Goal: Task Accomplishment & Management: Manage account settings

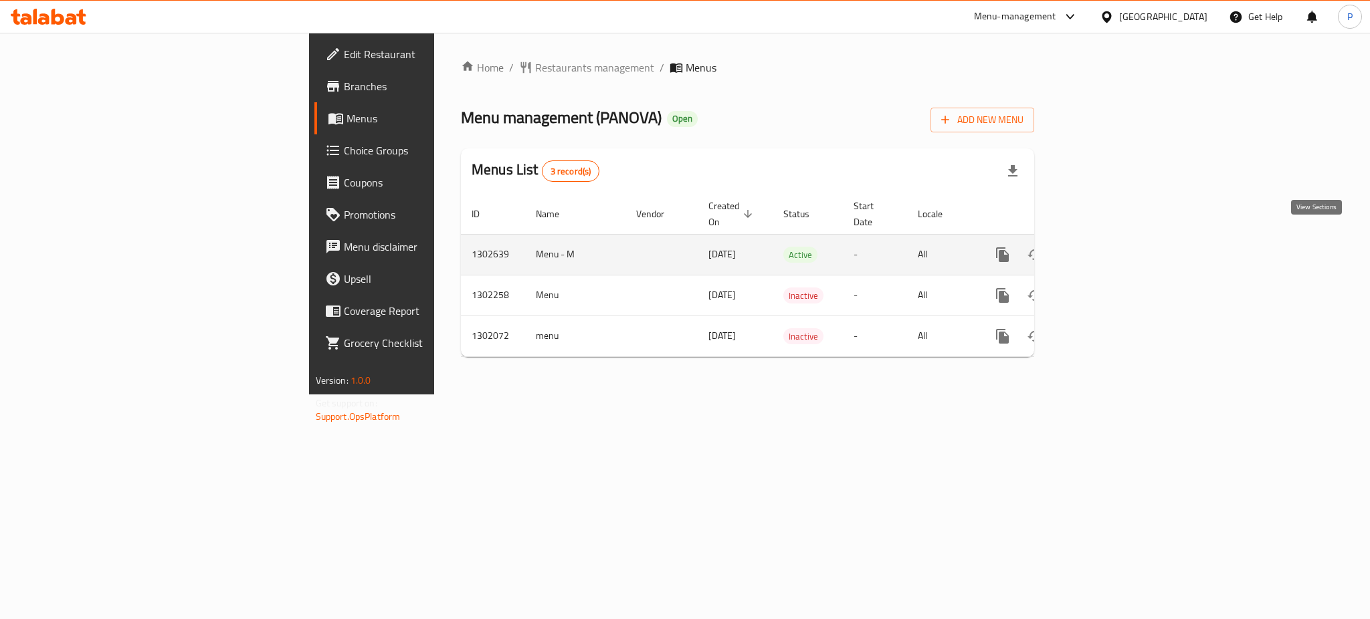
click at [1107, 247] on icon "enhanced table" at bounding box center [1099, 255] width 16 height 16
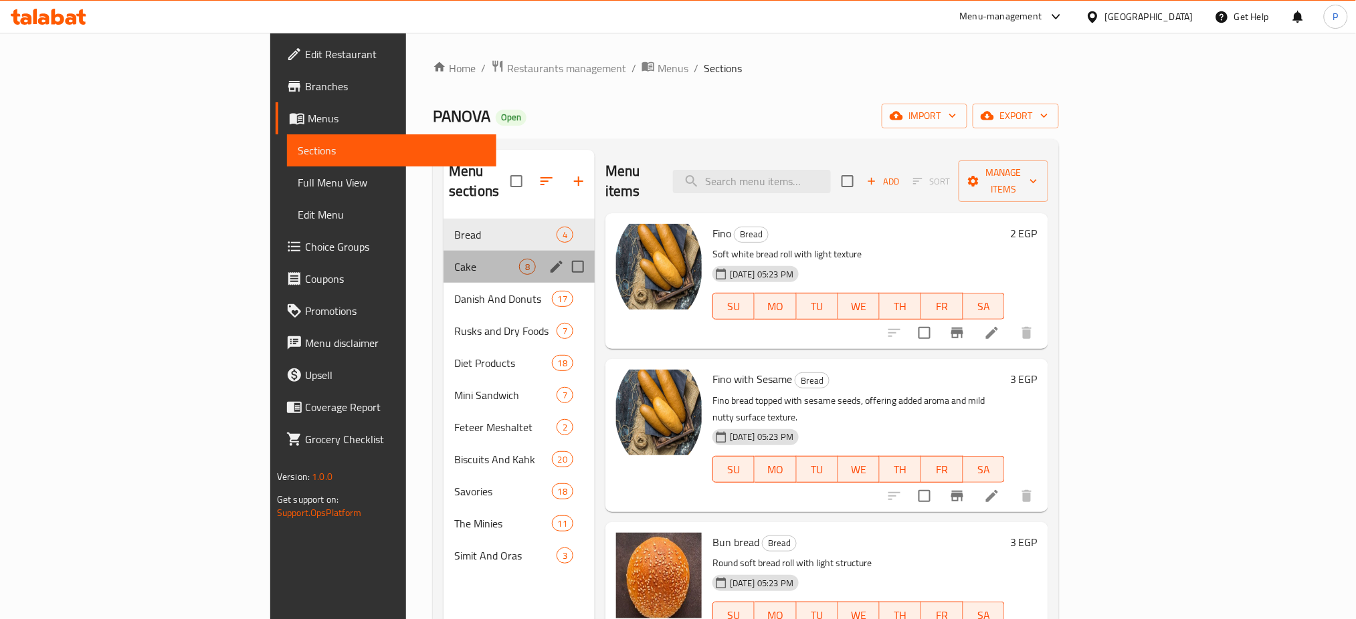
click at [443, 251] on div "Cake 8" at bounding box center [518, 267] width 151 height 32
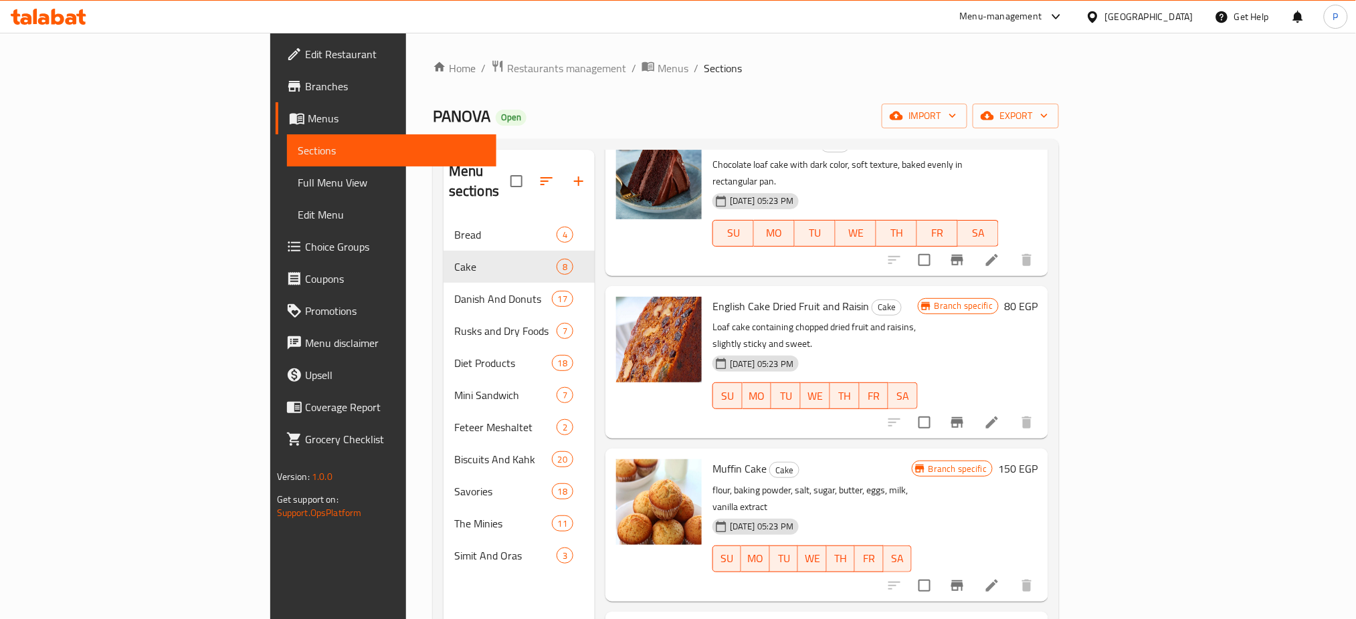
scroll to position [187, 0]
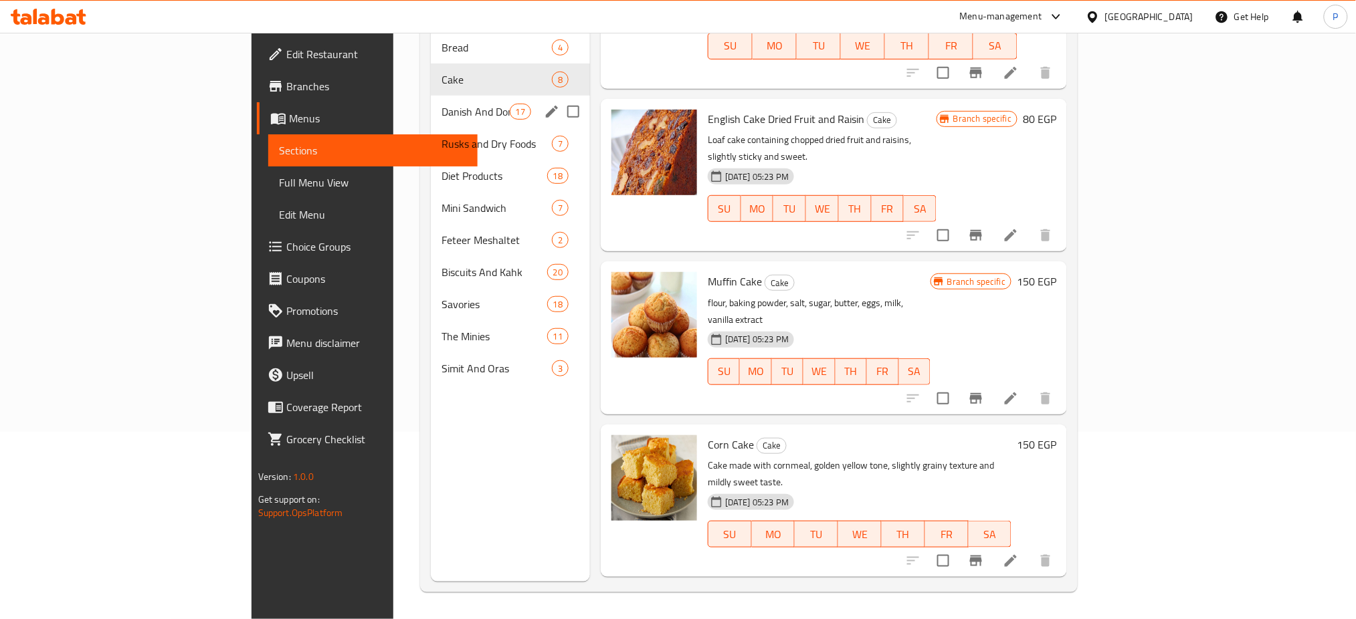
click at [441, 104] on span "Danish And Donuts" at bounding box center [475, 112] width 68 height 16
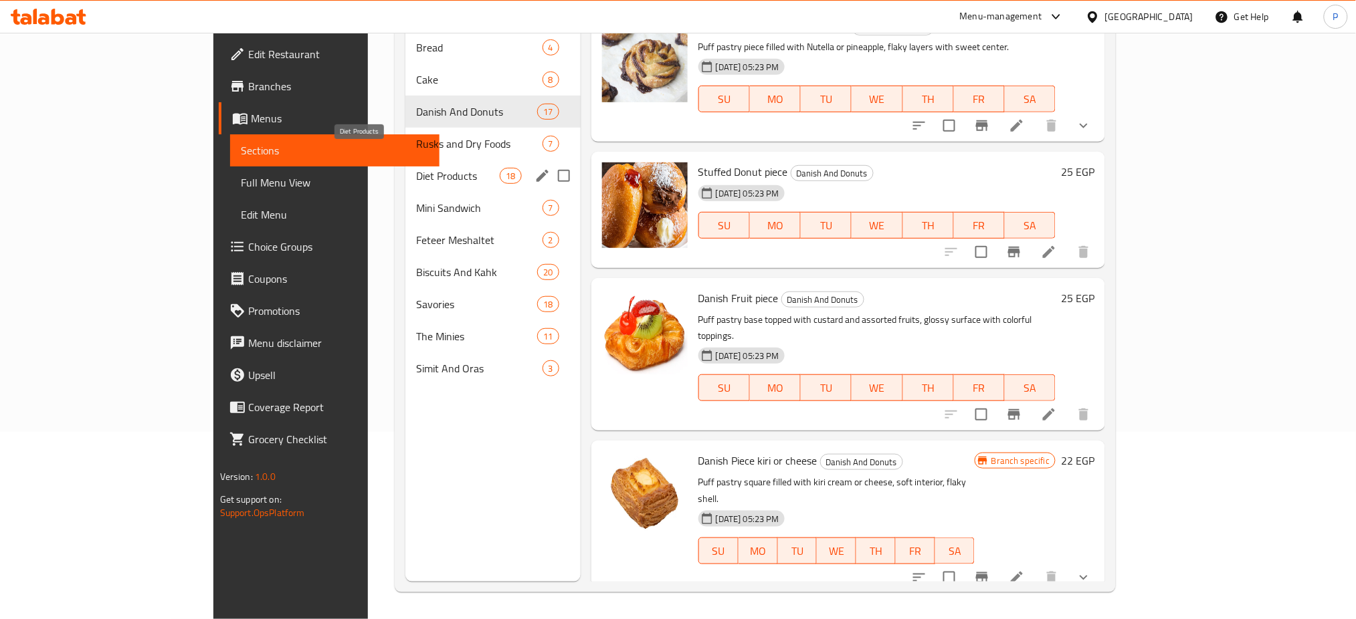
click at [416, 136] on span "Rusks and Dry Foods" at bounding box center [479, 144] width 126 height 16
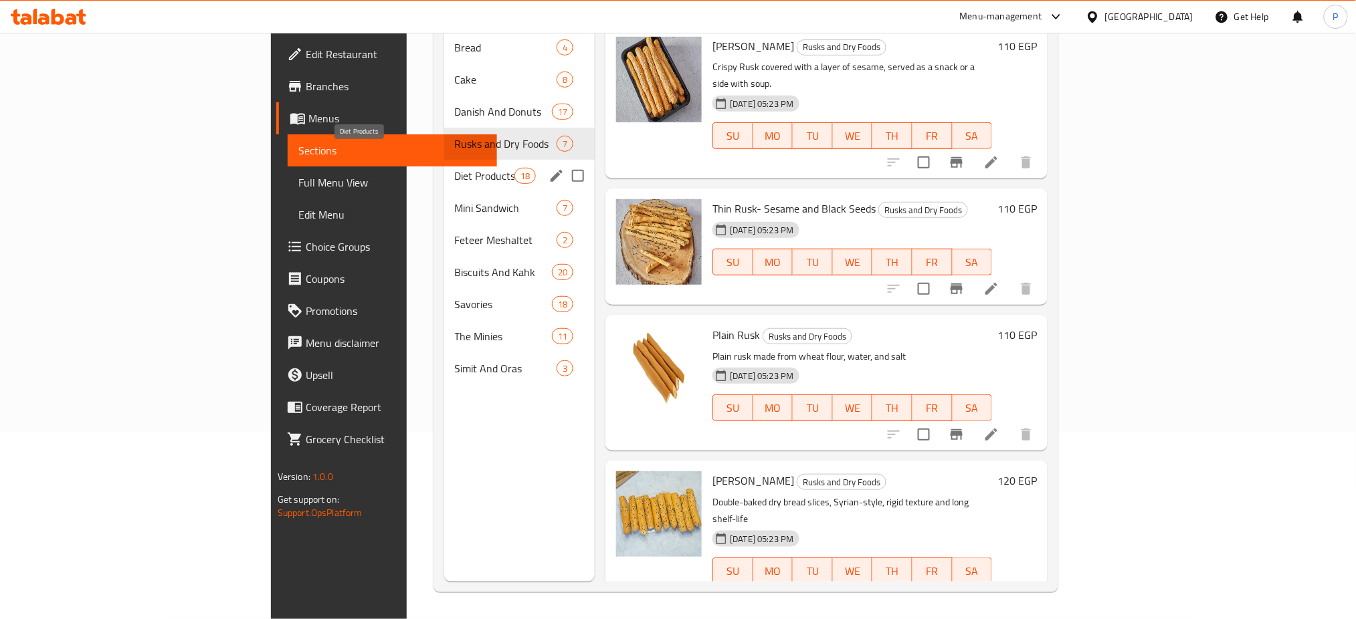
click at [444, 160] on div "Diet Products 18" at bounding box center [519, 176] width 151 height 32
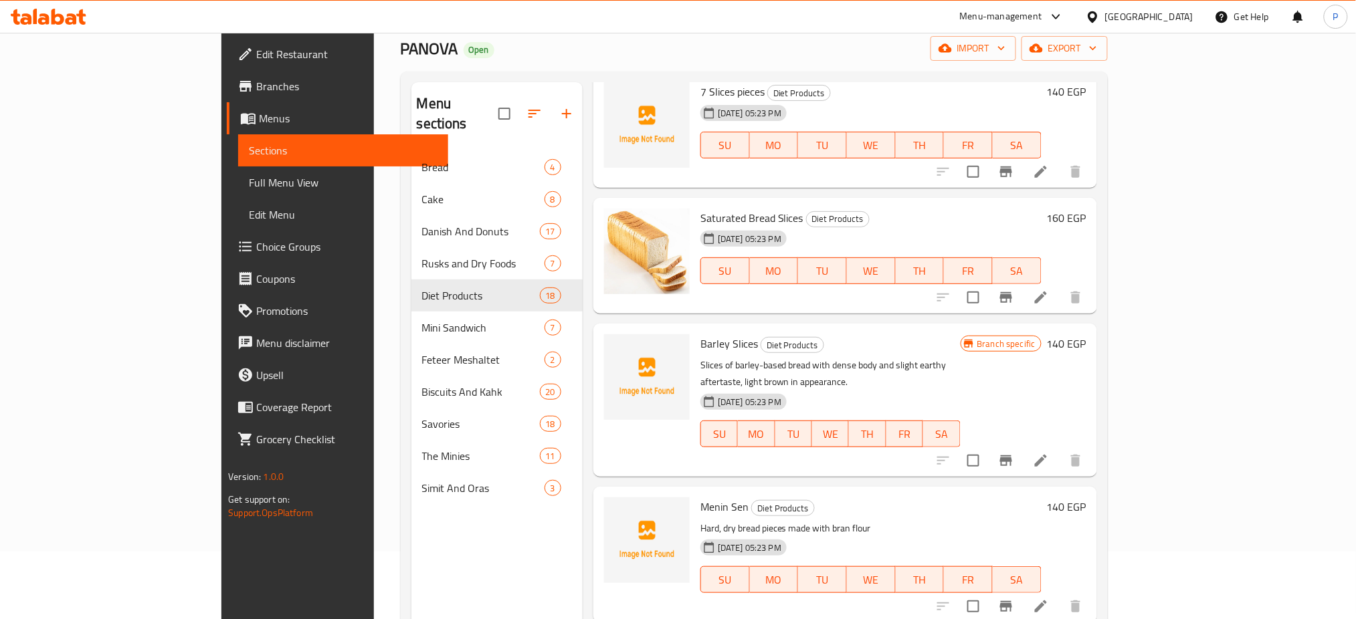
scroll to position [187, 0]
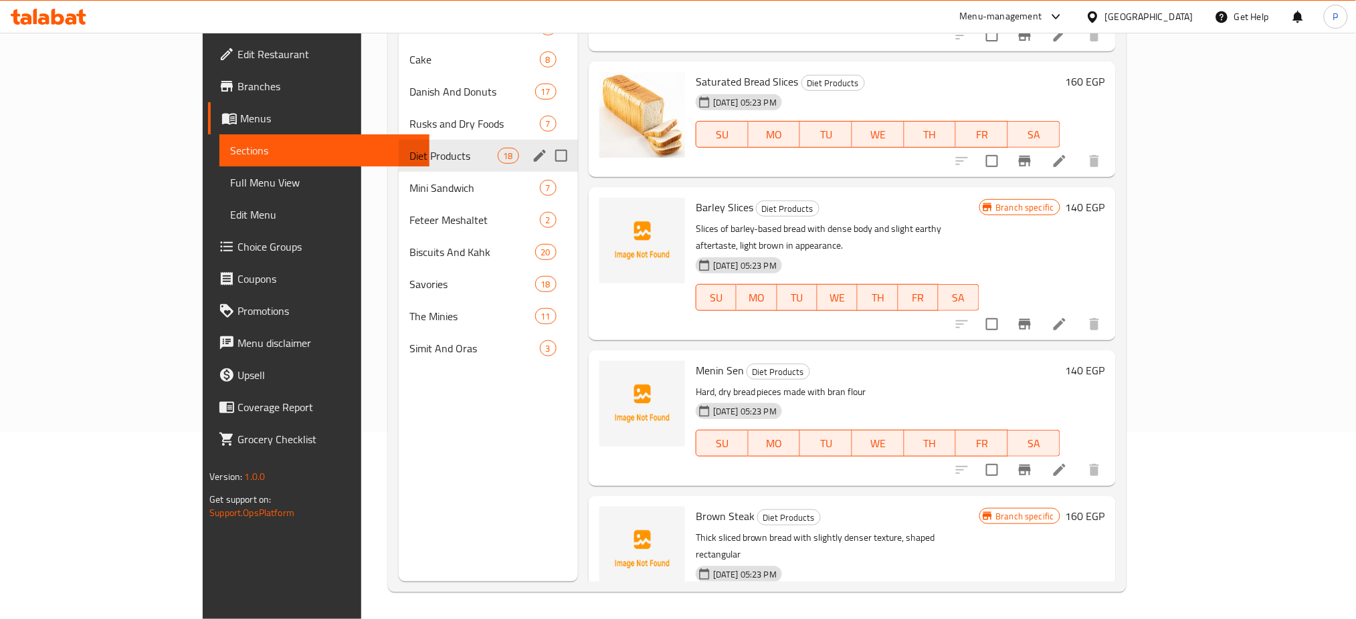
click at [428, 165] on div "Diet Products 18" at bounding box center [488, 156] width 179 height 32
click at [409, 163] on span "Diet Products" at bounding box center [453, 156] width 88 height 16
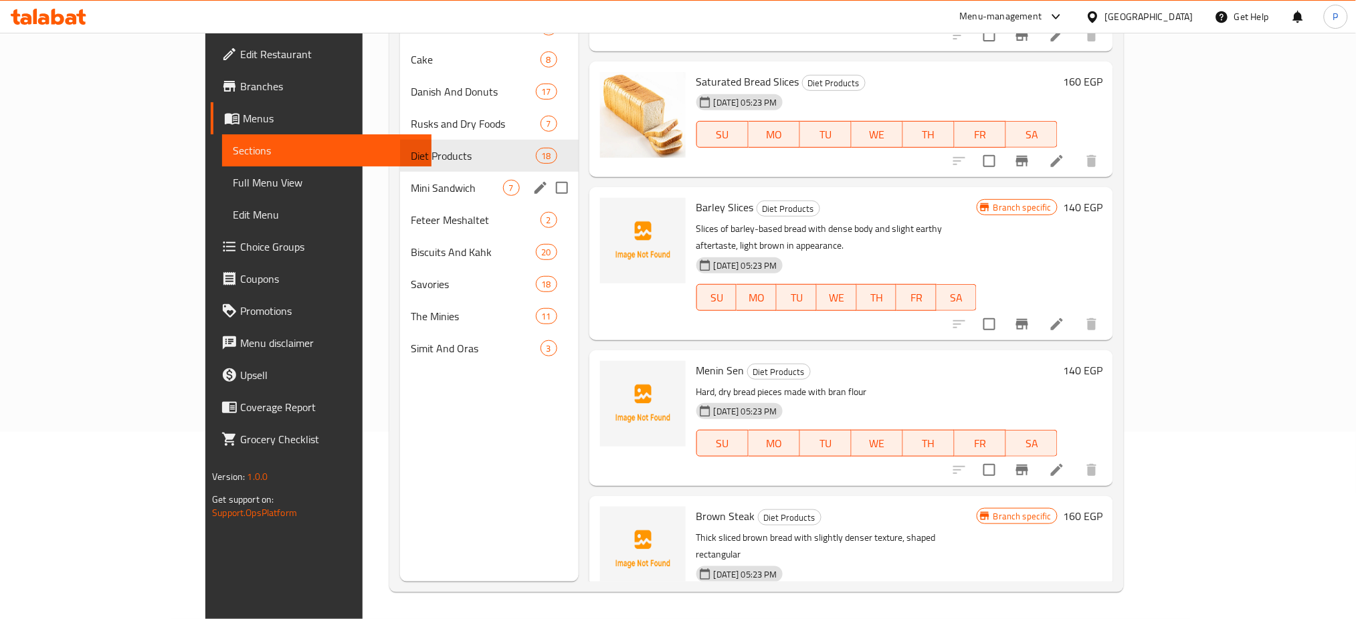
click at [417, 176] on div "Mini Sandwich 7" at bounding box center [489, 188] width 178 height 32
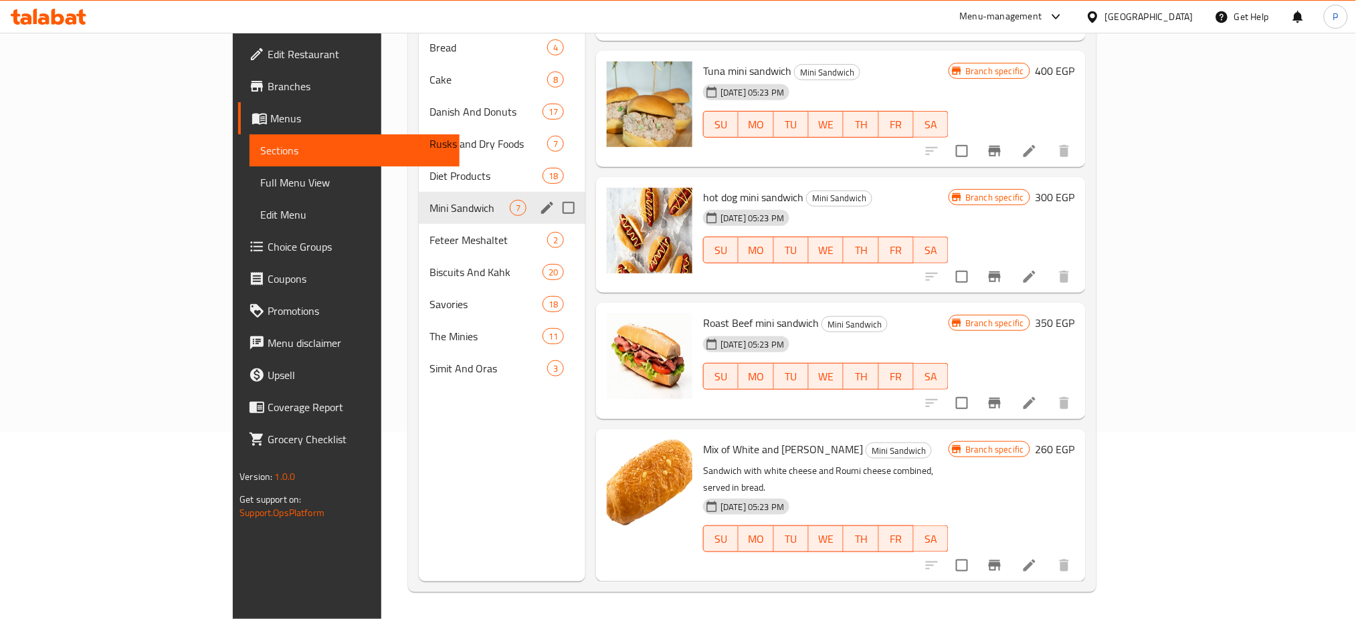
scroll to position [376, 0]
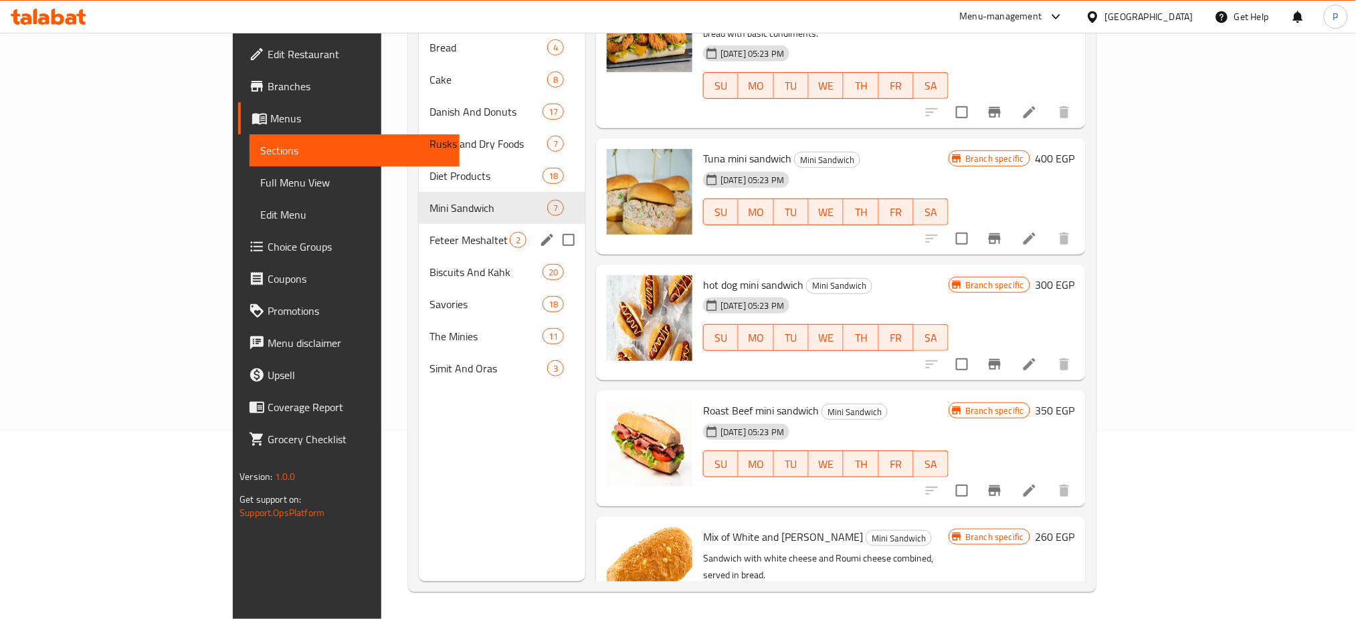
click at [427, 224] on div "Feteer Meshaltet 2" at bounding box center [502, 240] width 167 height 32
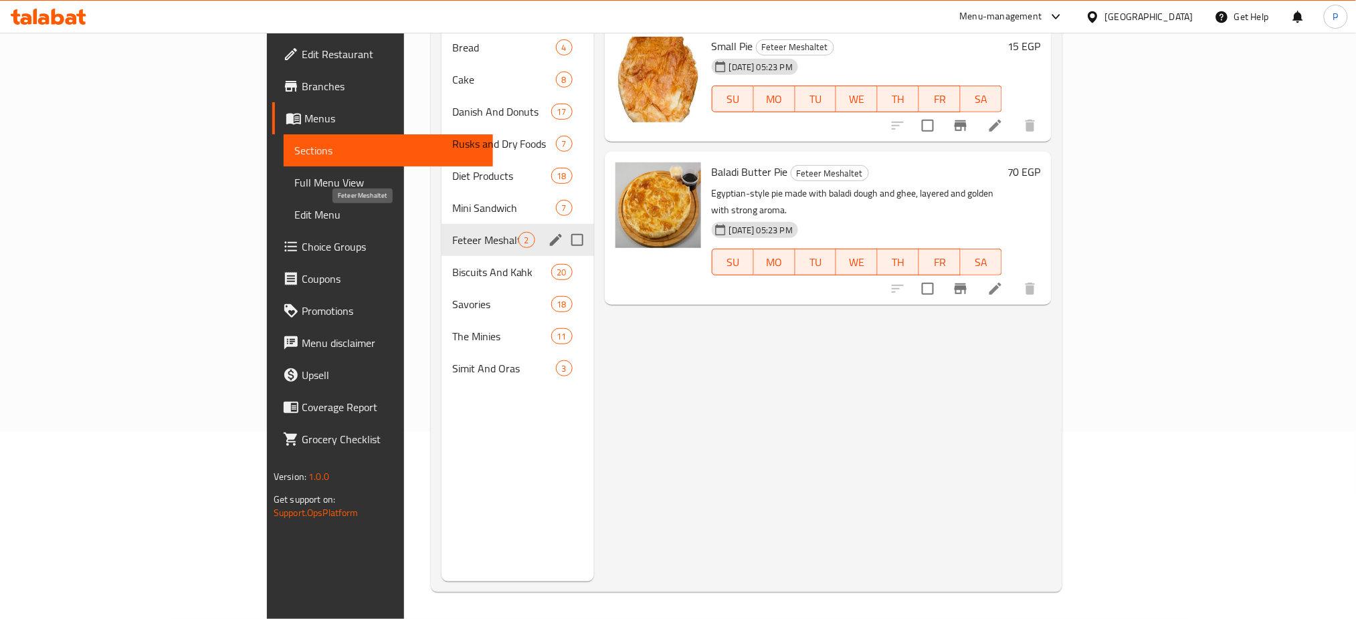
click at [452, 232] on span "Feteer Meshaltet" at bounding box center [485, 240] width 66 height 16
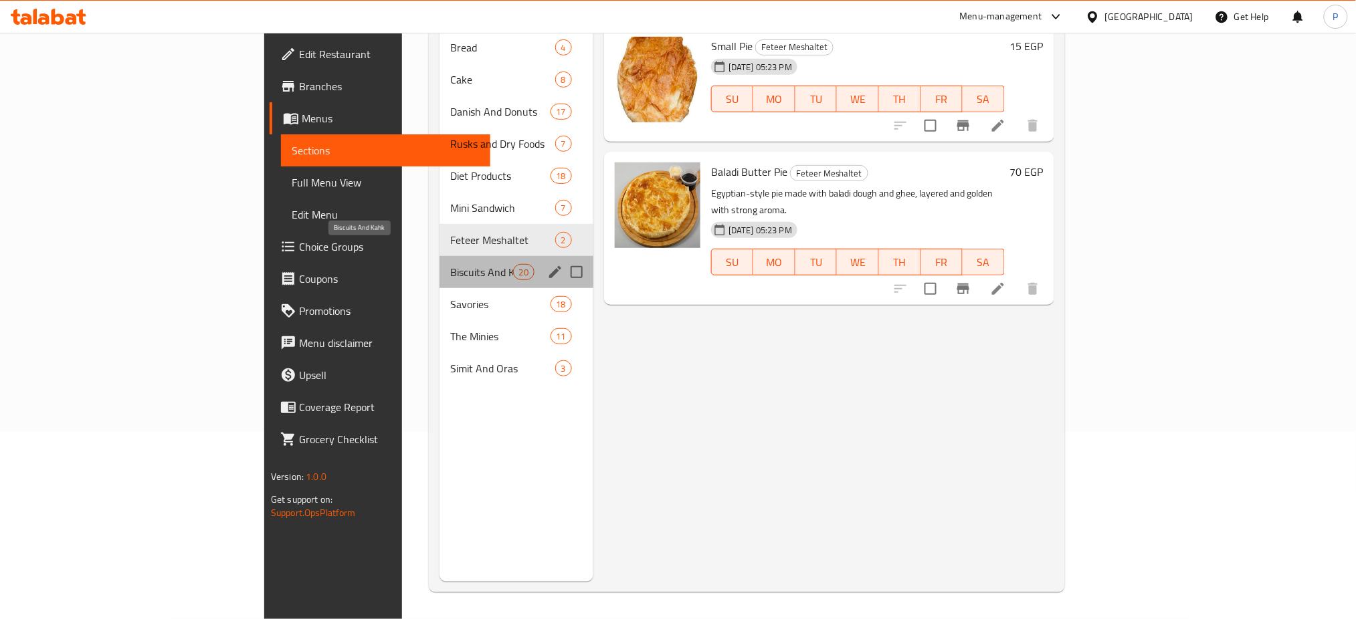
click at [450, 264] on span "Biscuits And Kahk" at bounding box center [481, 272] width 62 height 16
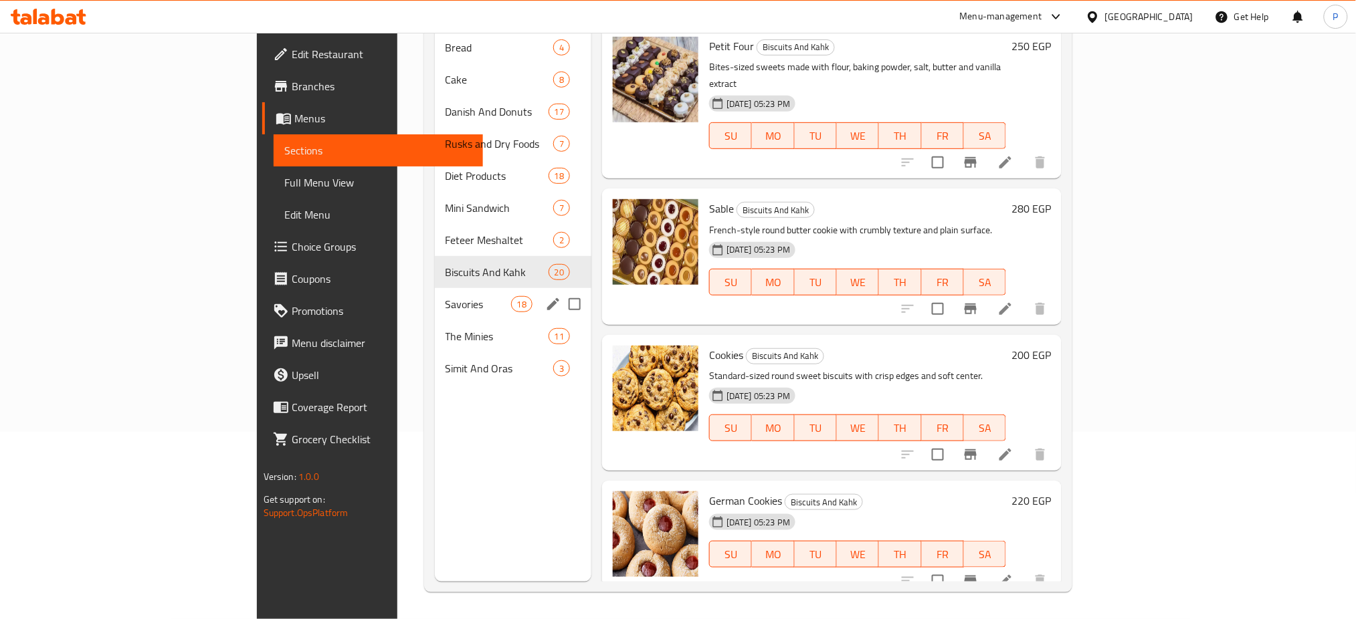
click at [435, 288] on div "Savories 18" at bounding box center [513, 304] width 157 height 32
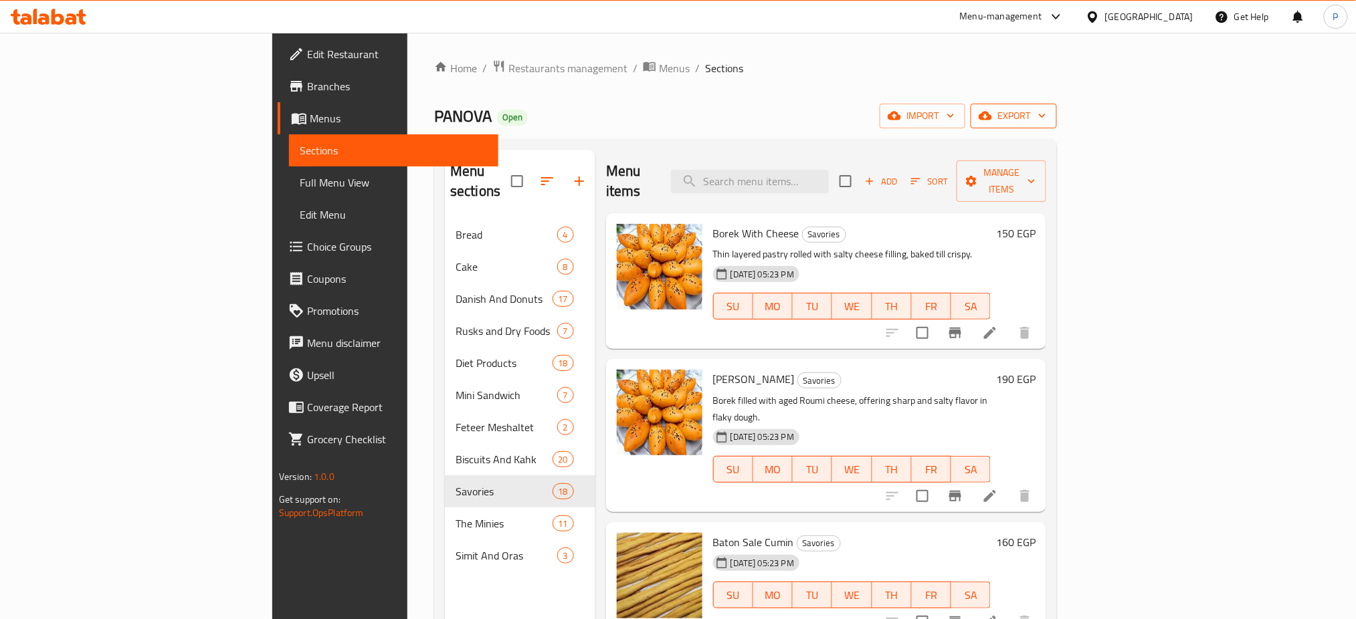
click at [1049, 114] on icon "button" at bounding box center [1041, 115] width 13 height 13
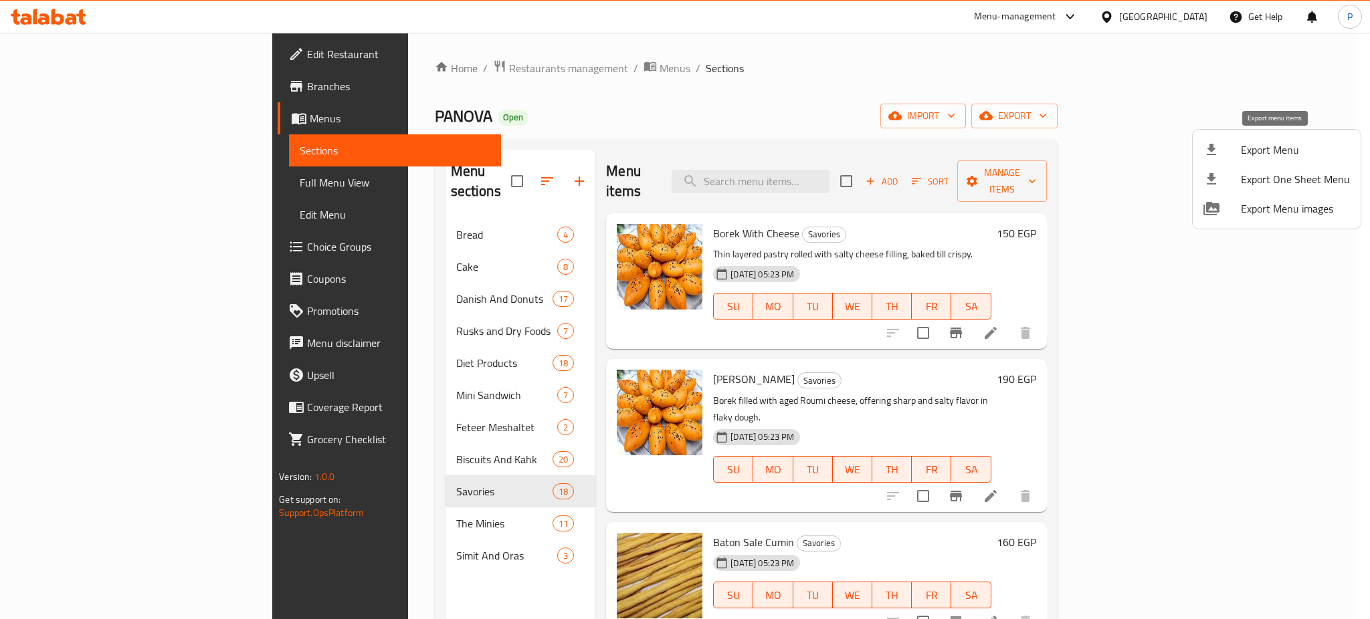
click at [1275, 148] on span "Export Menu" at bounding box center [1295, 150] width 109 height 16
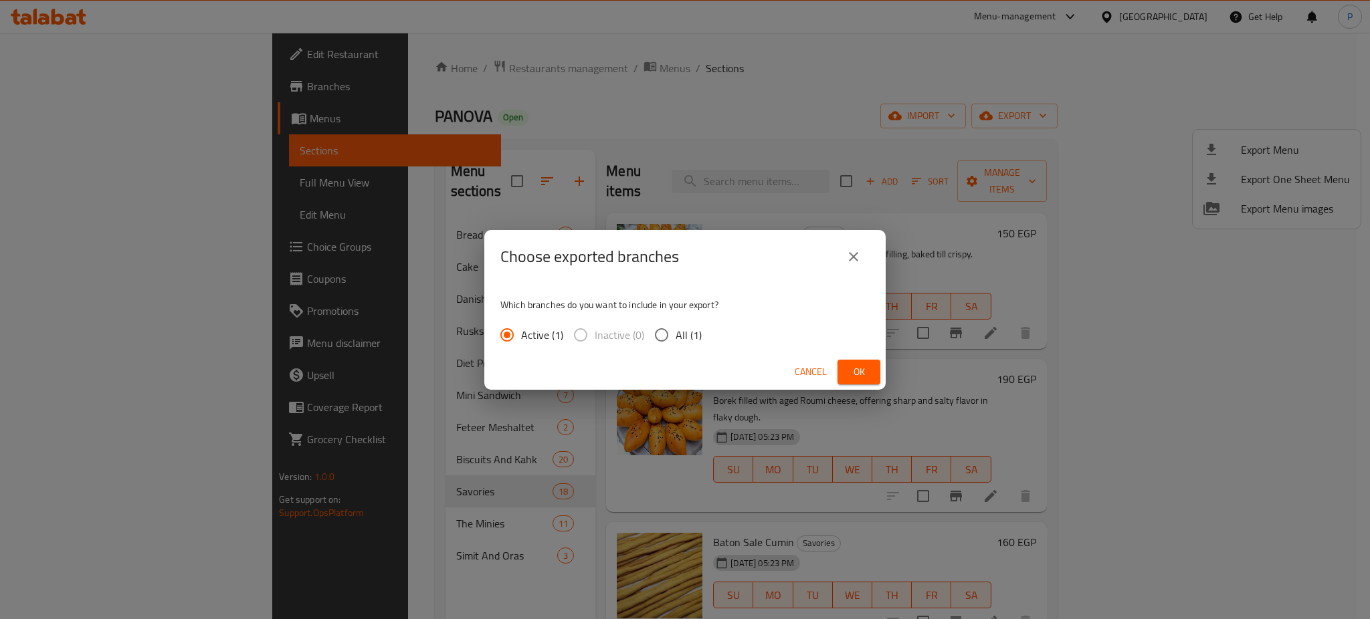
click at [682, 330] on span "All (1)" at bounding box center [689, 335] width 26 height 16
click at [676, 330] on input "All (1)" at bounding box center [661, 335] width 28 height 28
radio input "true"
click at [837, 369] on button "Ok" at bounding box center [858, 372] width 43 height 25
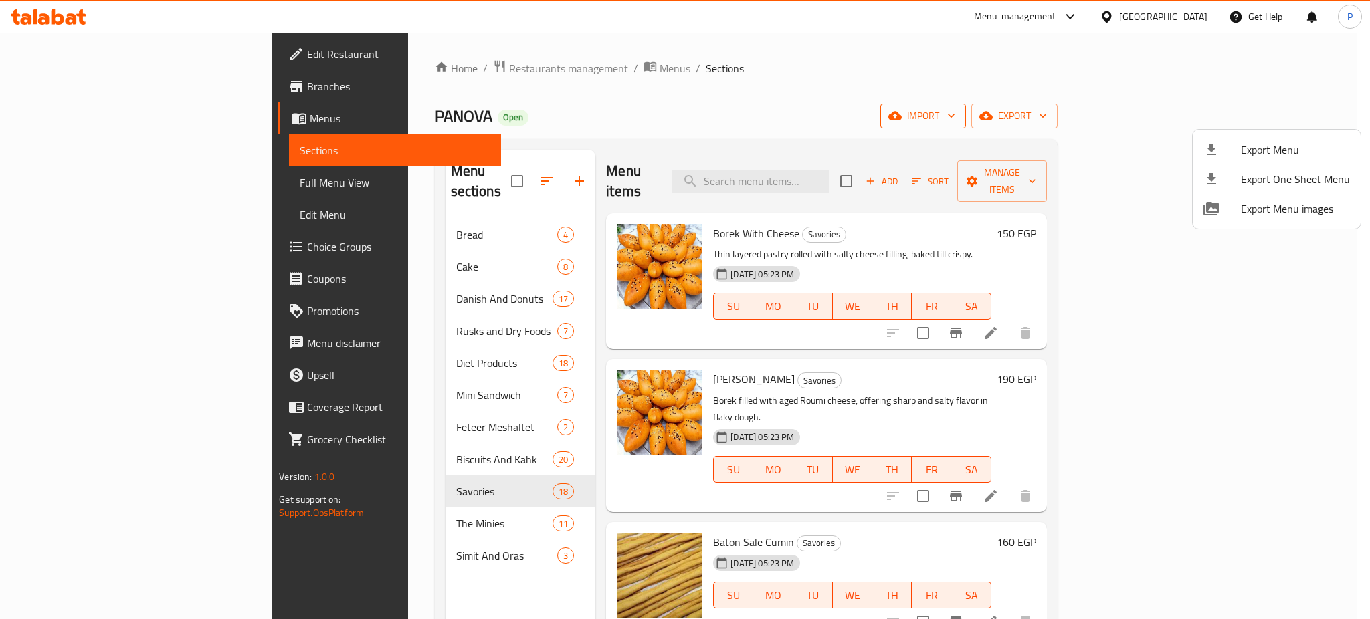
drag, startPoint x: 1175, startPoint y: 100, endPoint x: 1188, endPoint y: 108, distance: 15.0
click at [1176, 100] on div at bounding box center [685, 309] width 1370 height 619
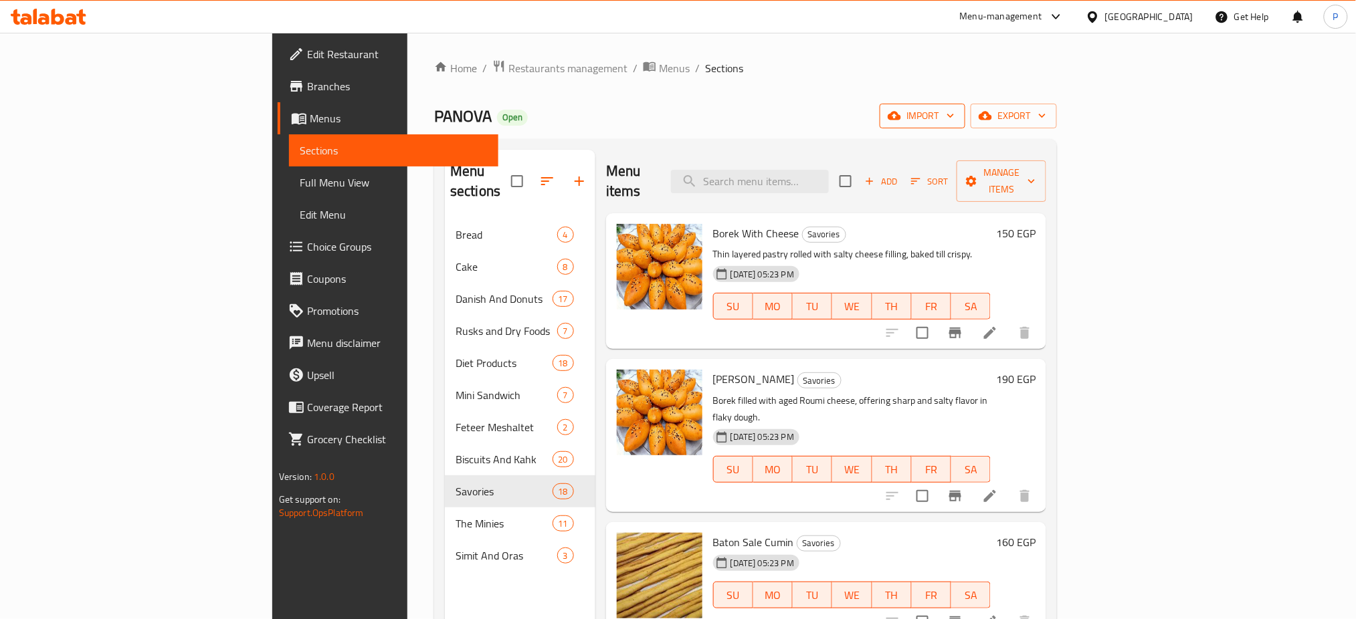
click at [955, 114] on span "import" at bounding box center [922, 116] width 64 height 17
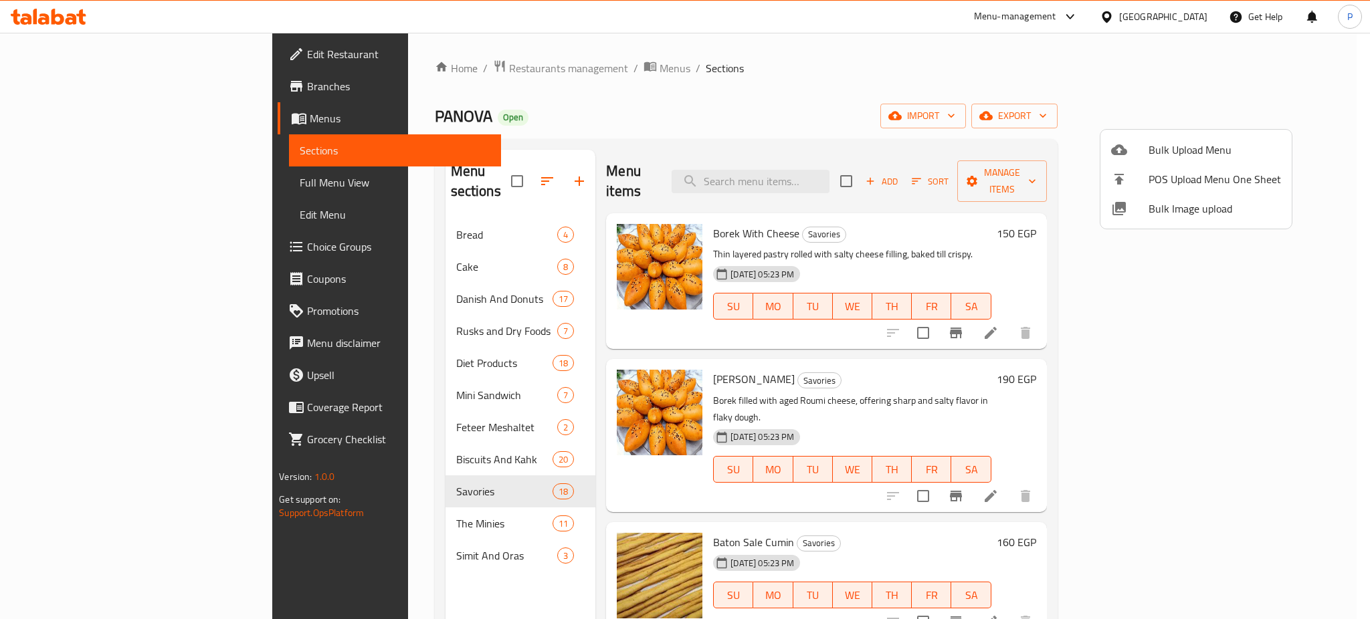
click at [1136, 212] on div at bounding box center [1129, 209] width 37 height 16
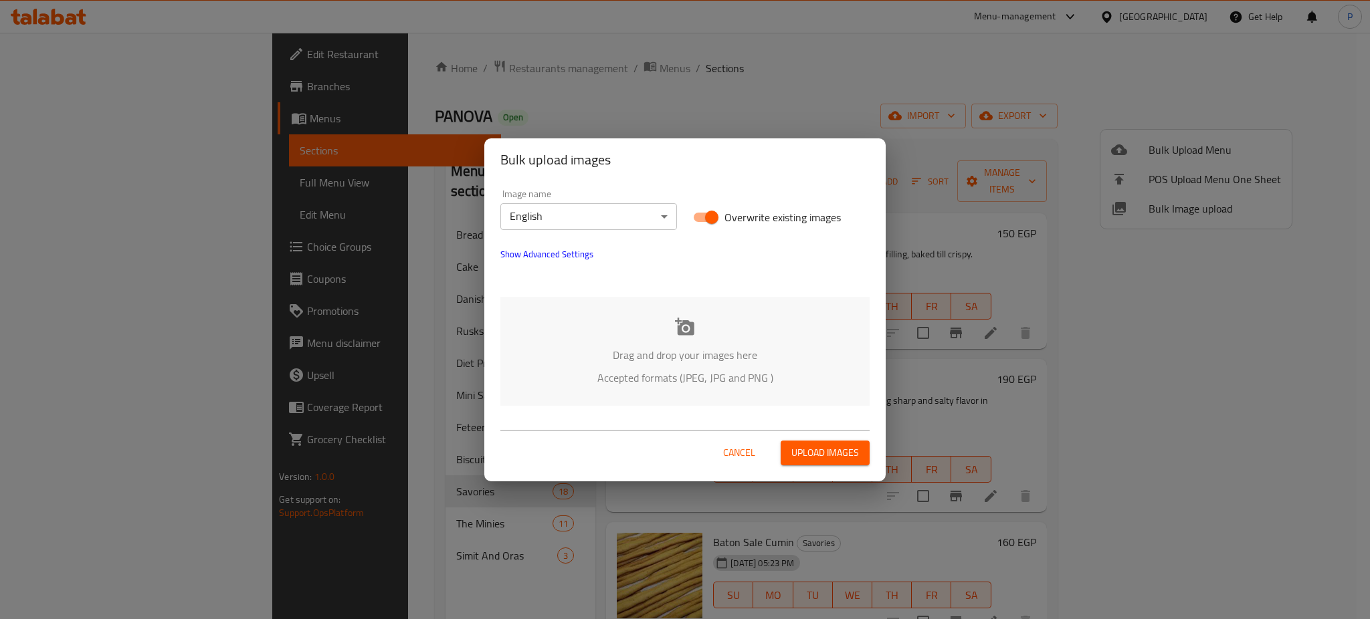
click at [594, 220] on body "​ Menu-management [GEOGRAPHIC_DATA] Get Help P Edit Restaurant Branches Menus S…" at bounding box center [685, 326] width 1370 height 587
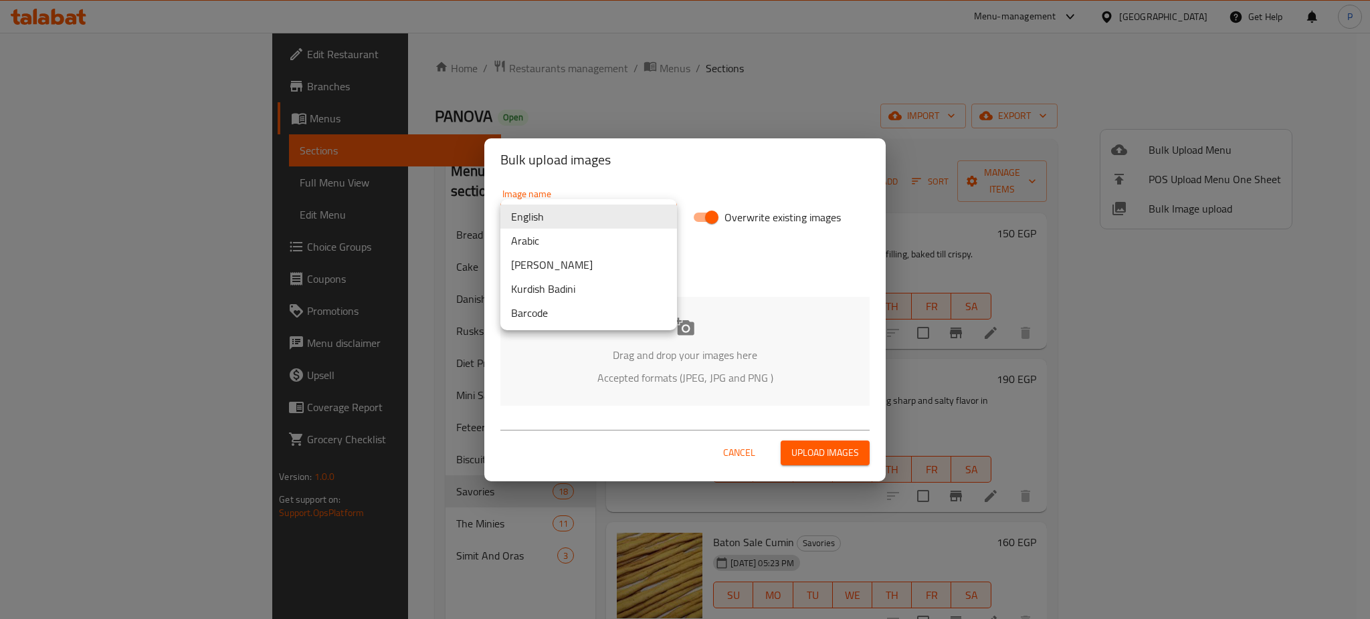
click at [551, 236] on li "Arabic" at bounding box center [588, 241] width 177 height 24
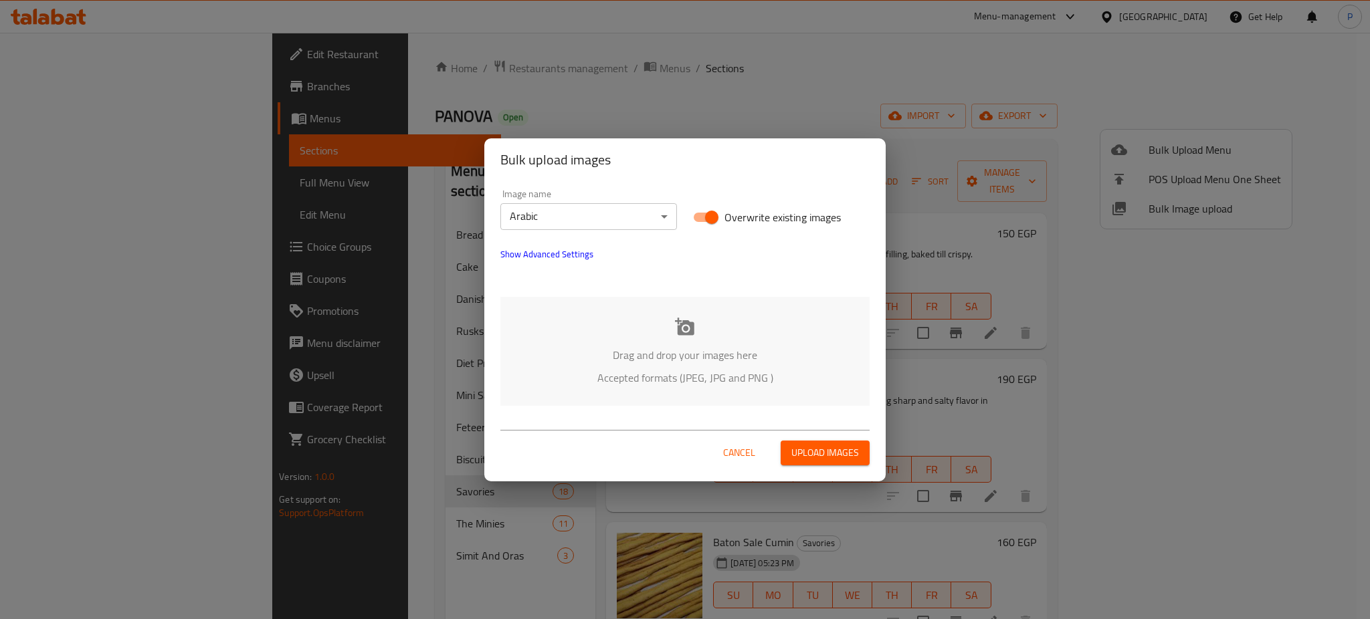
click at [716, 336] on div "Drag and drop your images here Accepted formats (JPEG, JPG and PNG )" at bounding box center [684, 351] width 369 height 109
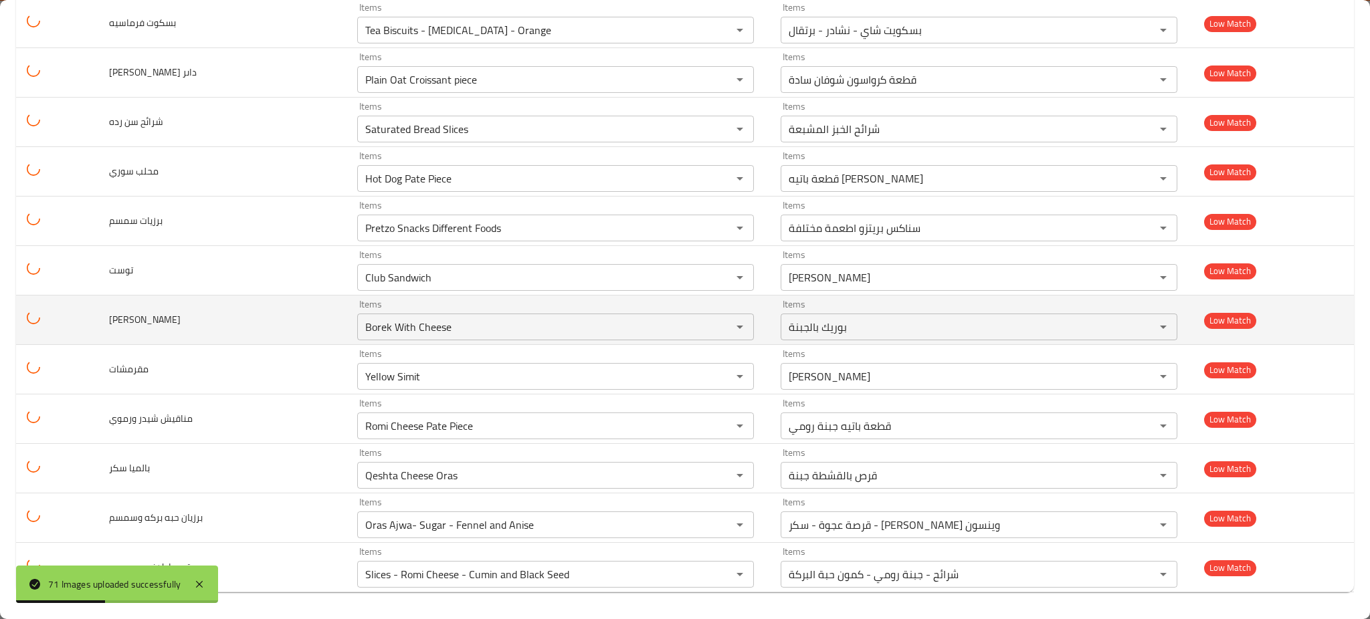
scroll to position [3129, 0]
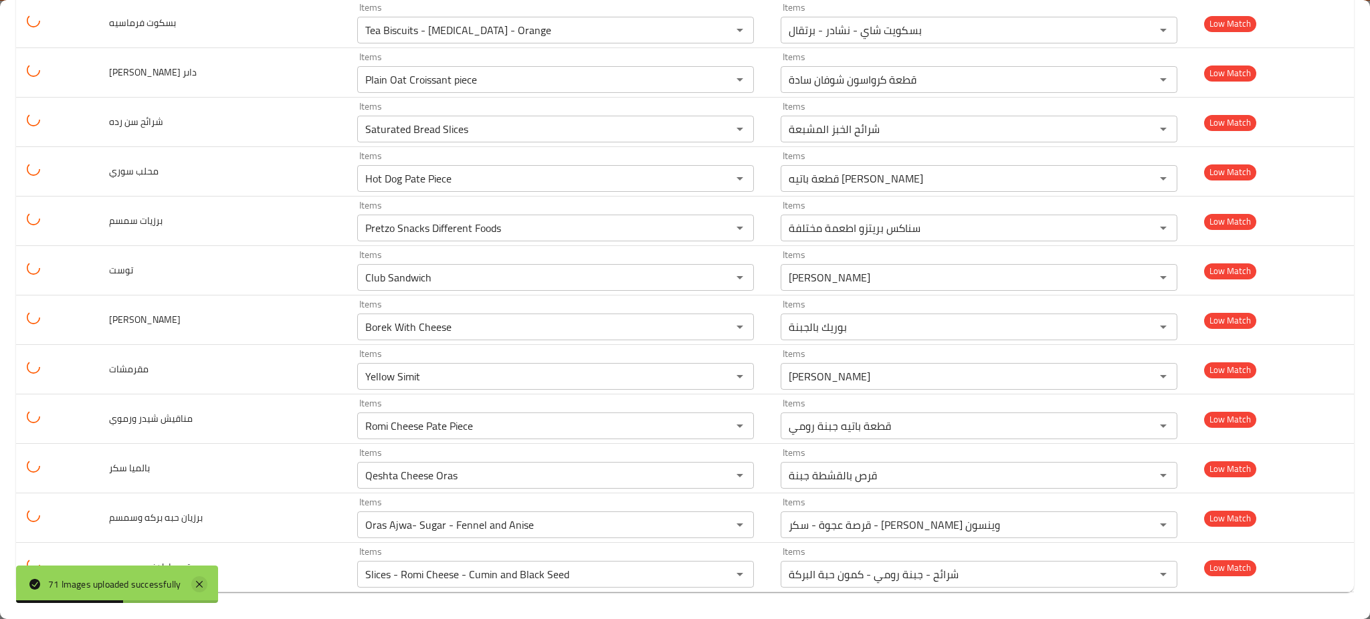
click at [199, 587] on icon at bounding box center [199, 585] width 16 height 16
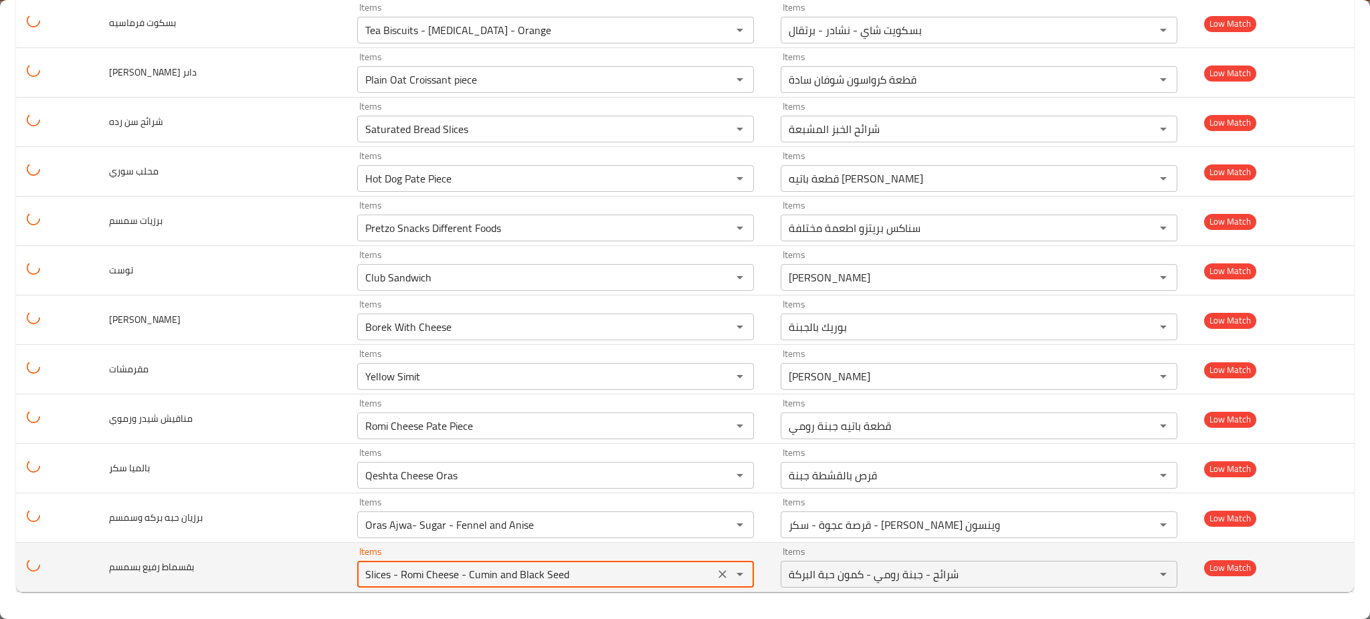
click at [490, 571] on بسمسم "Slices - Romi Cheese - Cumin and Black Seed" at bounding box center [535, 574] width 349 height 19
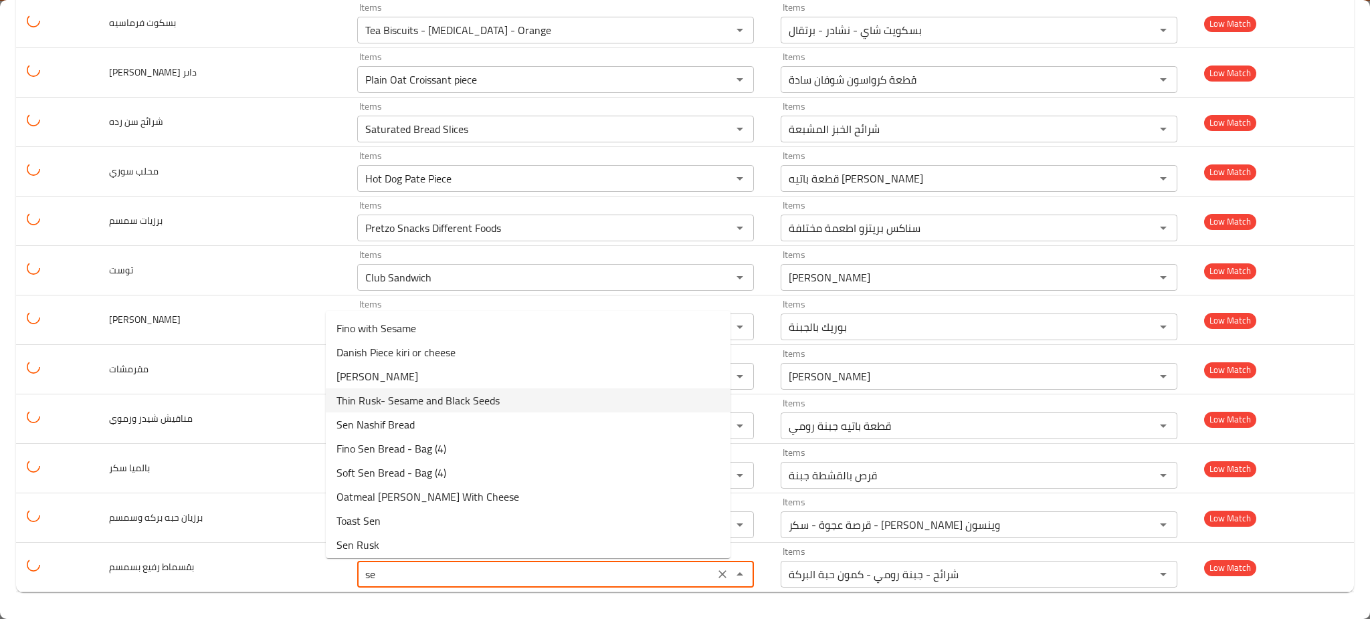
click at [445, 395] on span "Thin Rusk- Sesame and Black Seeds" at bounding box center [417, 401] width 163 height 16
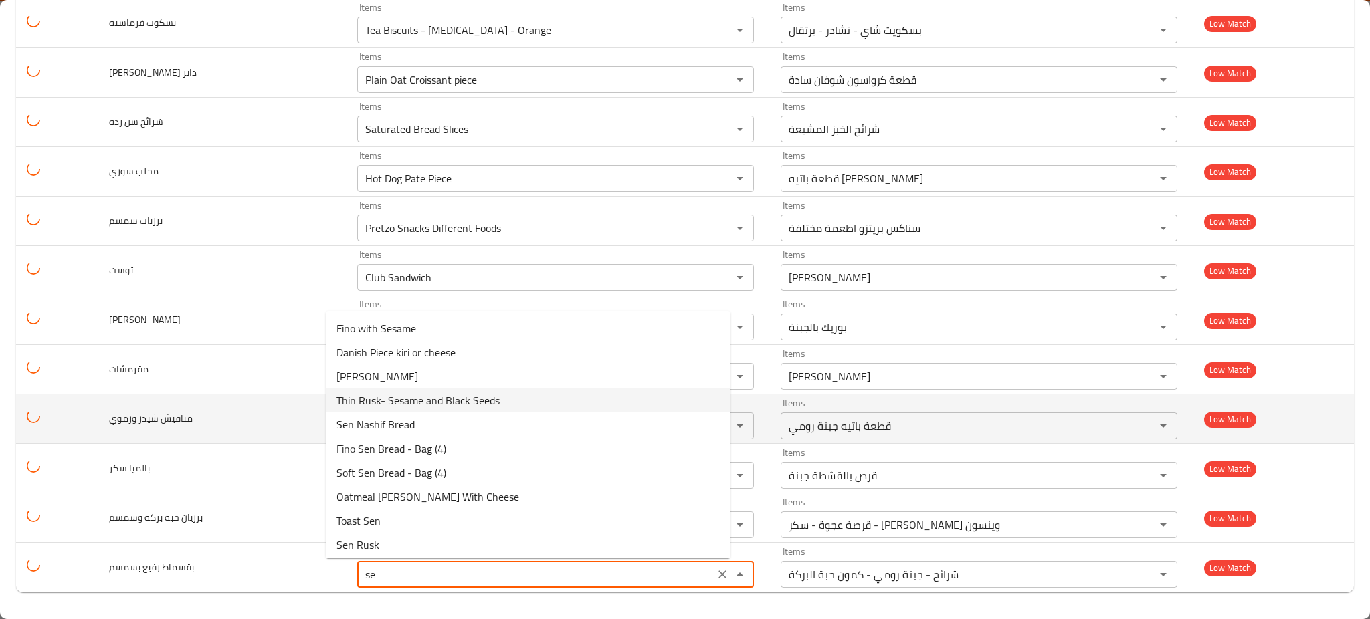
type بسمسم "Thin Rusk- Sesame and Black Seeds"
type بسمسم-ar "بقسماط رفيع - سمسم وحبة البركة"
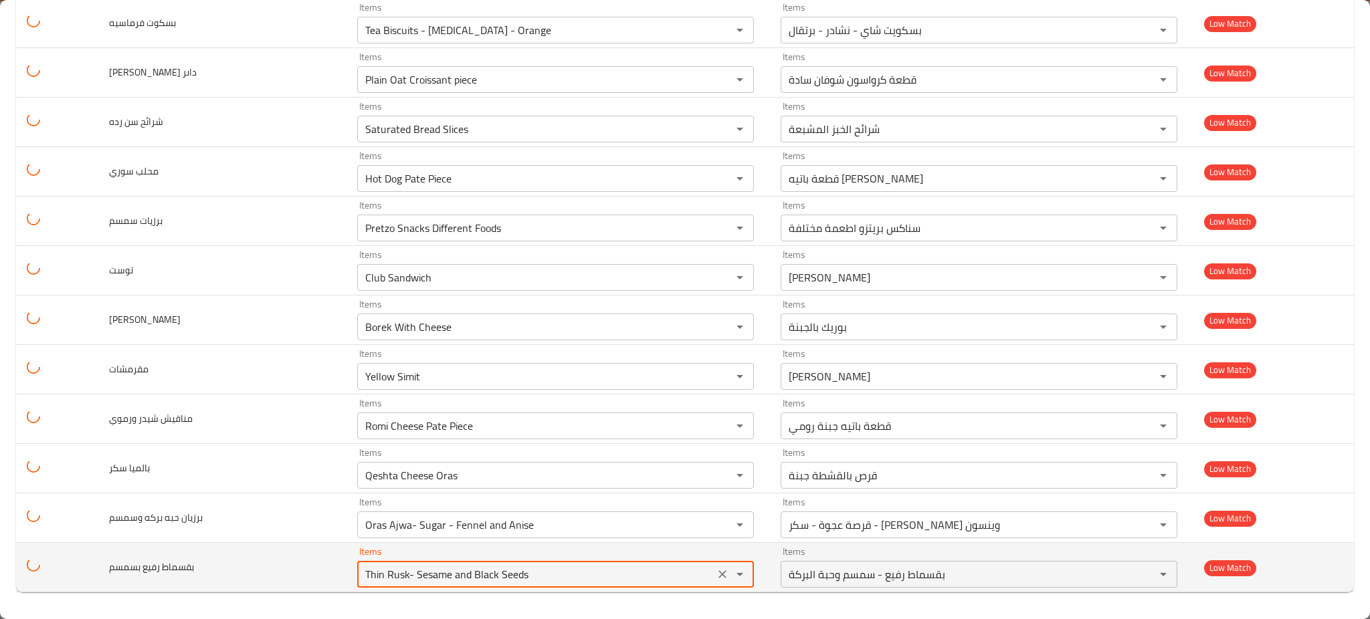
drag, startPoint x: 419, startPoint y: 579, endPoint x: 383, endPoint y: 577, distance: 36.1
click at [383, 577] on بسمسم "Thin Rusk- Sesame and Black Seeds" at bounding box center [535, 574] width 349 height 19
click at [399, 575] on بسمسم "Thin Rusk- Sesame and Black Seeds" at bounding box center [535, 574] width 349 height 19
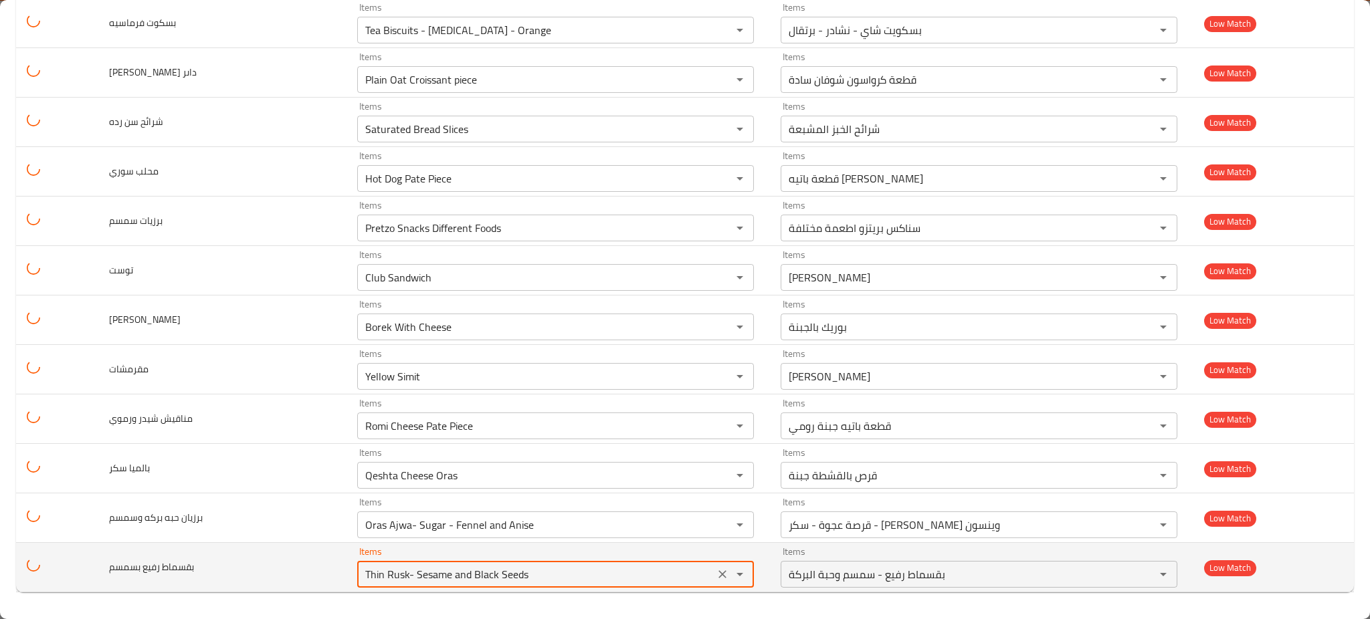
paste بسمسم "Sesame"
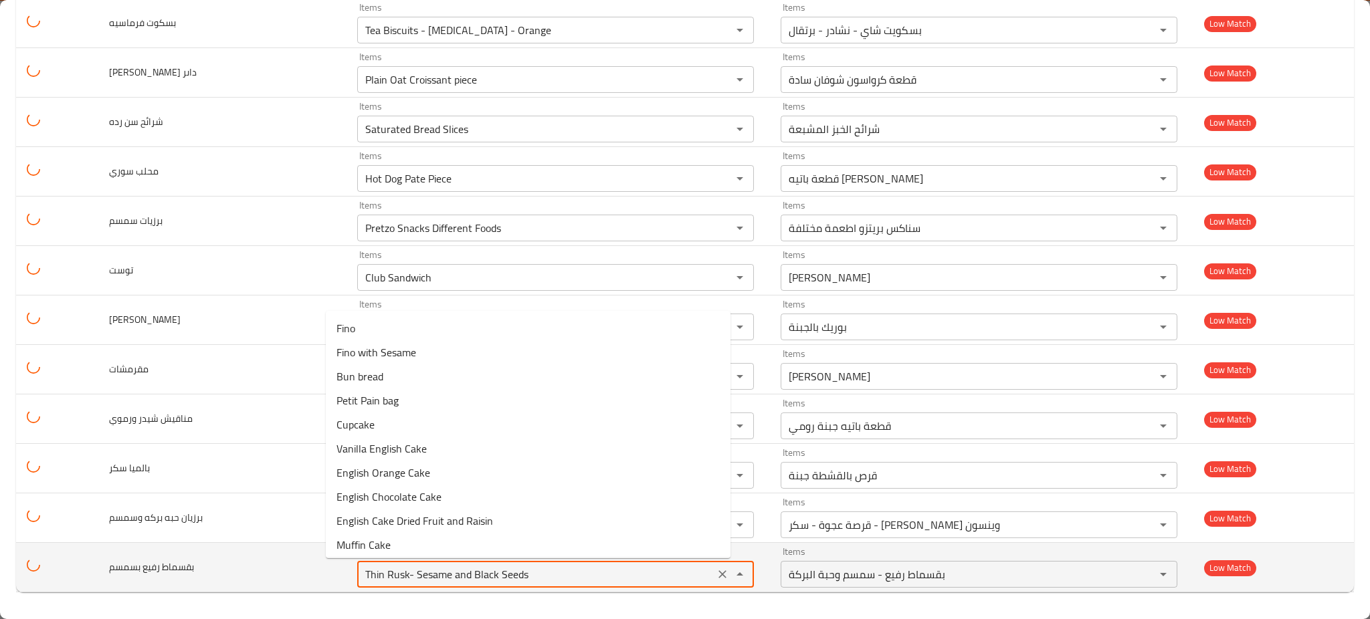
click at [467, 574] on بسمسم "Thin Rusk- Sesame and Black Seeds" at bounding box center [535, 574] width 349 height 19
paste بسمسم "Sesame"
type بسمسم "Sesame"
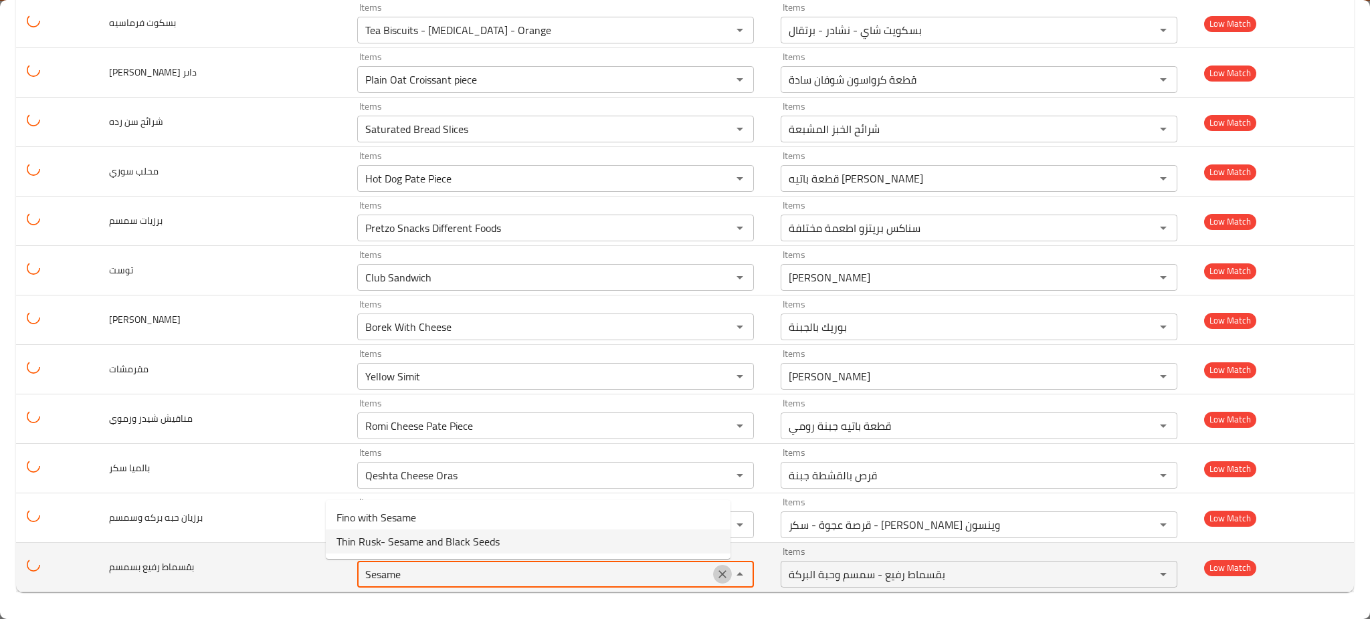
click at [716, 581] on icon "Clear" at bounding box center [722, 574] width 13 height 13
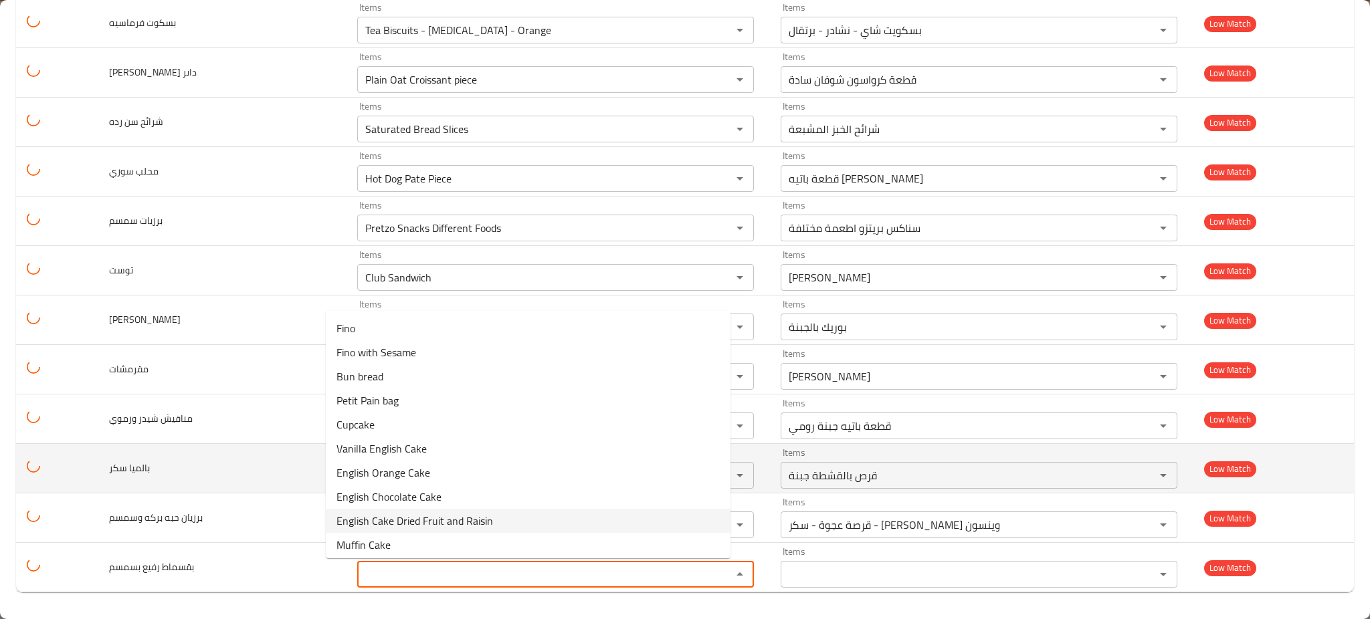
click at [225, 466] on td "بالميا سكر" at bounding box center [221, 468] width 247 height 49
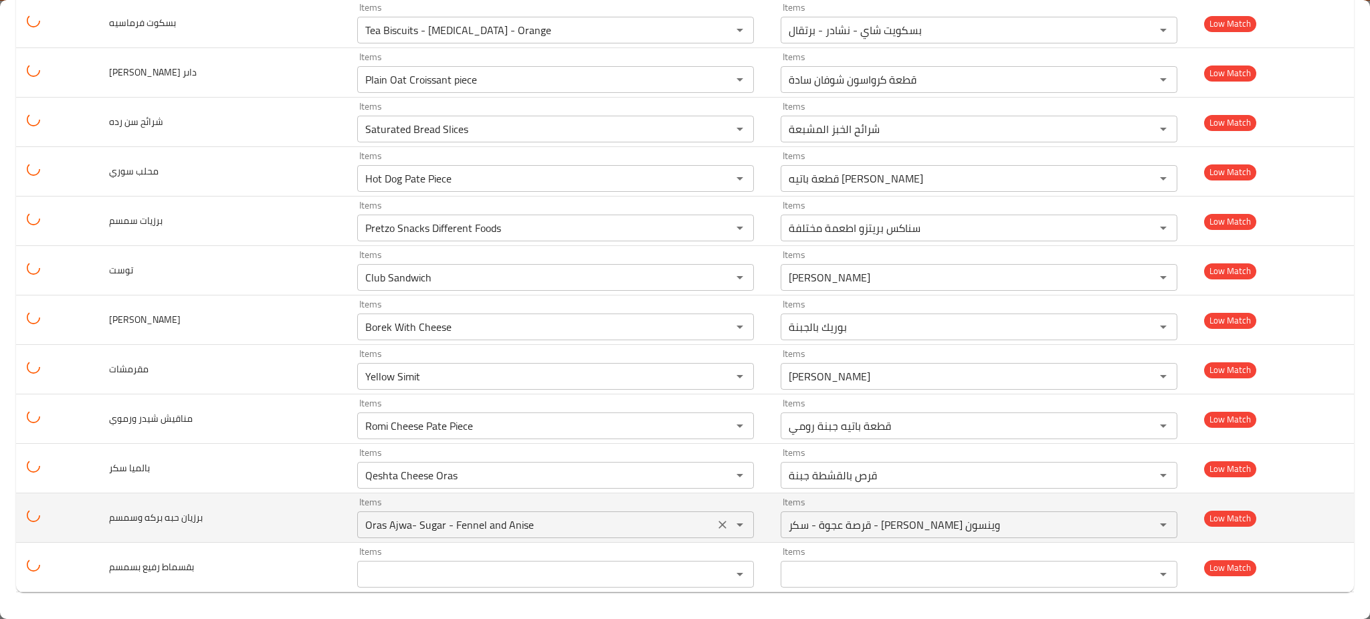
click at [716, 529] on icon "Clear" at bounding box center [722, 524] width 13 height 13
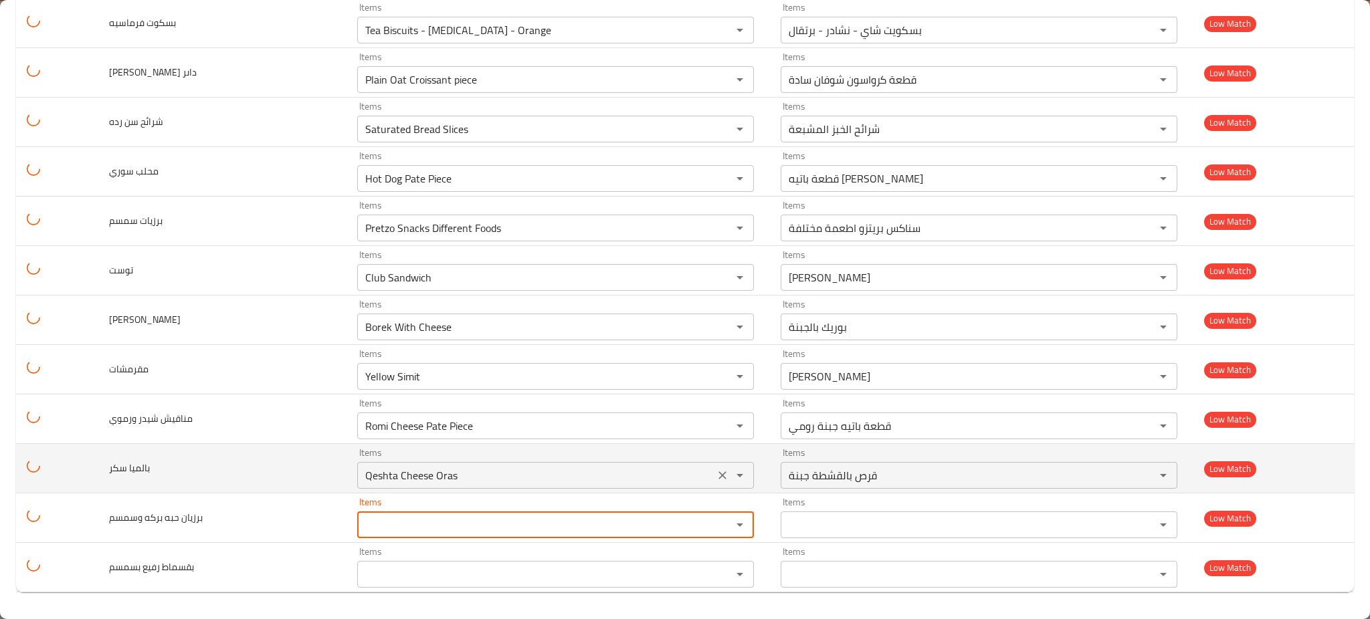
click at [716, 481] on icon "Clear" at bounding box center [722, 475] width 13 height 13
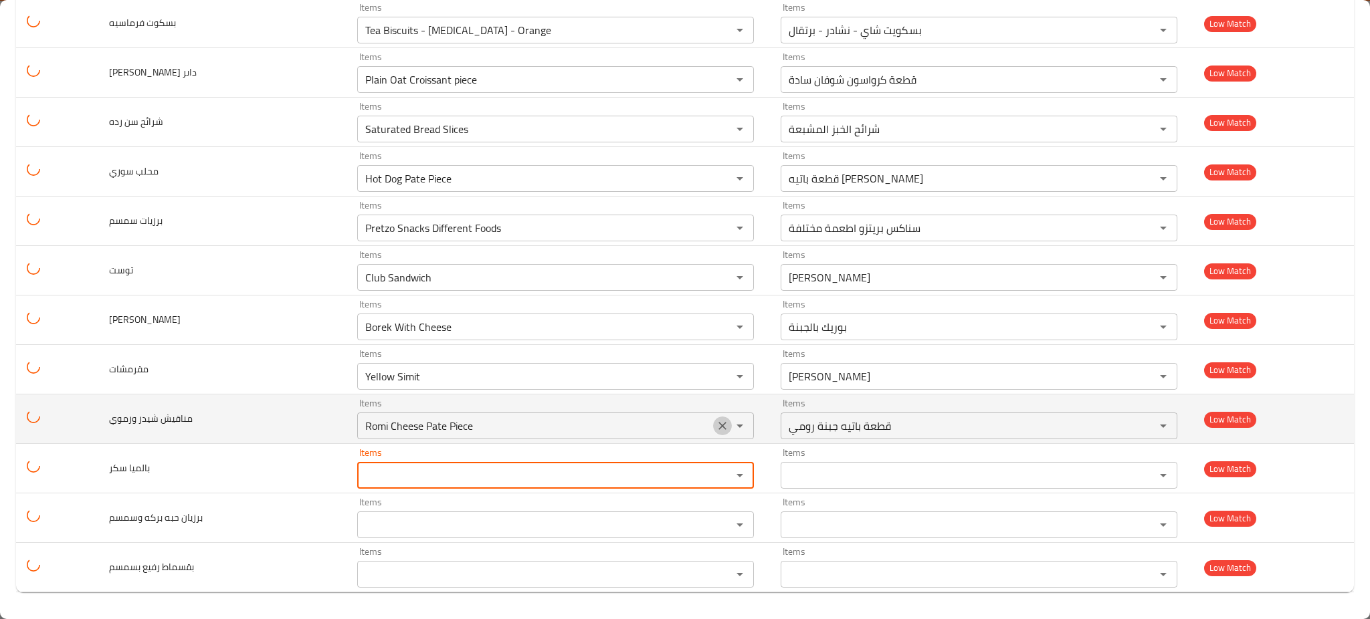
click at [718, 425] on icon "Clear" at bounding box center [722, 426] width 8 height 8
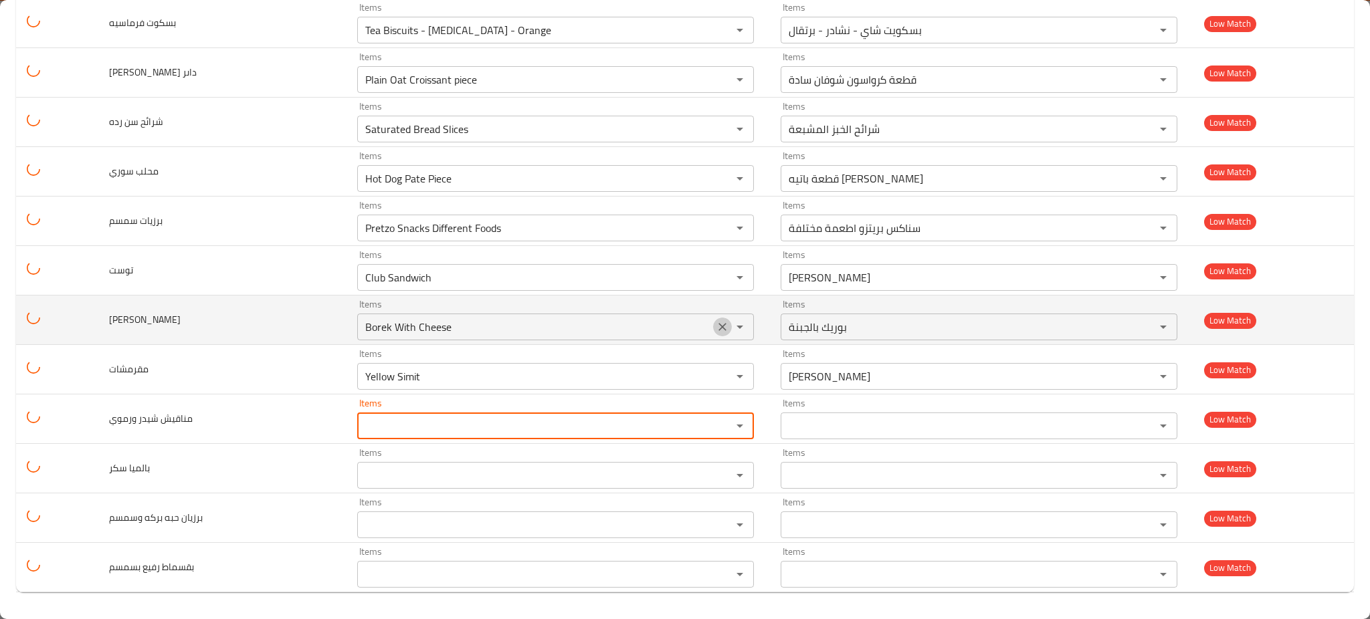
click at [716, 333] on icon "Clear" at bounding box center [722, 326] width 13 height 13
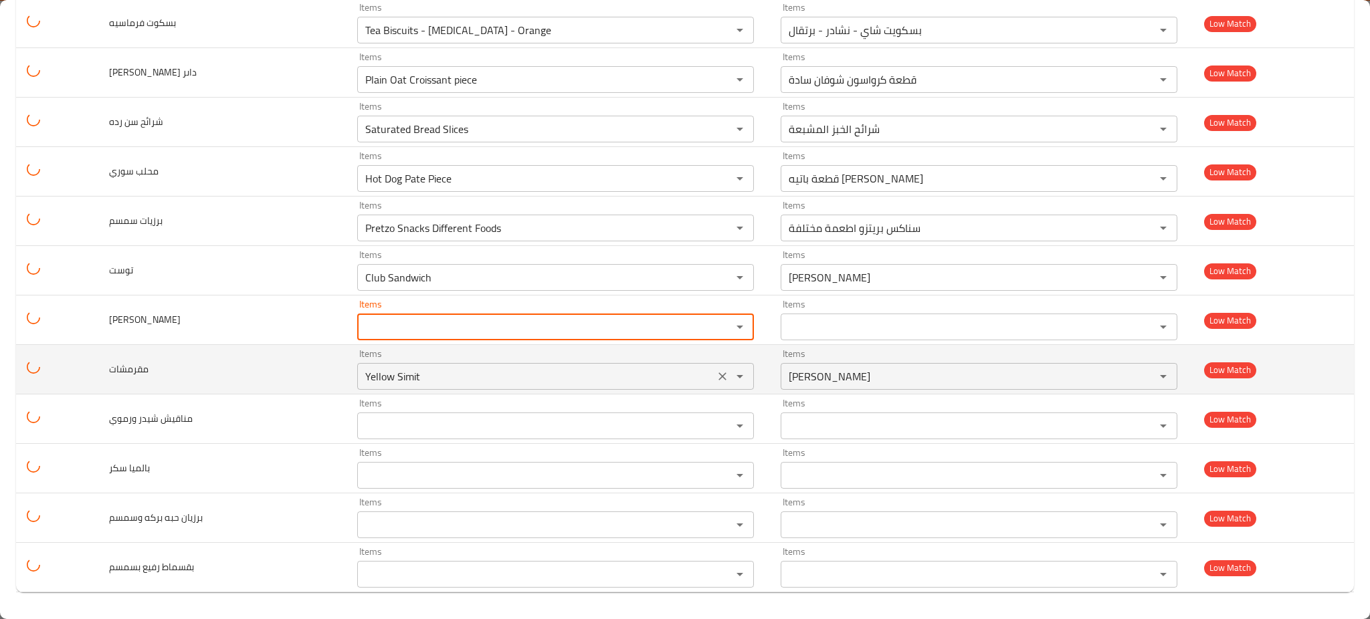
click at [716, 371] on icon "Clear" at bounding box center [722, 376] width 13 height 13
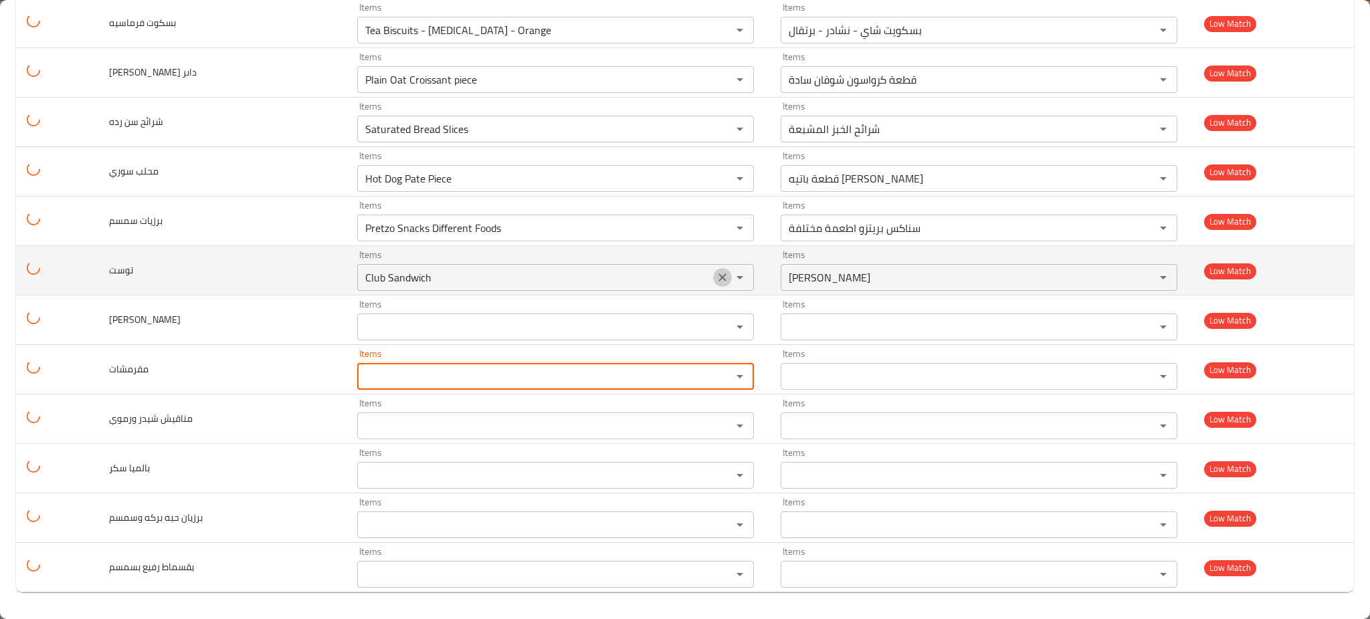
click at [716, 278] on icon "Clear" at bounding box center [722, 277] width 13 height 13
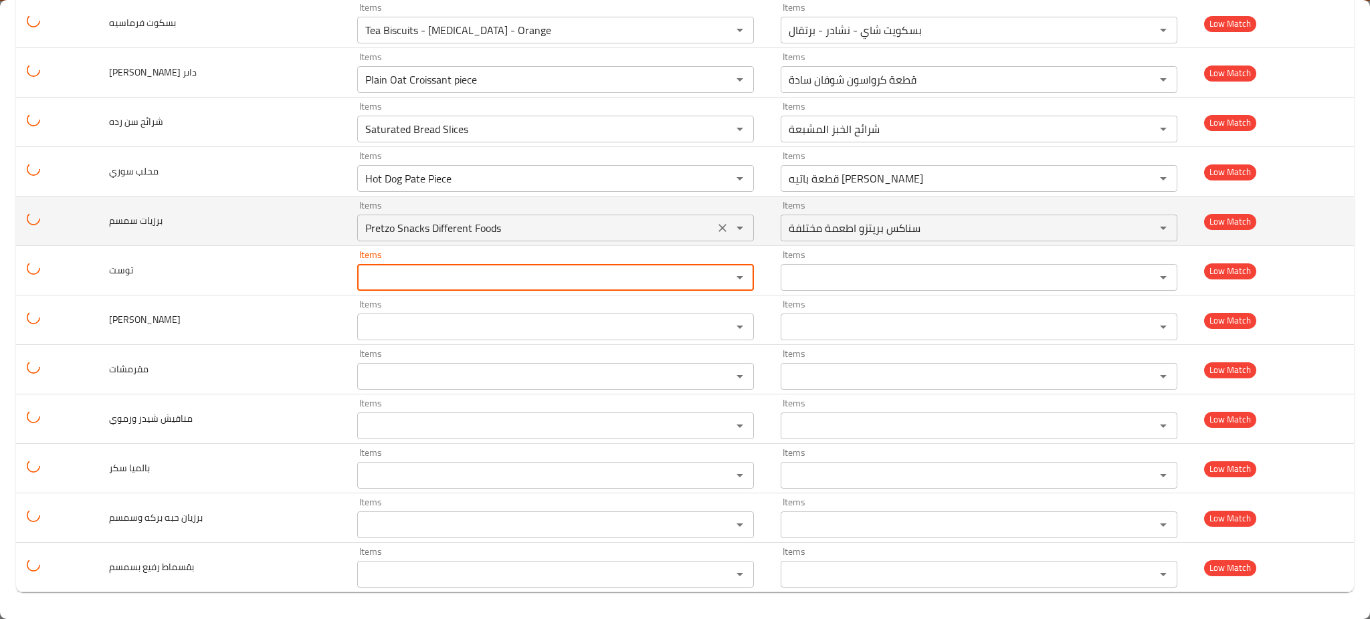
click at [716, 222] on icon "Clear" at bounding box center [722, 227] width 13 height 13
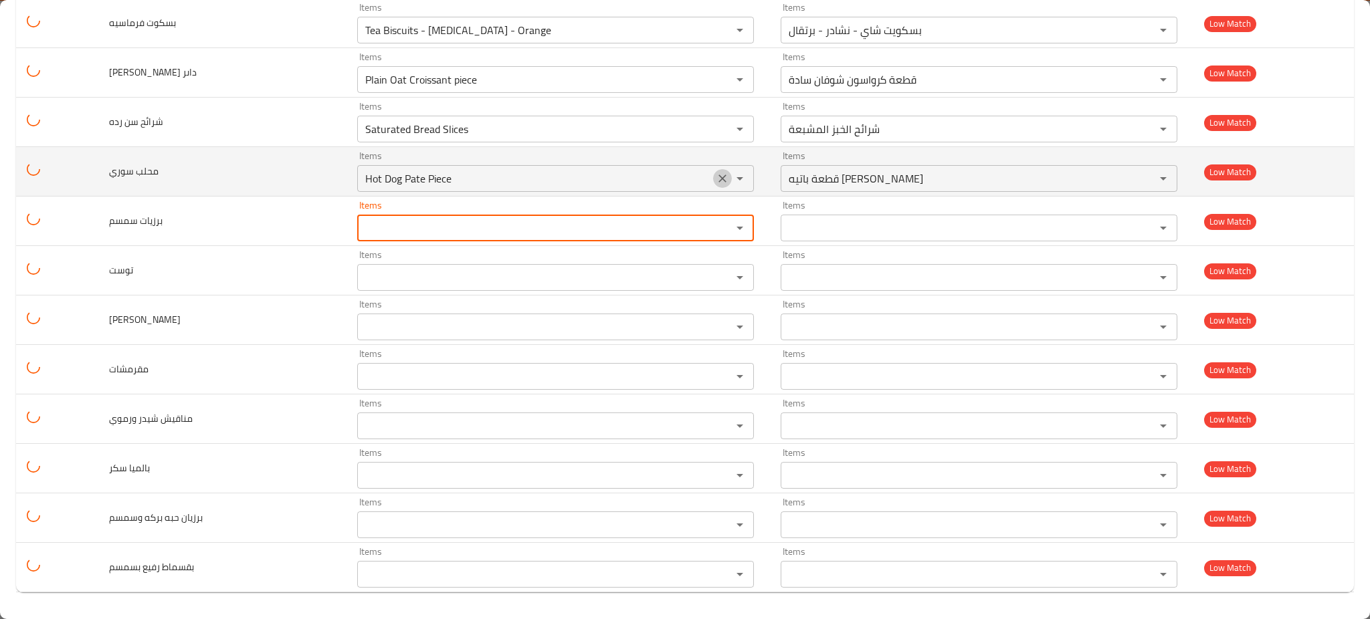
click at [716, 172] on icon "Clear" at bounding box center [722, 178] width 13 height 13
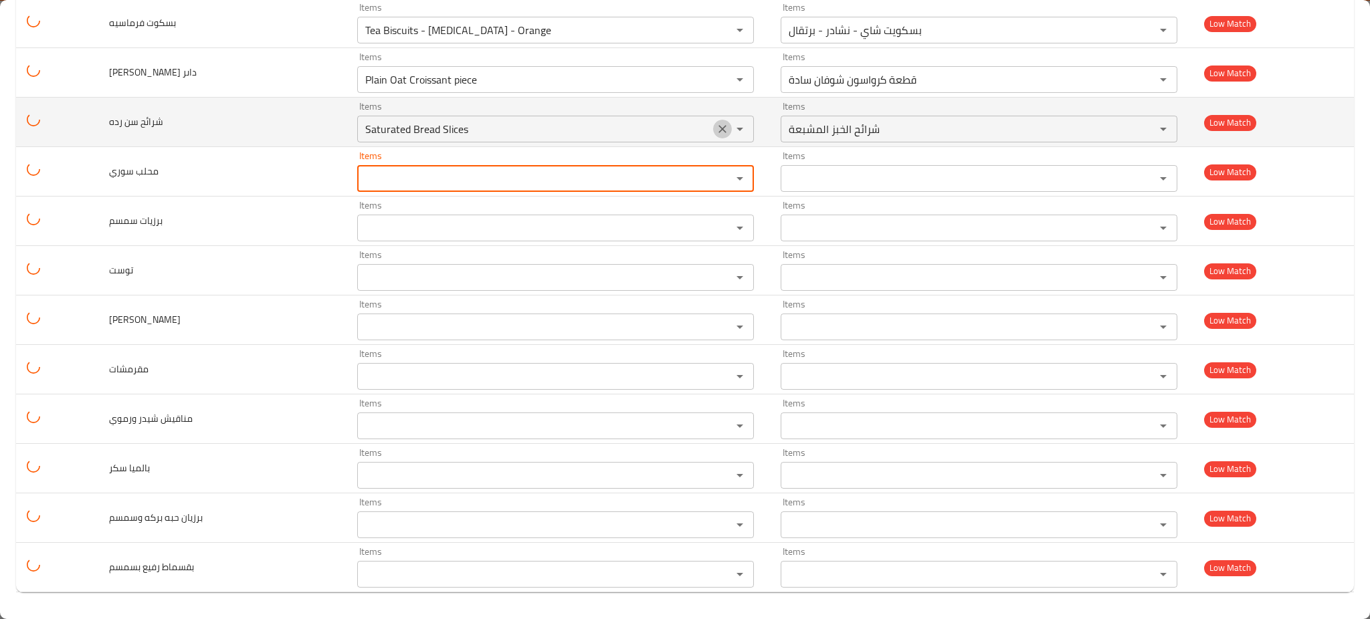
click at [716, 125] on icon "Clear" at bounding box center [722, 128] width 13 height 13
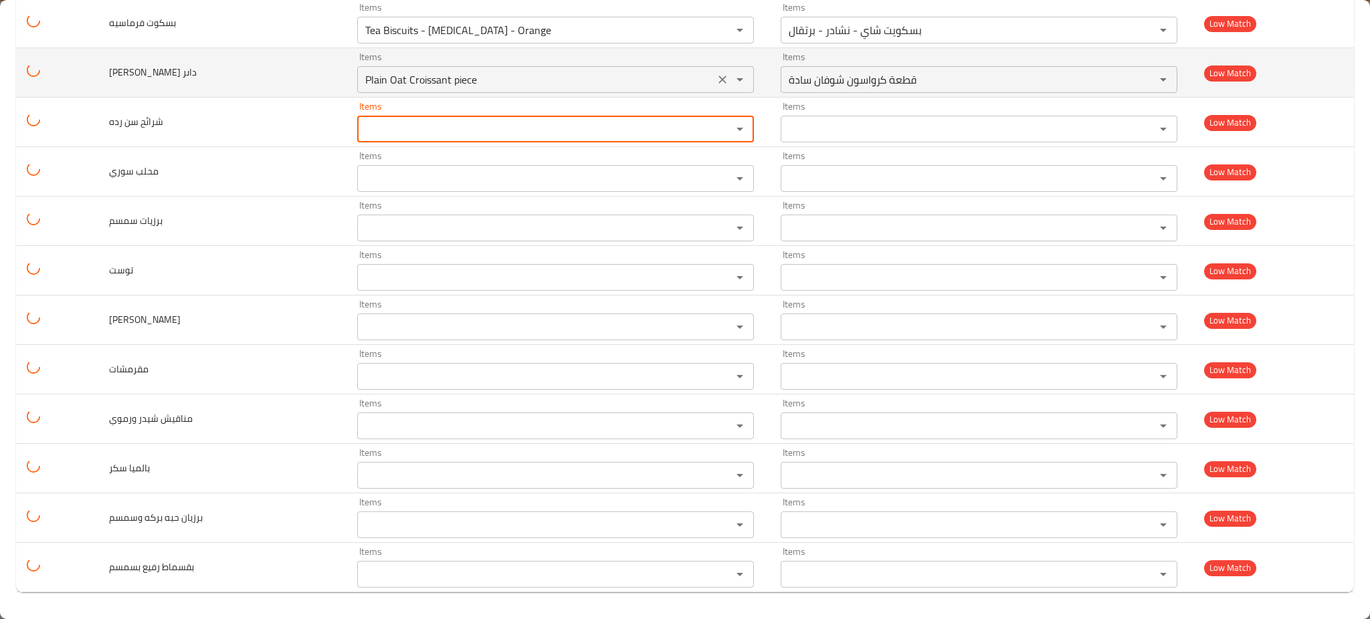
click at [716, 75] on icon "Clear" at bounding box center [722, 79] width 13 height 13
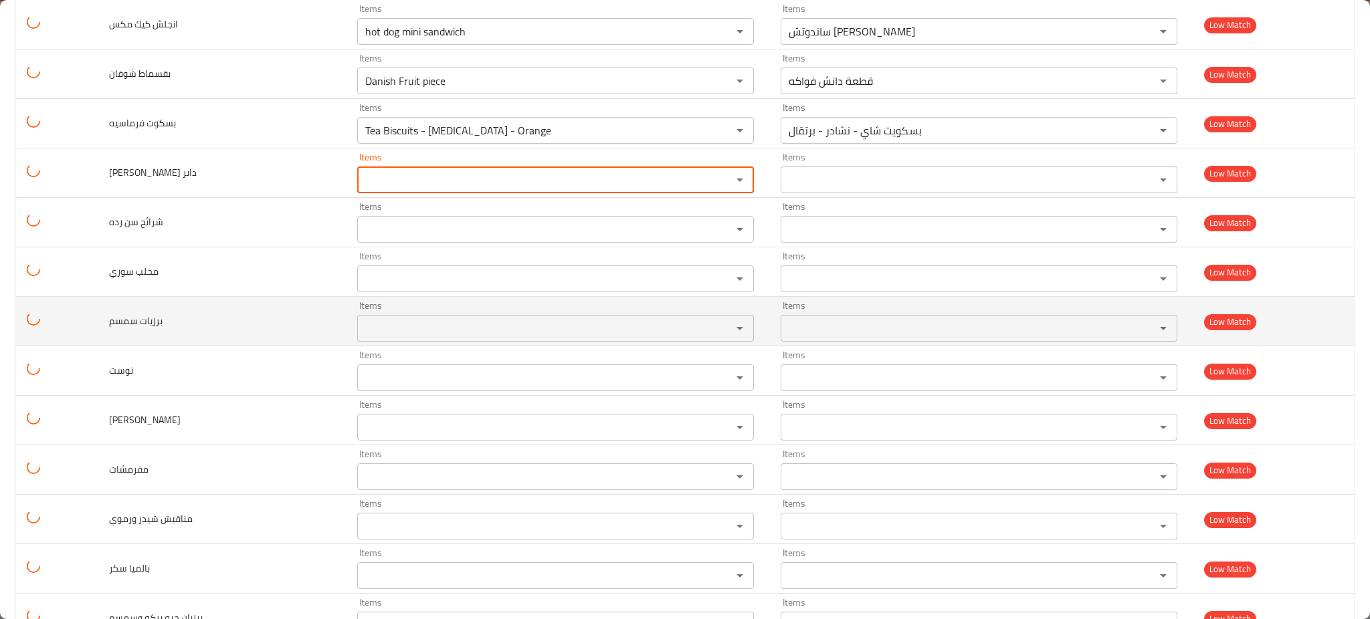
scroll to position [2862, 0]
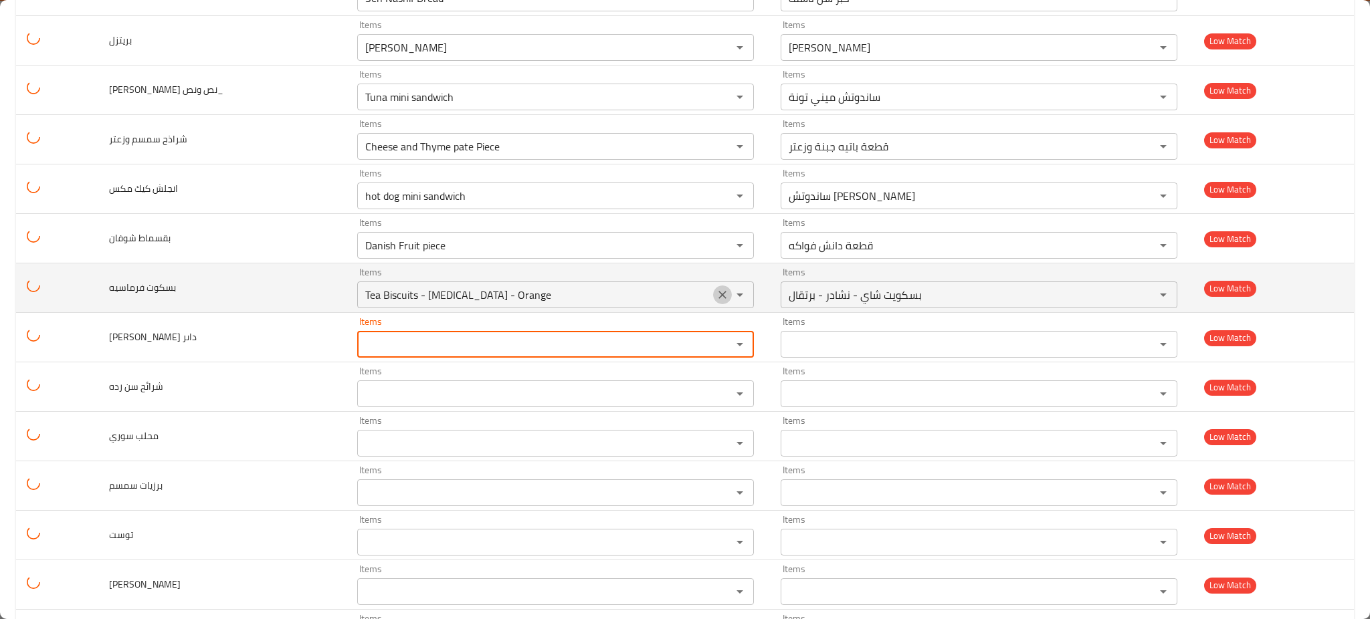
click at [713, 304] on button "Clear" at bounding box center [722, 295] width 19 height 19
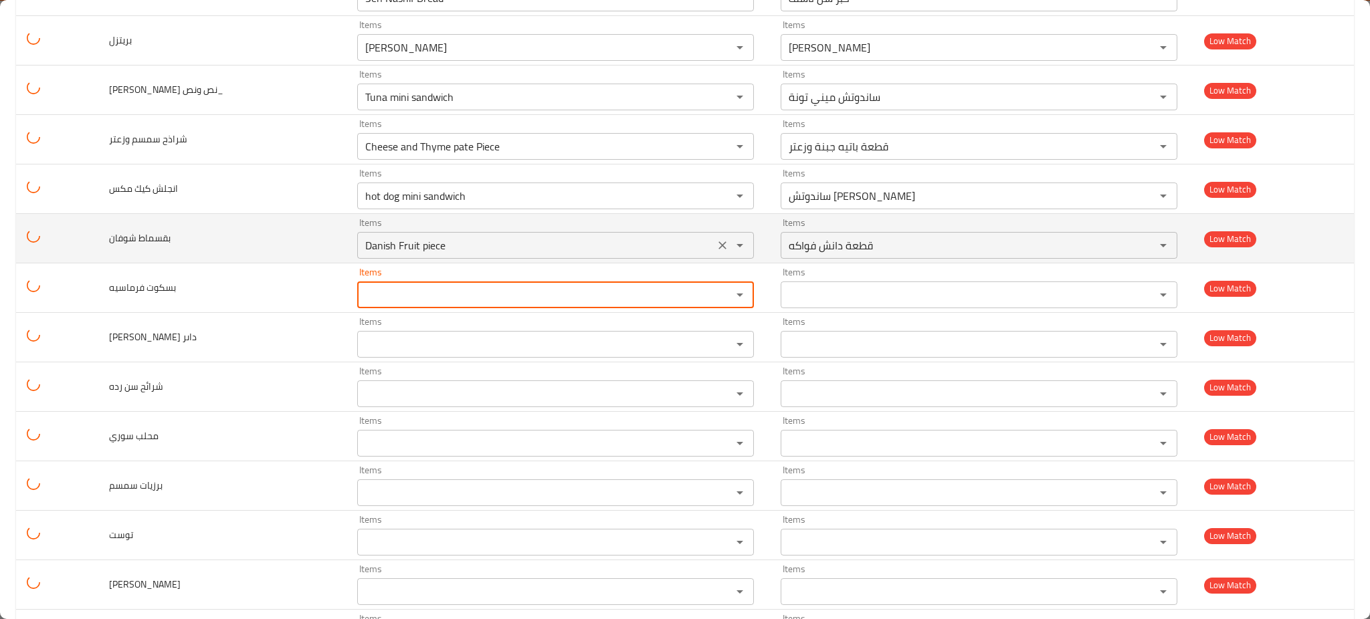
click at [713, 243] on div "enhanced table" at bounding box center [730, 245] width 35 height 19
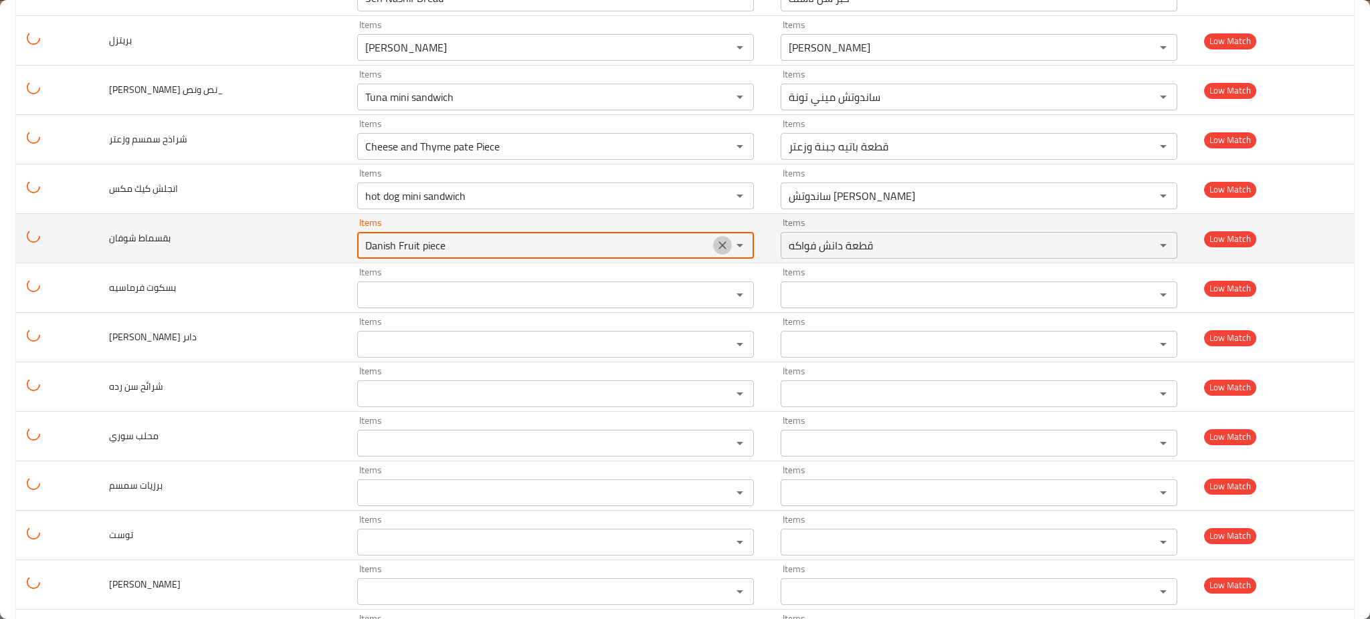
click at [716, 241] on icon "Clear" at bounding box center [722, 245] width 13 height 13
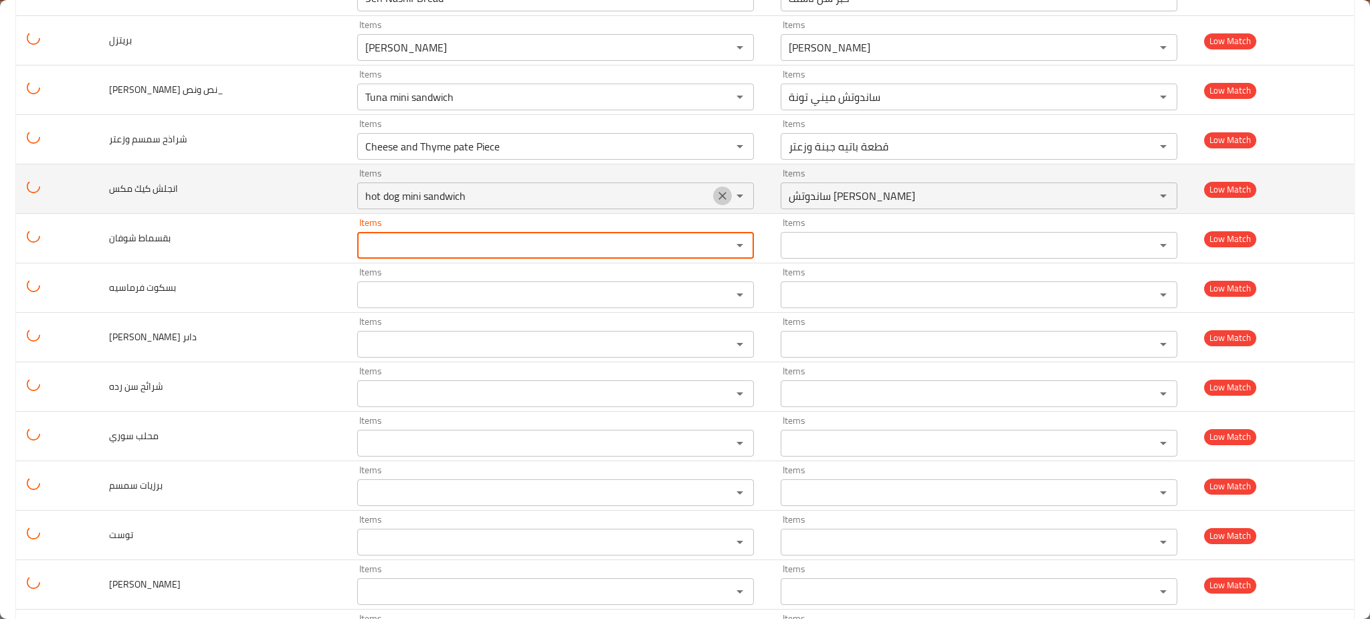
click at [716, 203] on icon "Clear" at bounding box center [722, 195] width 13 height 13
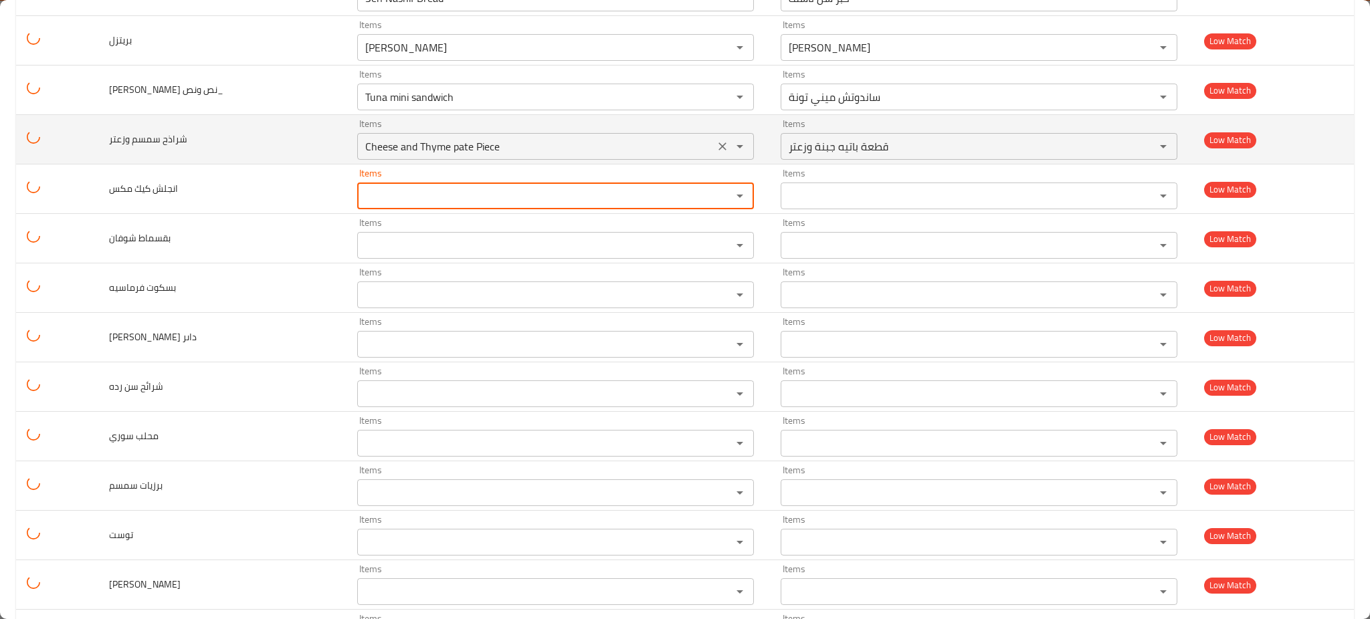
click at [688, 144] on div "Cheese and Thyme pate Piece Items" at bounding box center [555, 146] width 397 height 27
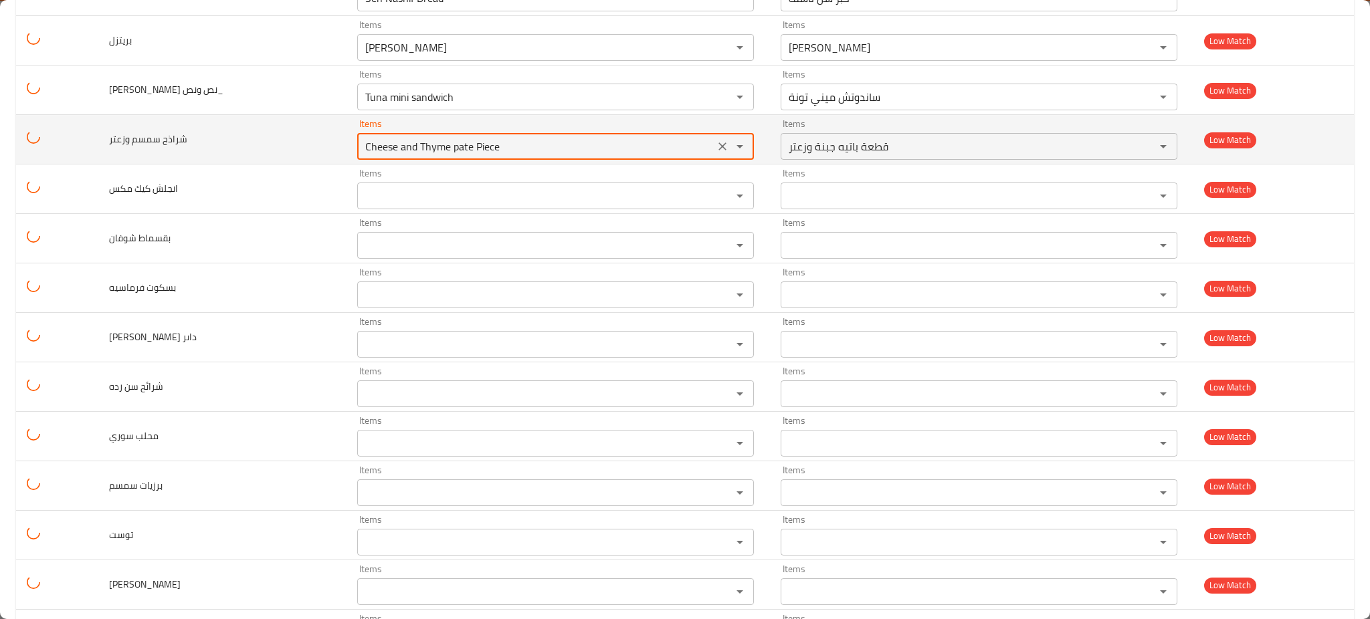
click at [716, 151] on icon "Clear" at bounding box center [722, 146] width 13 height 13
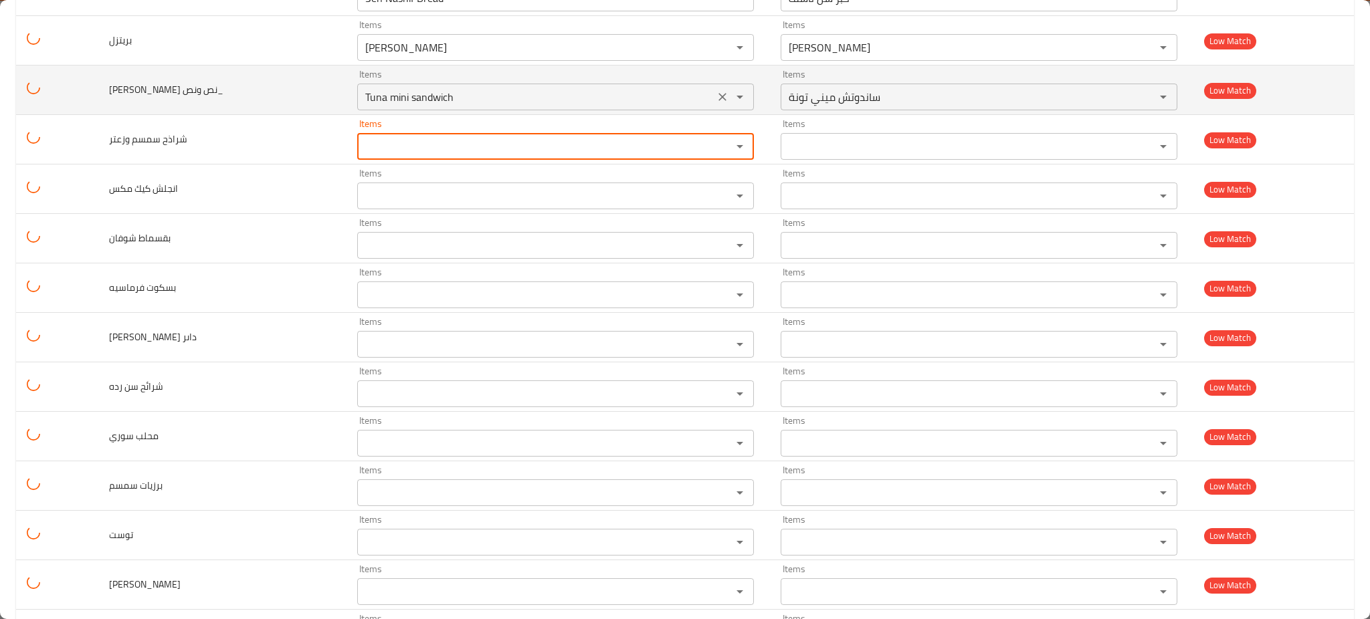
click at [718, 96] on icon "Clear" at bounding box center [722, 97] width 8 height 8
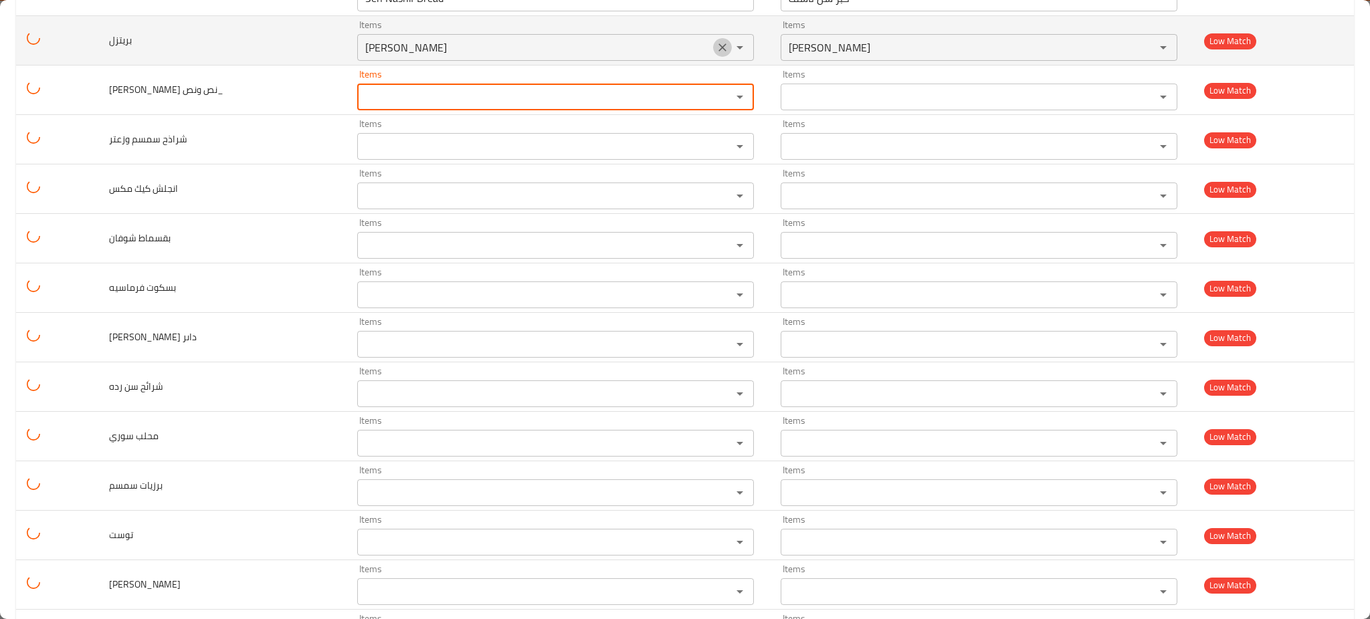
click at [718, 48] on icon "Clear" at bounding box center [722, 47] width 8 height 8
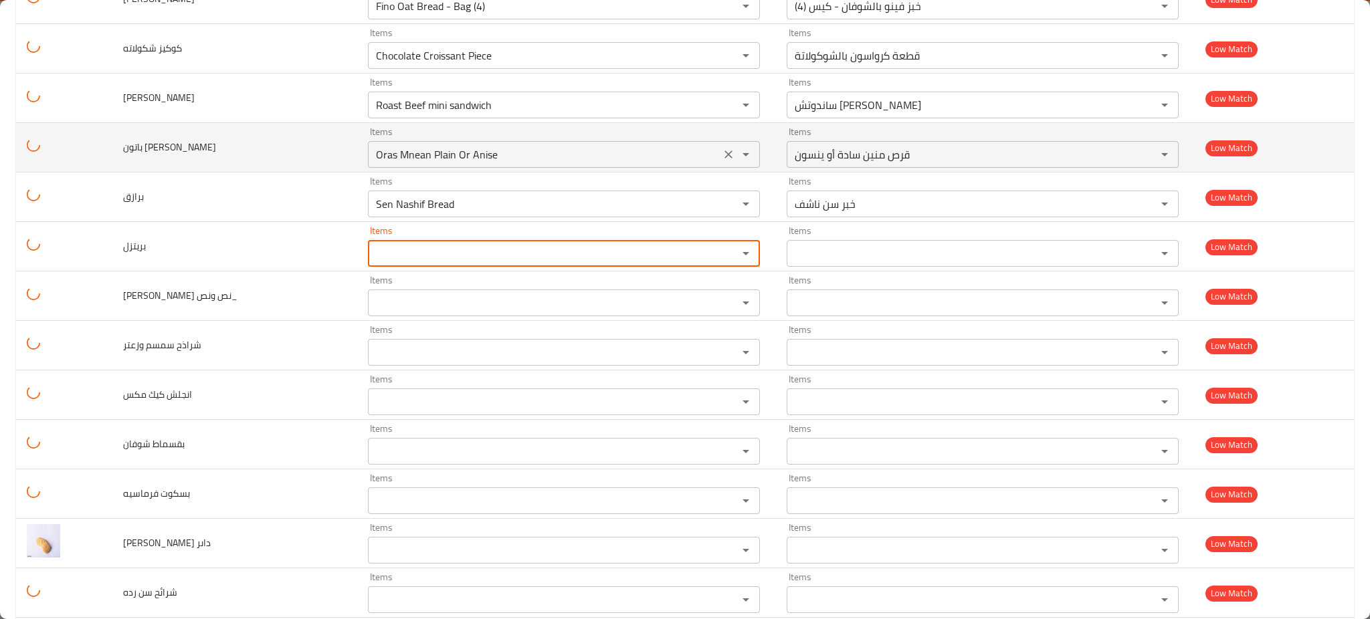
scroll to position [2594, 0]
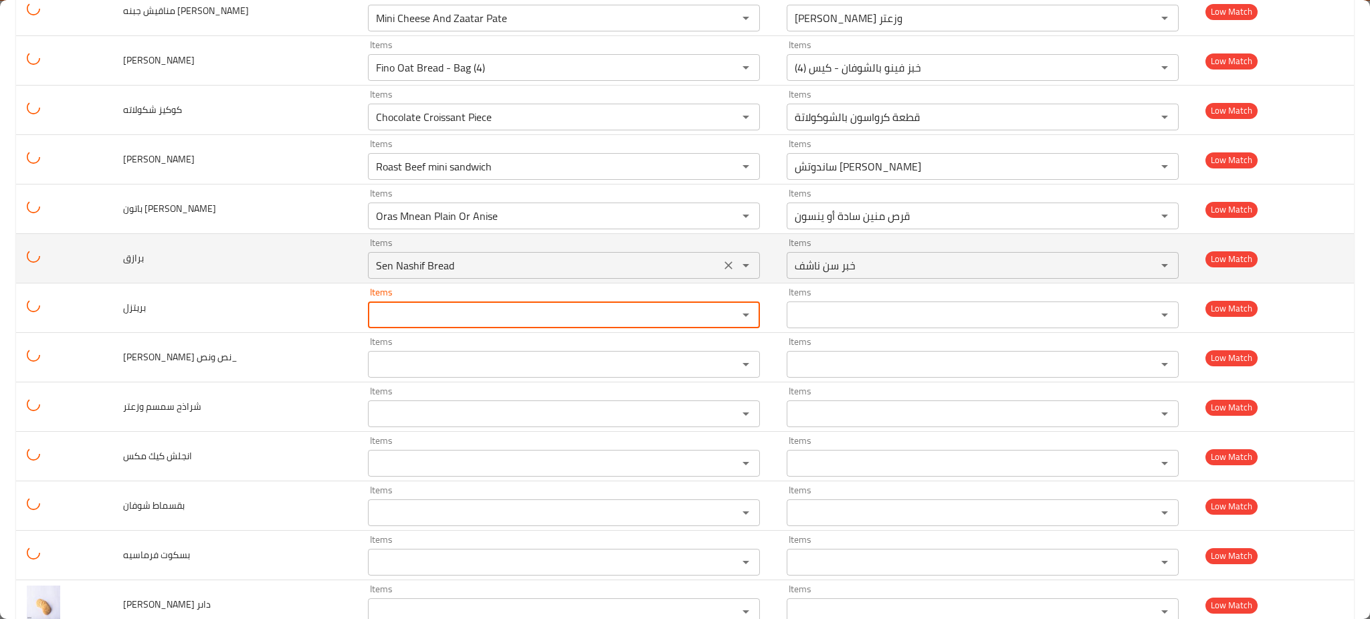
click at [719, 268] on button "Clear" at bounding box center [728, 265] width 19 height 19
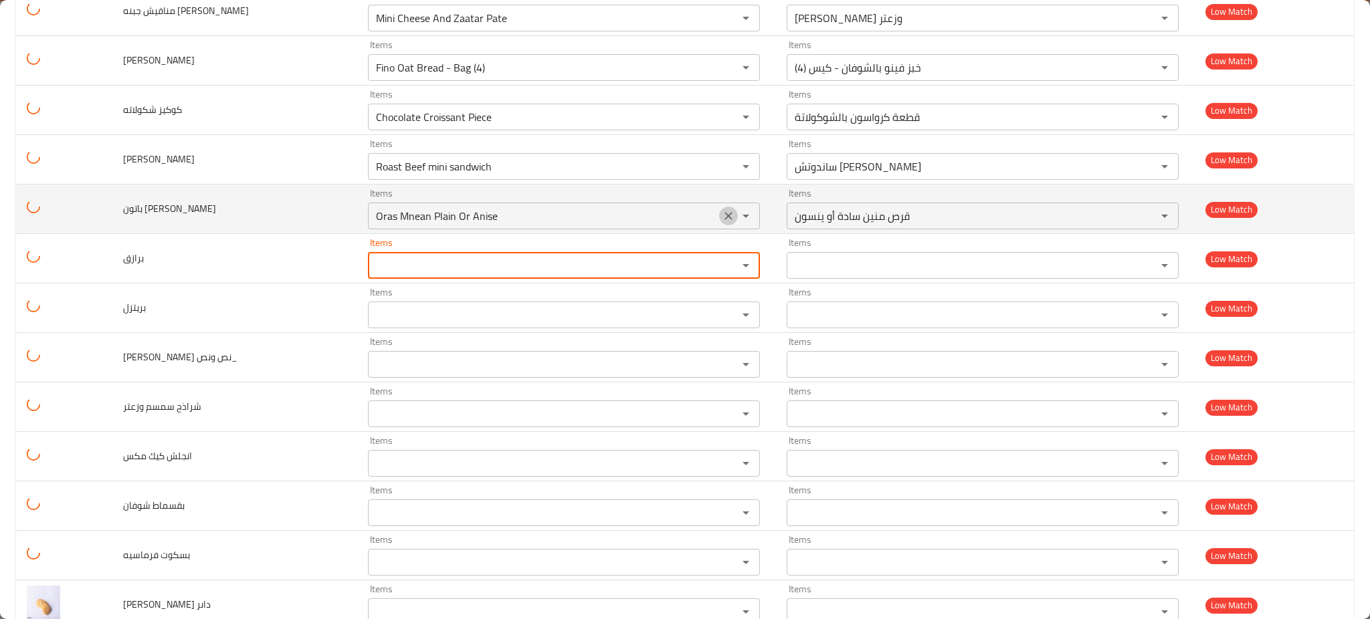
click at [719, 213] on button "Clear" at bounding box center [728, 216] width 19 height 19
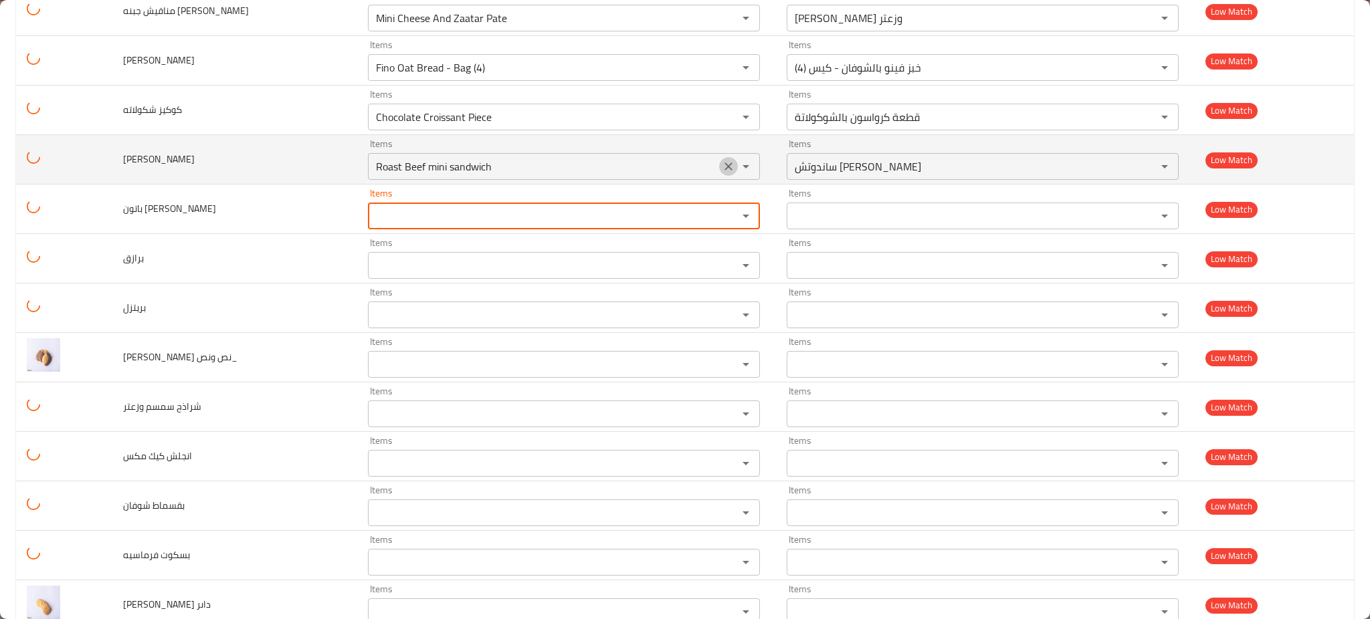
click at [722, 164] on icon "Clear" at bounding box center [728, 166] width 13 height 13
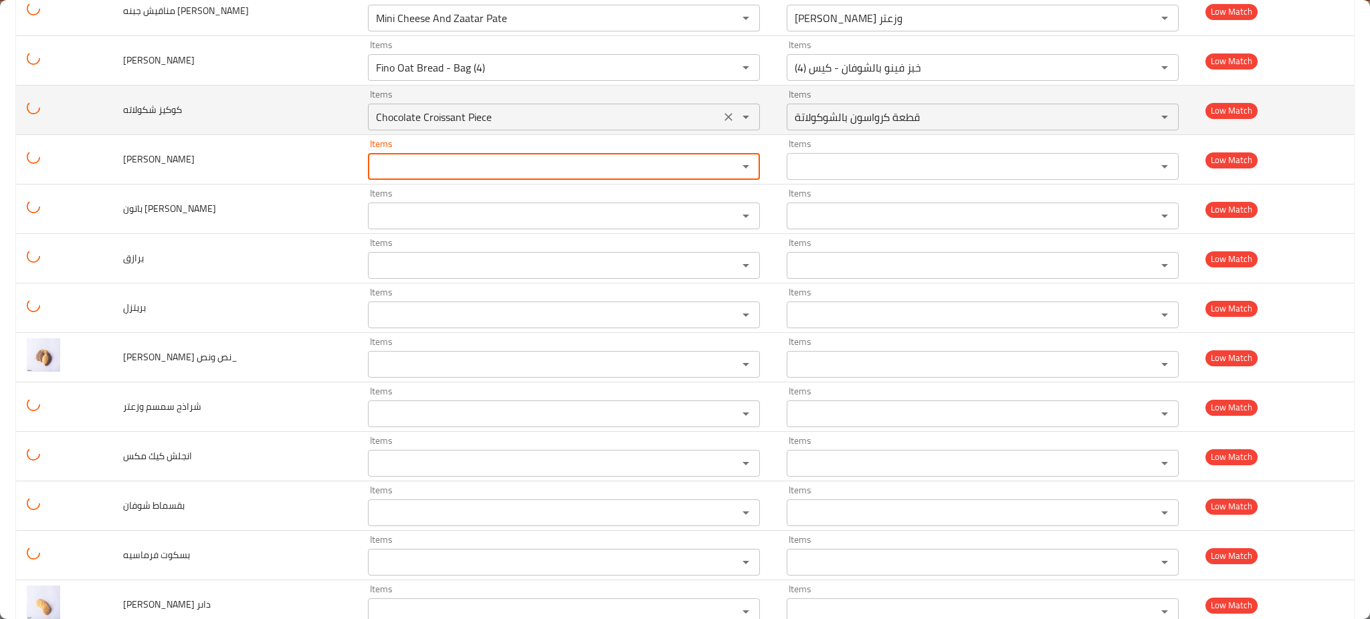
click at [708, 102] on div "Items Chocolate Croissant Piece Items" at bounding box center [564, 110] width 392 height 41
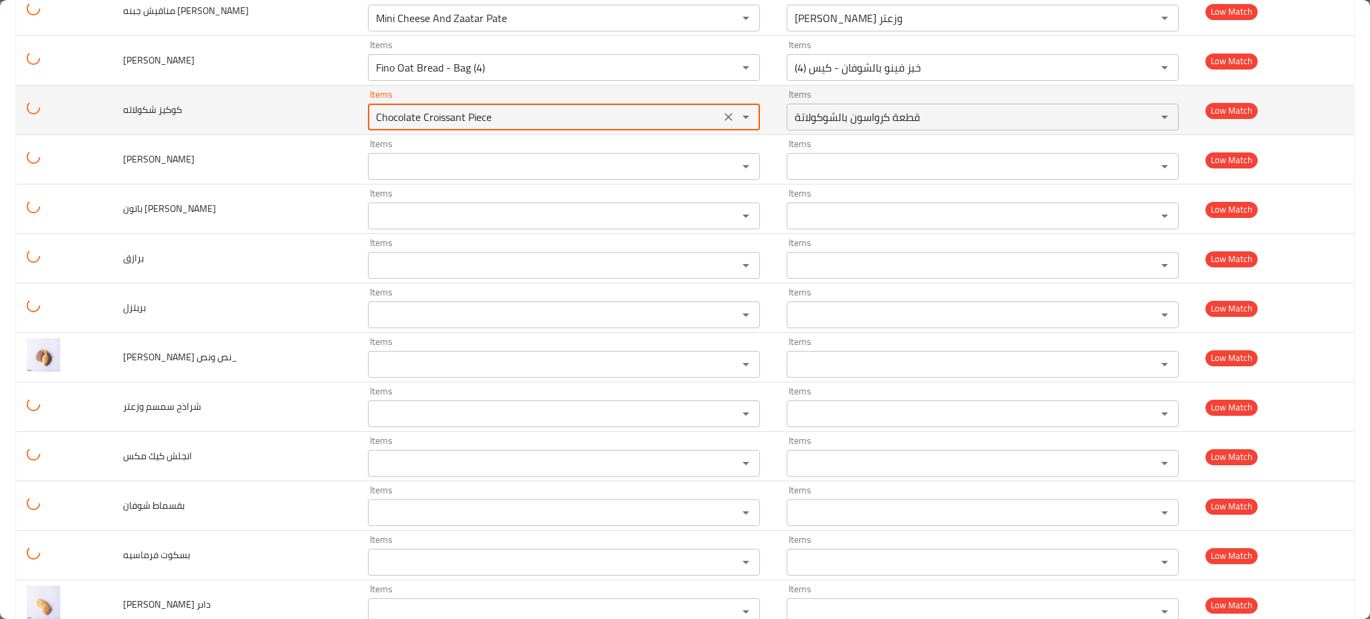
click at [722, 117] on icon "Clear" at bounding box center [728, 116] width 13 height 13
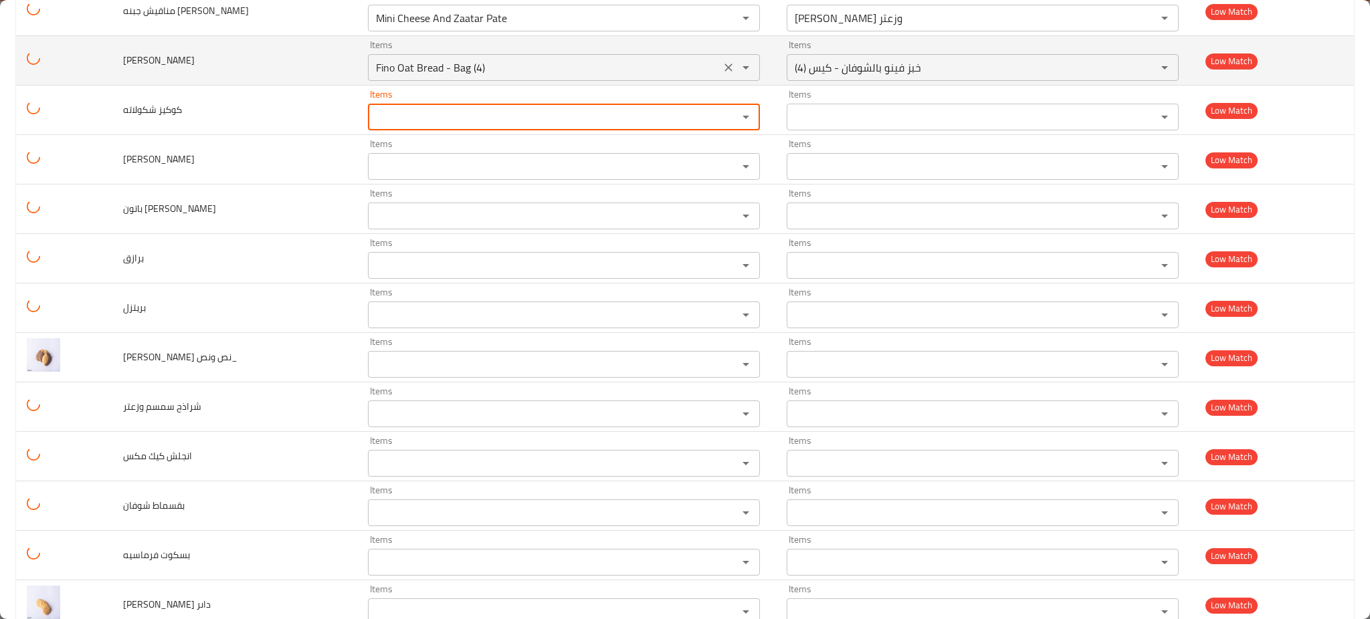
click at [719, 76] on button "Clear" at bounding box center [728, 67] width 19 height 19
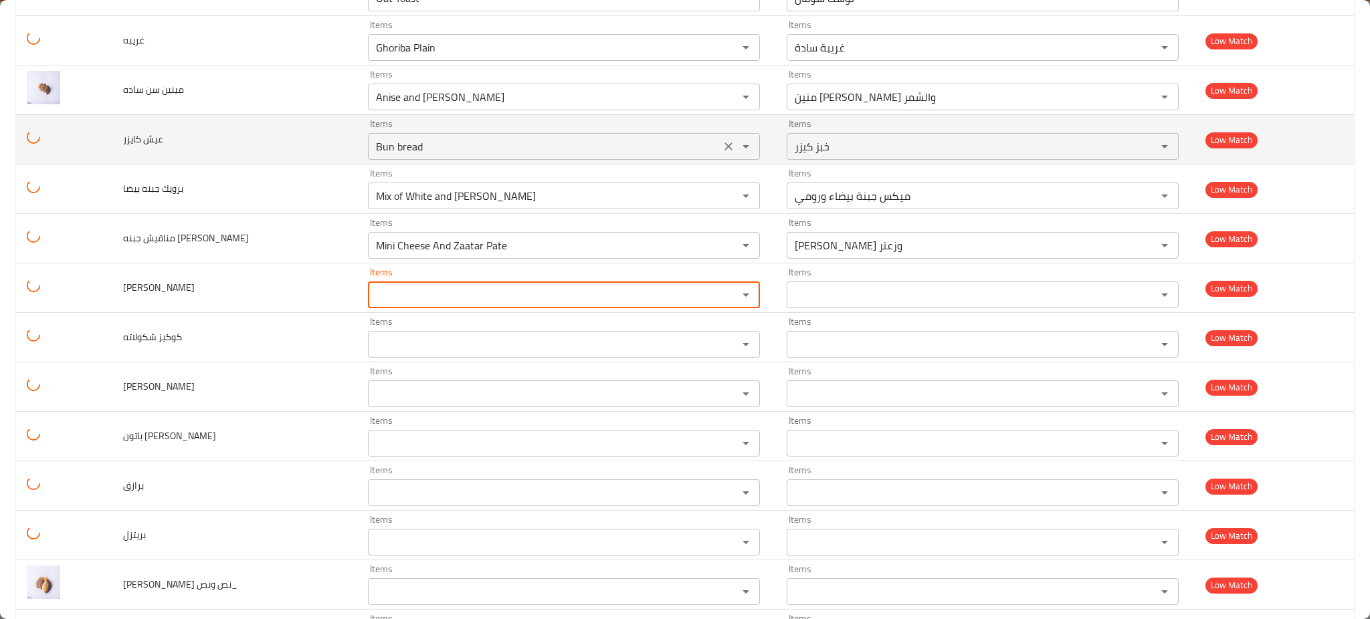
scroll to position [2326, 0]
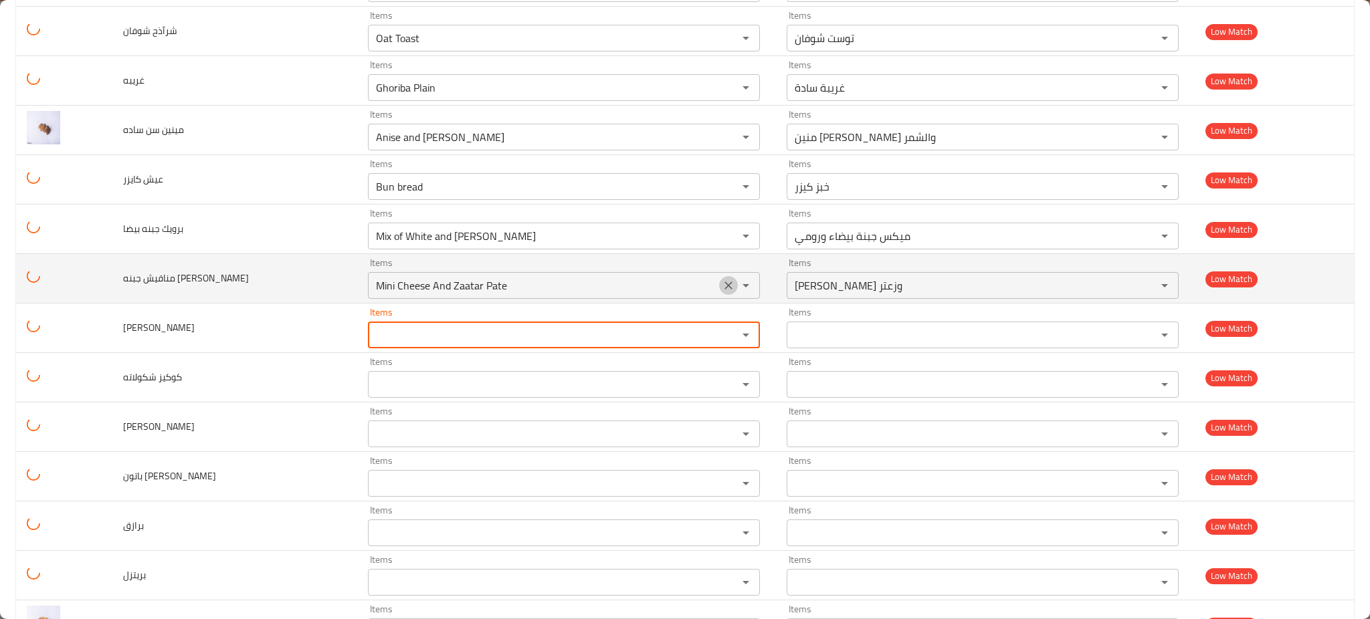
click at [722, 292] on icon "Clear" at bounding box center [728, 285] width 13 height 13
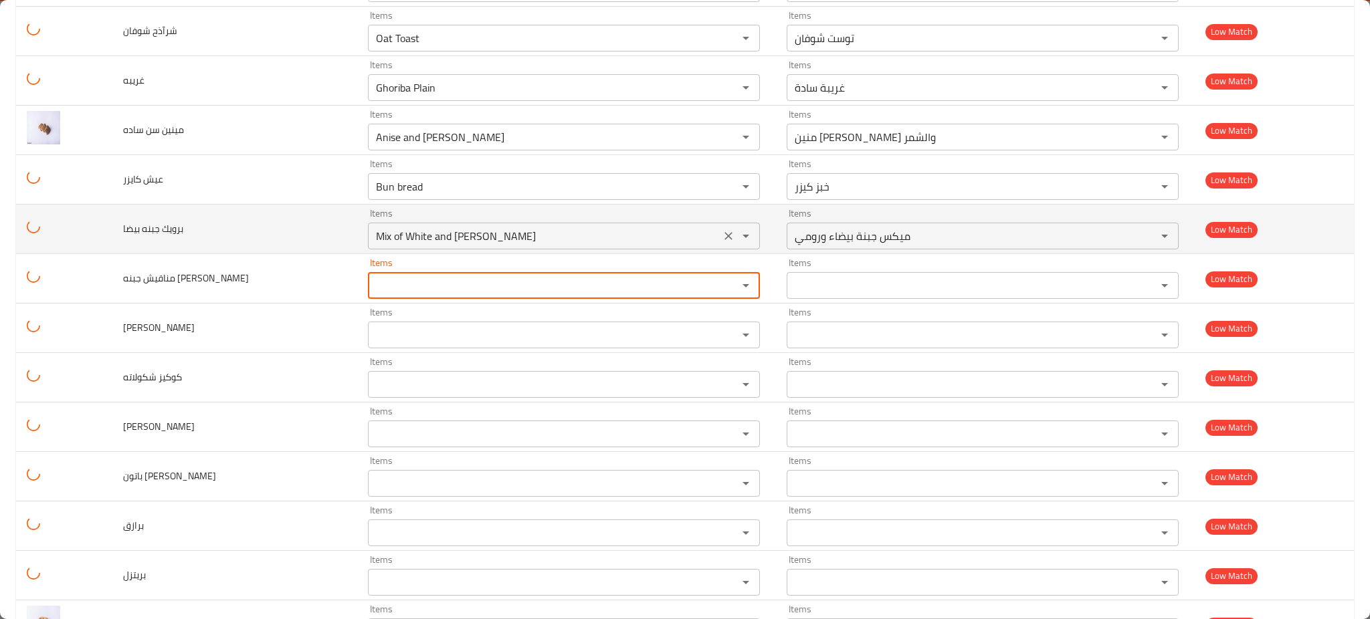
click at [722, 240] on icon "Clear" at bounding box center [728, 235] width 13 height 13
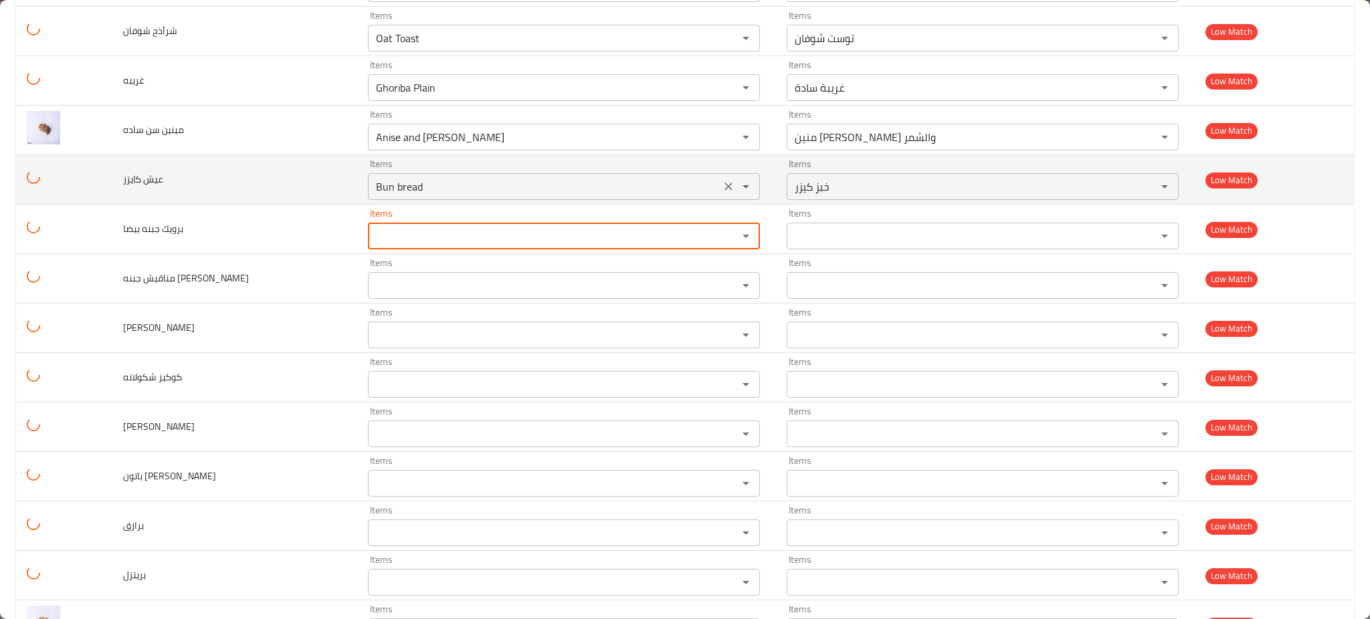
click at [703, 178] on div "Bun bread Items" at bounding box center [564, 186] width 392 height 27
click at [710, 178] on div "Bun bread Items" at bounding box center [564, 186] width 392 height 27
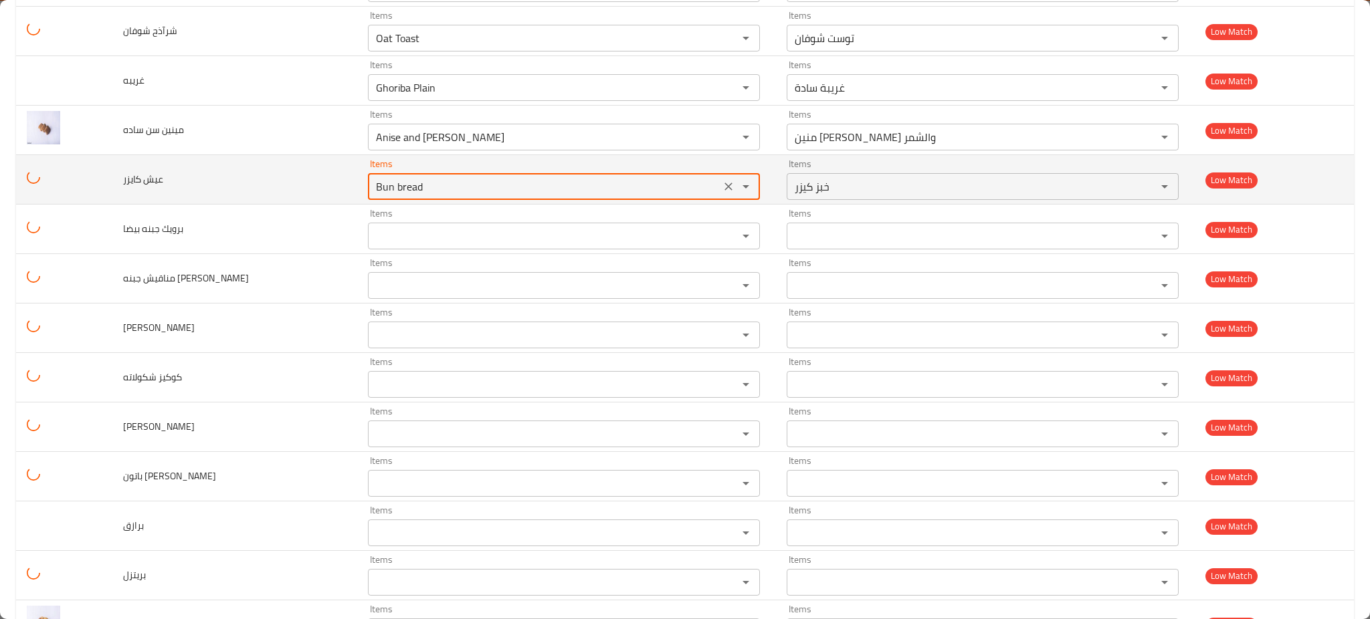
click at [704, 200] on div "Bun bread Items" at bounding box center [564, 186] width 392 height 27
click at [722, 193] on icon "Clear" at bounding box center [728, 186] width 13 height 13
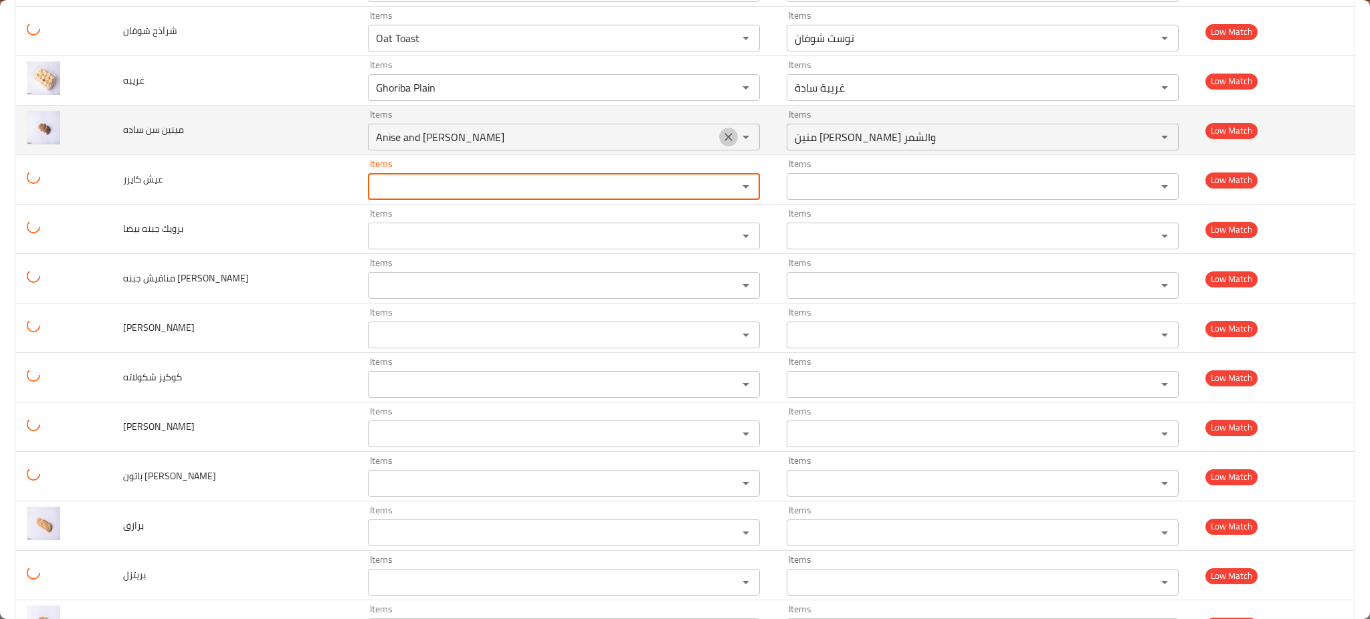
click at [722, 144] on icon "Clear" at bounding box center [728, 136] width 13 height 13
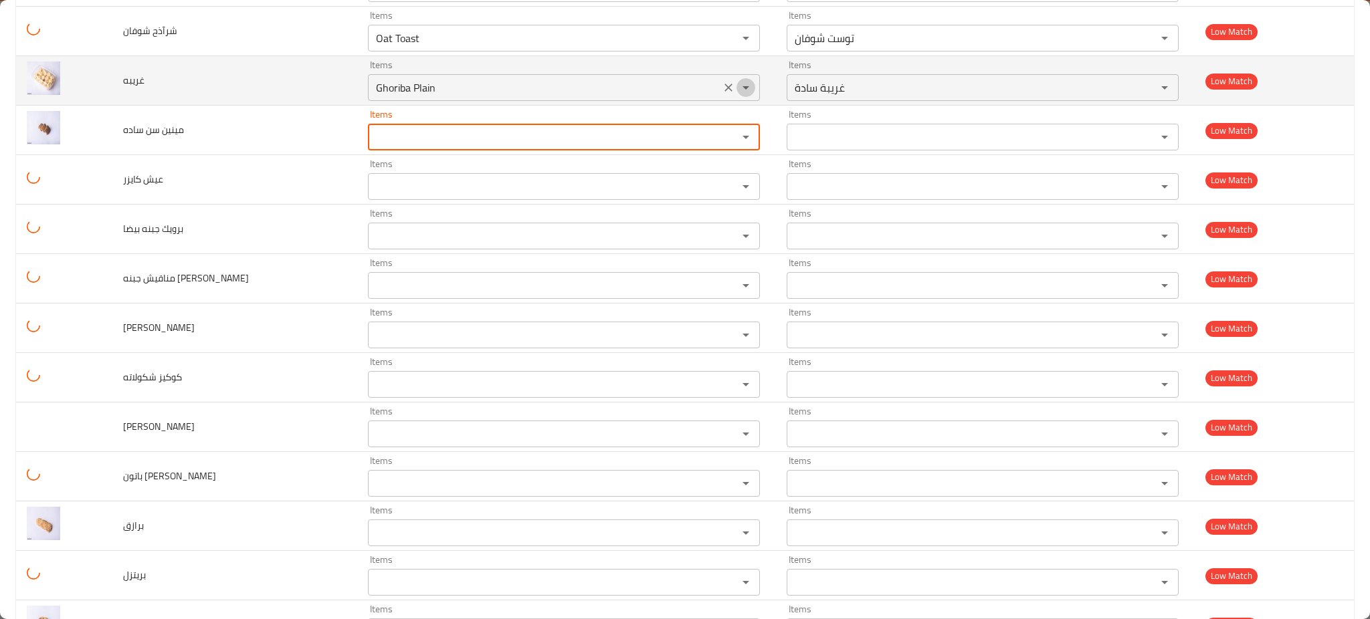
click at [738, 92] on icon "Open" at bounding box center [746, 88] width 16 height 16
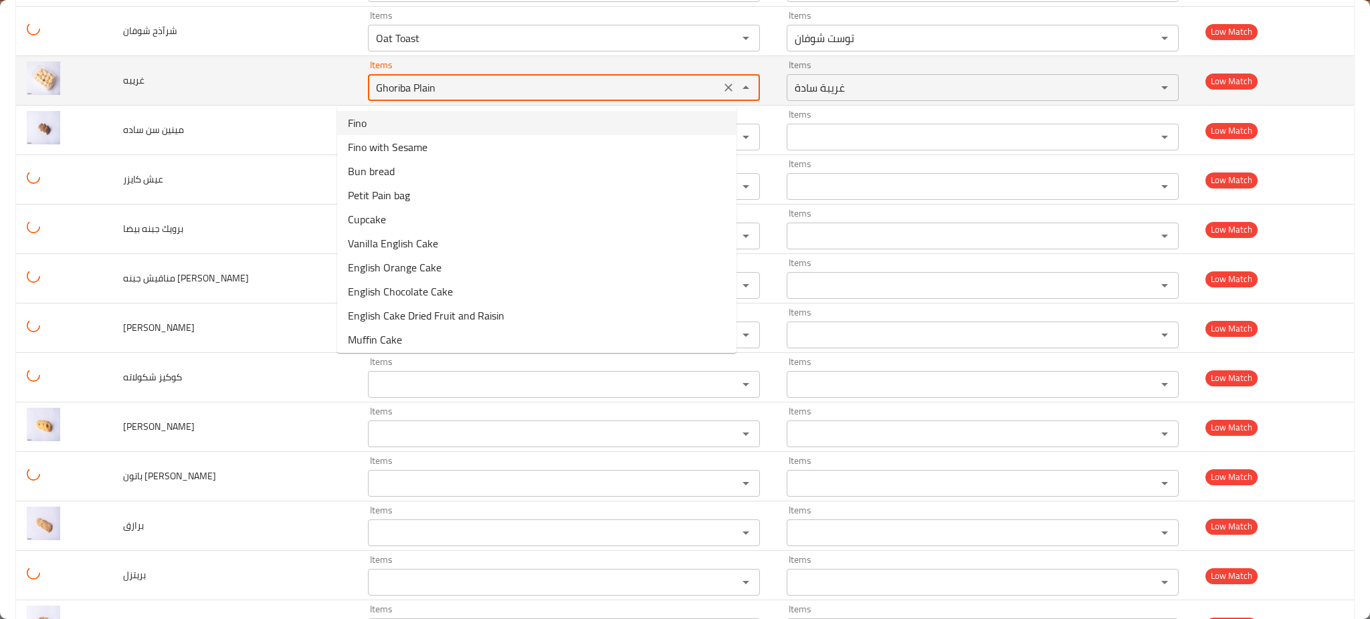
click at [725, 92] on icon "Clear" at bounding box center [729, 88] width 8 height 8
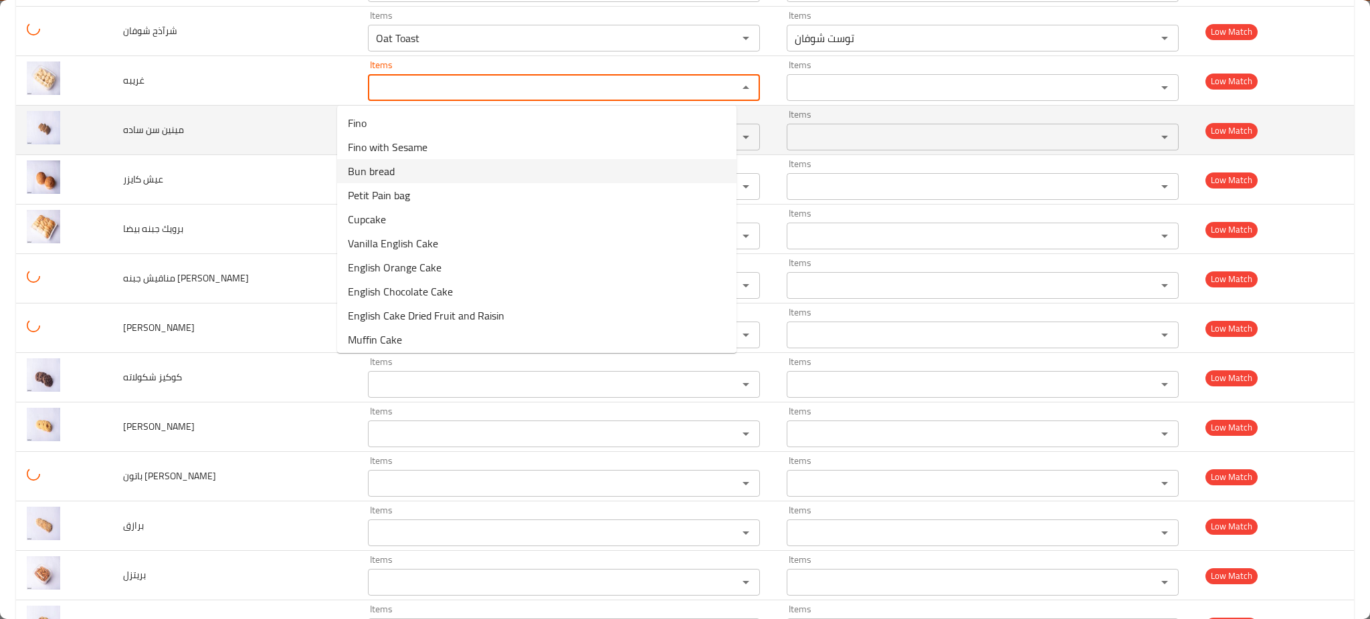
click at [825, 126] on div "Items" at bounding box center [983, 137] width 392 height 27
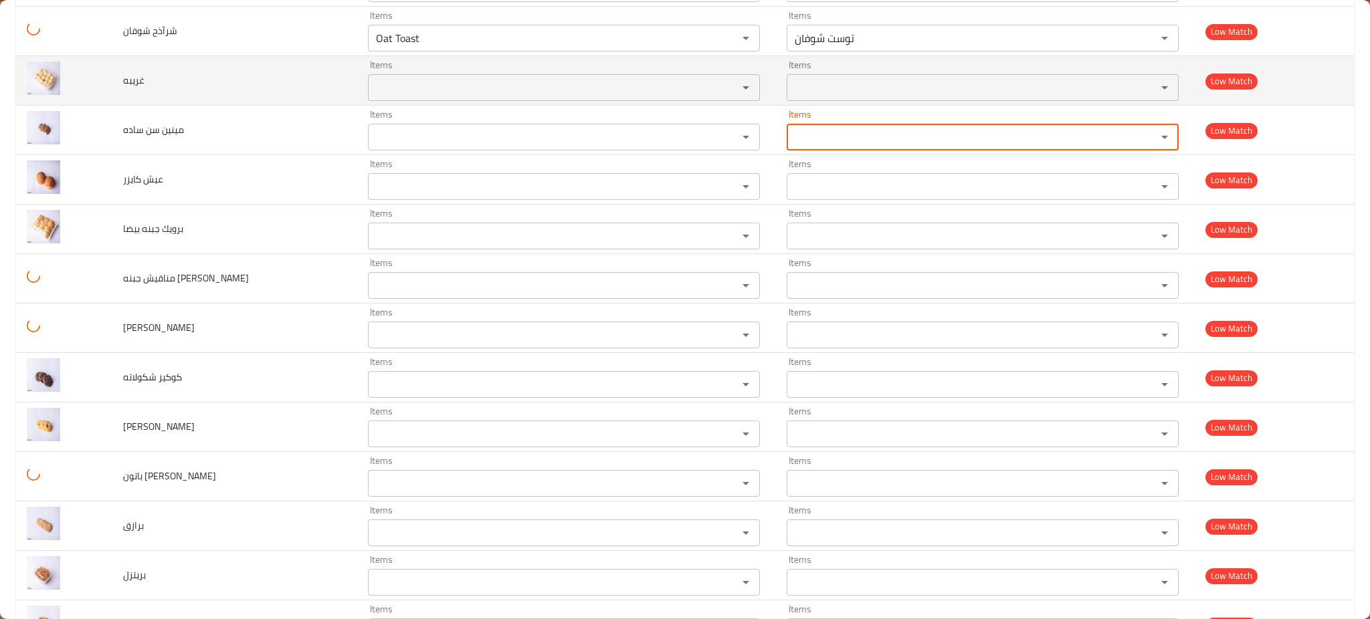
scroll to position [2237, 0]
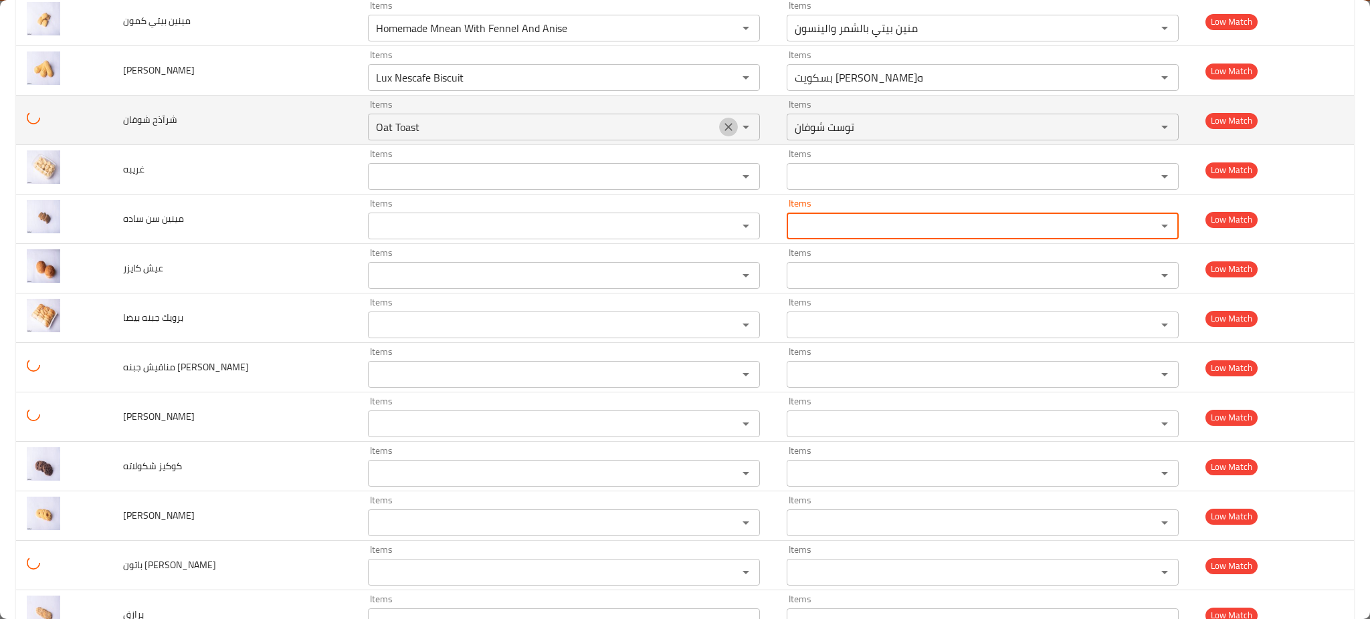
click at [722, 128] on icon "Clear" at bounding box center [728, 126] width 13 height 13
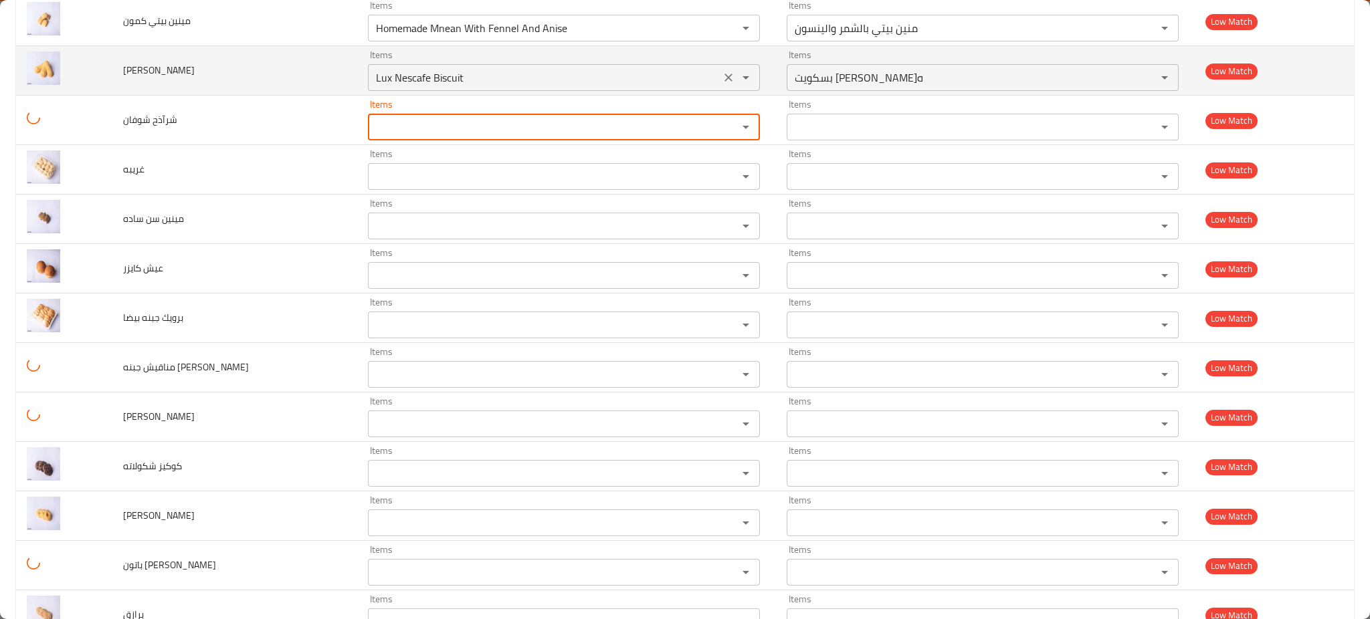
click at [722, 83] on icon "Clear" at bounding box center [728, 77] width 13 height 13
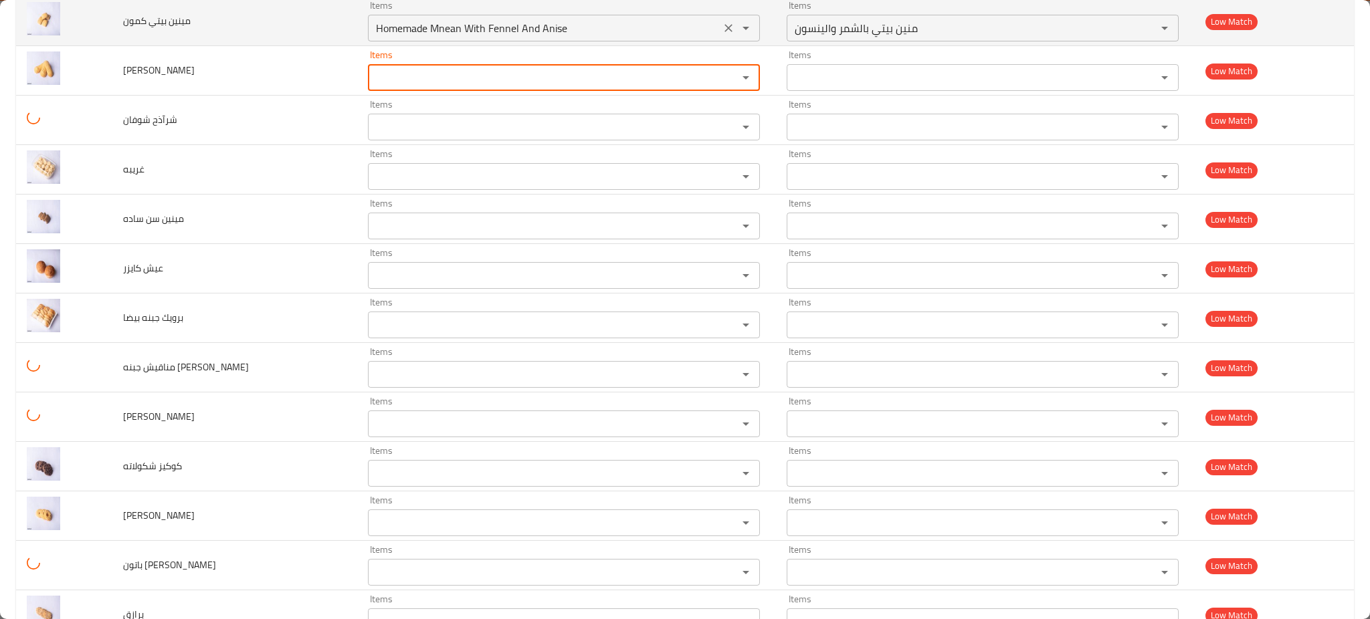
click at [719, 37] on div "enhanced table" at bounding box center [736, 28] width 35 height 19
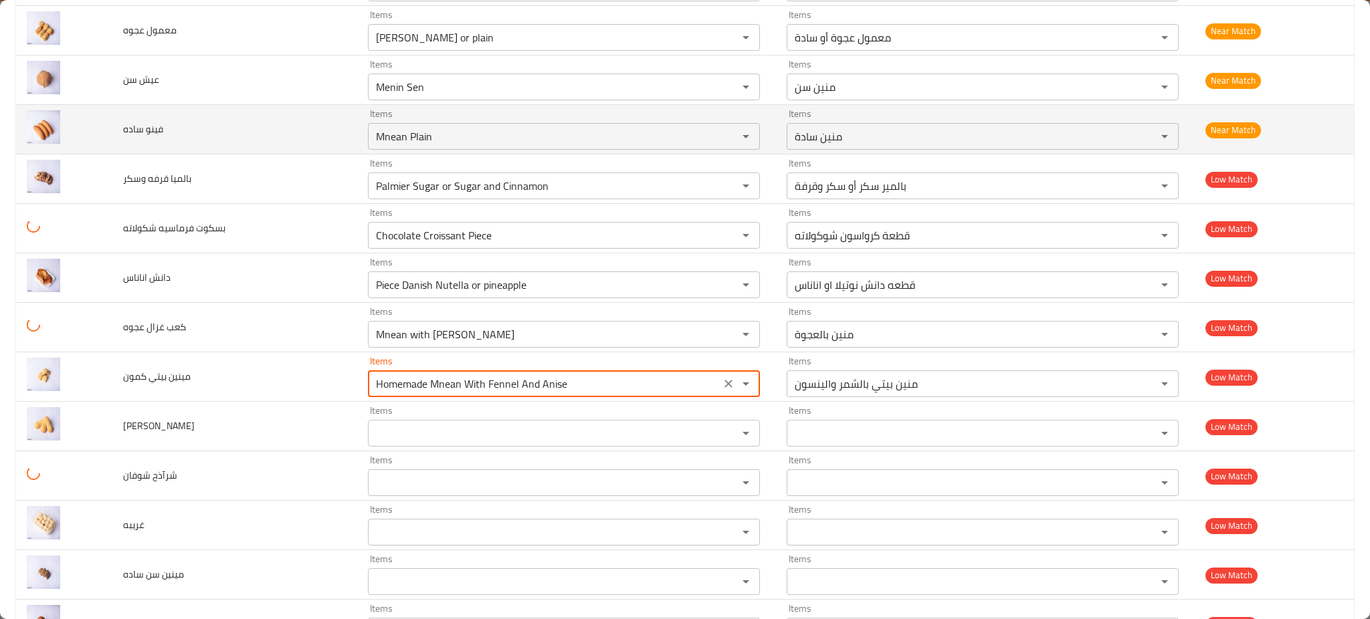
scroll to position [1880, 0]
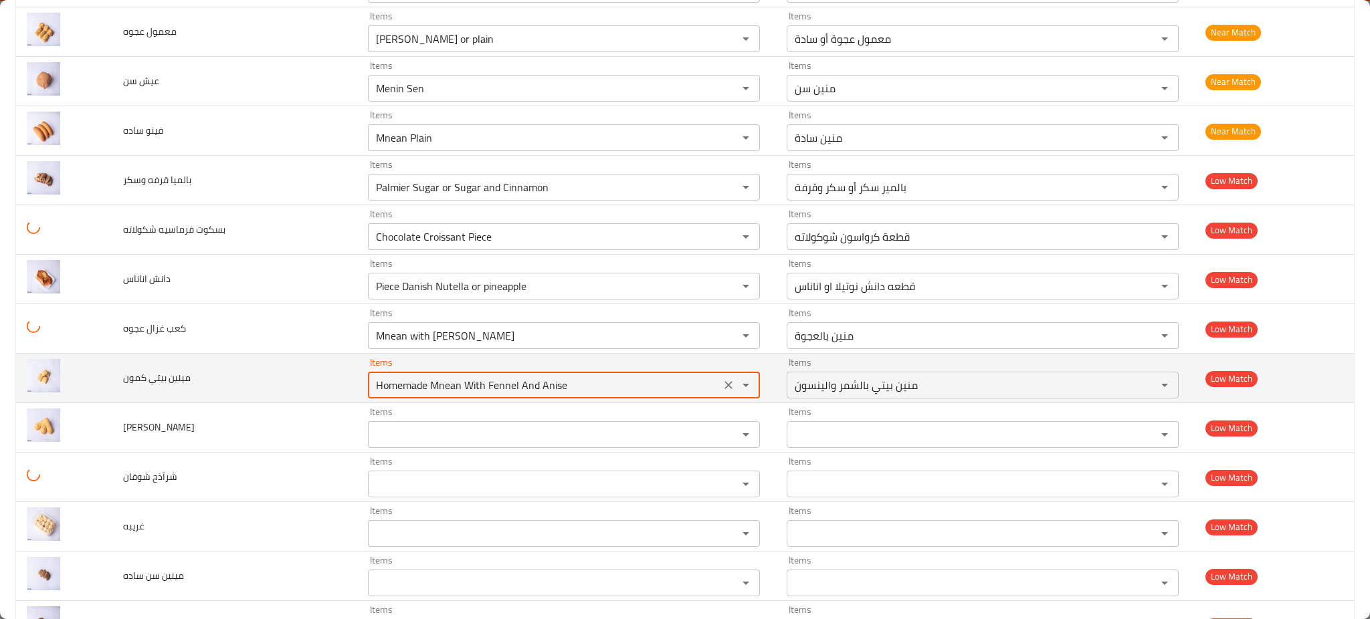
click at [719, 389] on div "enhanced table" at bounding box center [736, 385] width 35 height 19
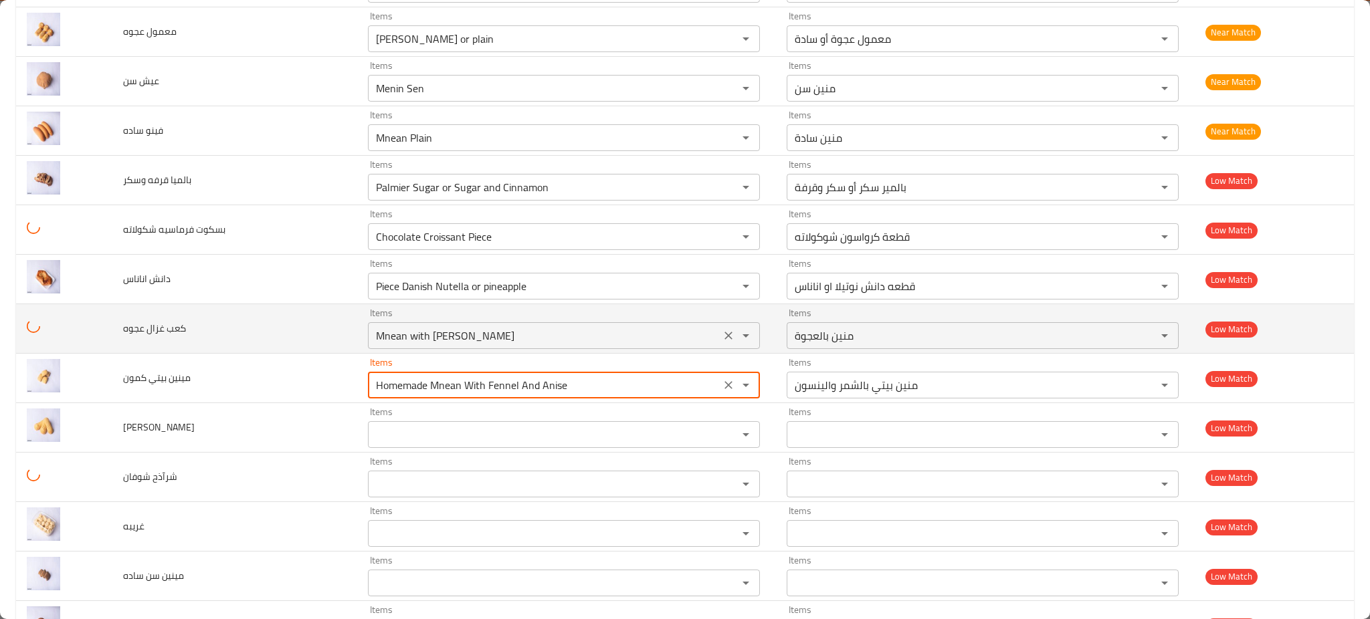
click at [722, 384] on icon "Clear" at bounding box center [728, 385] width 13 height 13
click at [725, 336] on icon "Clear" at bounding box center [729, 336] width 8 height 8
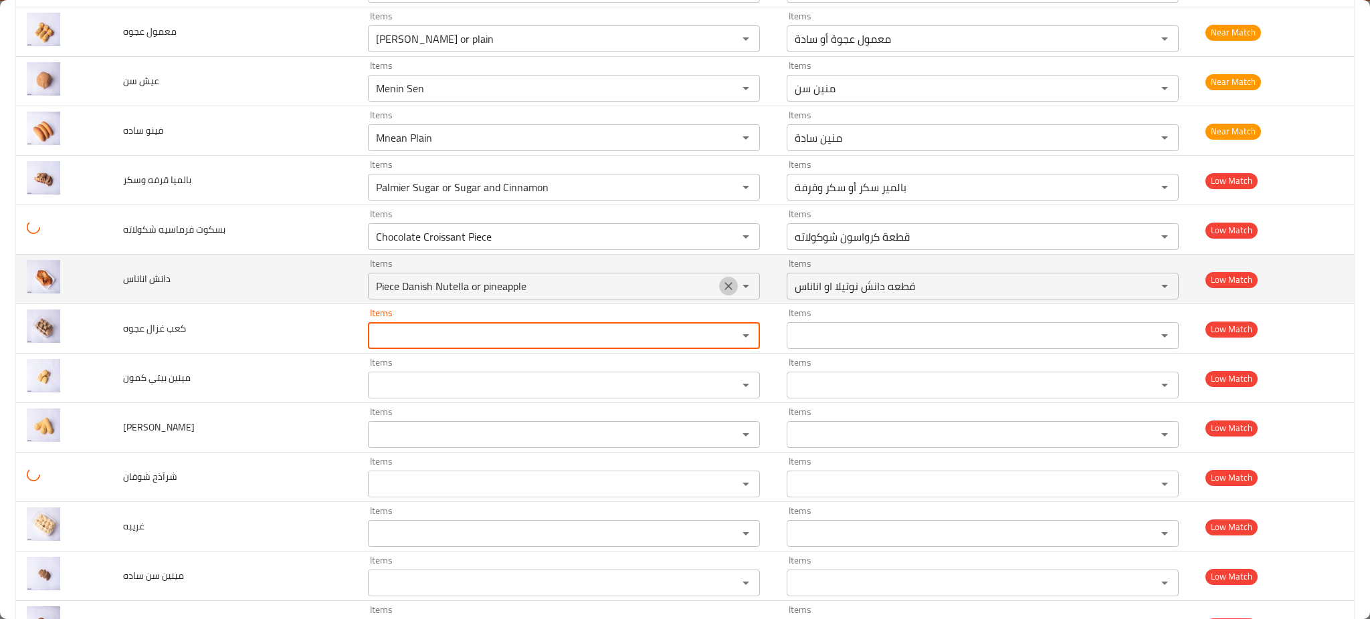
click at [722, 286] on icon "Clear" at bounding box center [728, 286] width 13 height 13
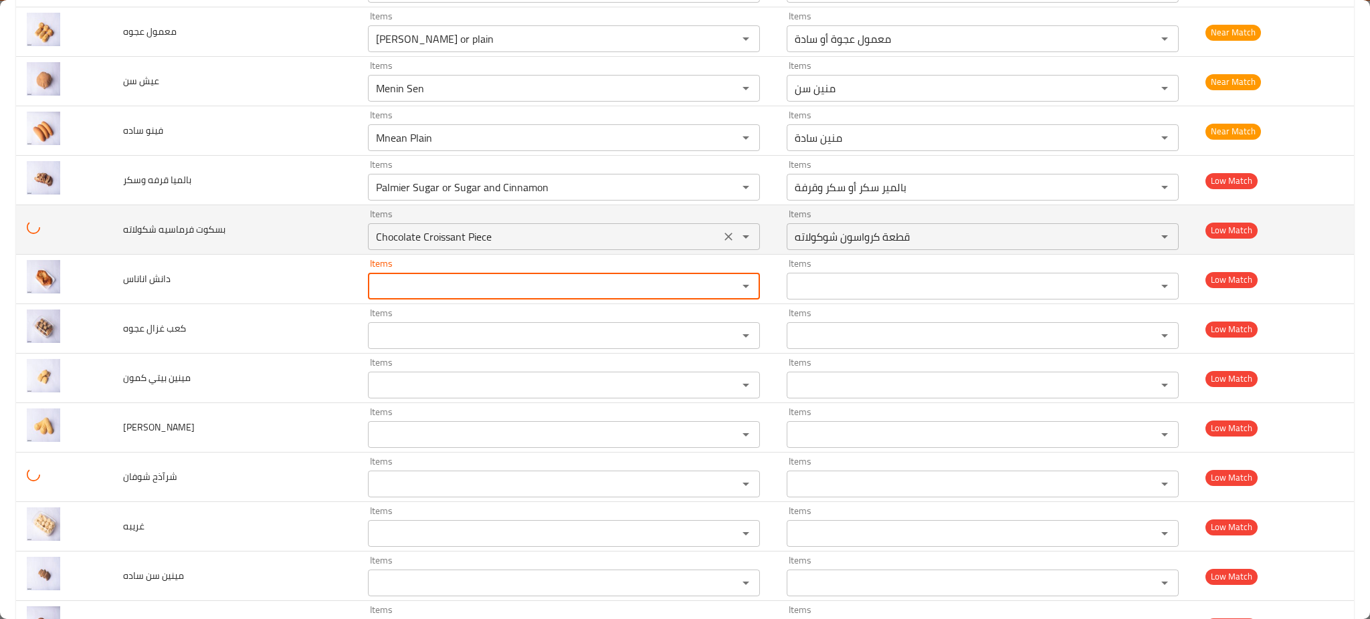
click at [719, 229] on div "enhanced table" at bounding box center [736, 236] width 35 height 19
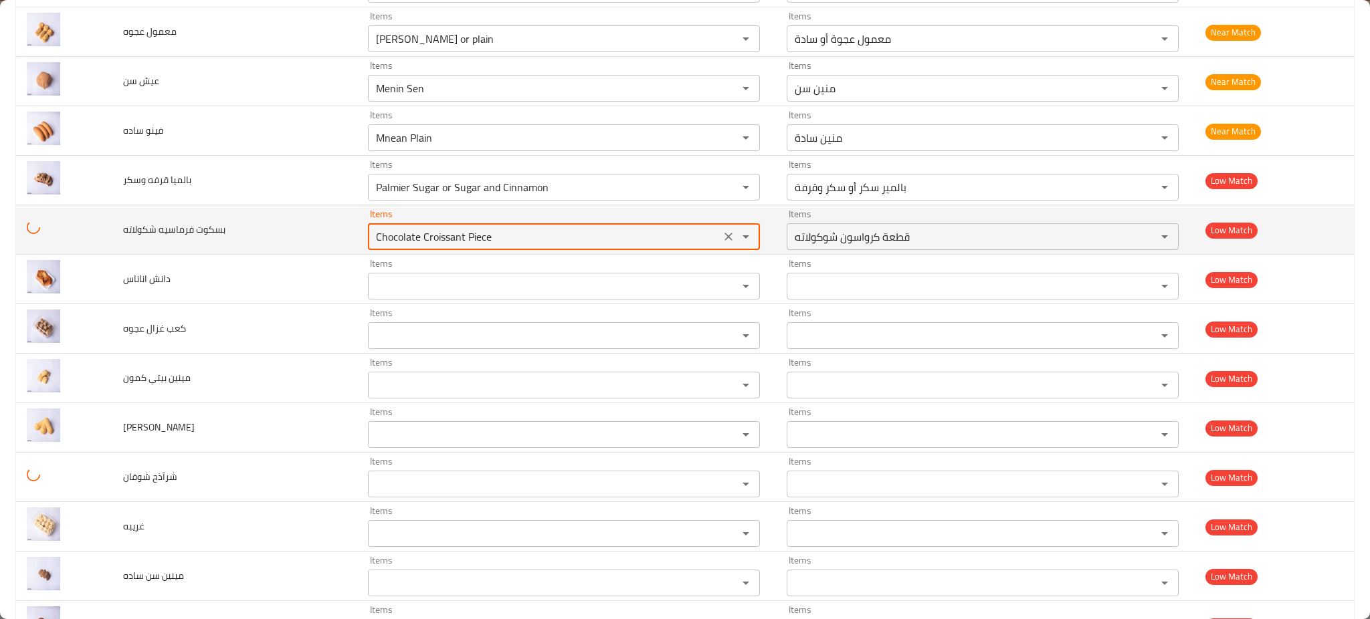
click at [725, 241] on icon "Clear" at bounding box center [729, 237] width 8 height 8
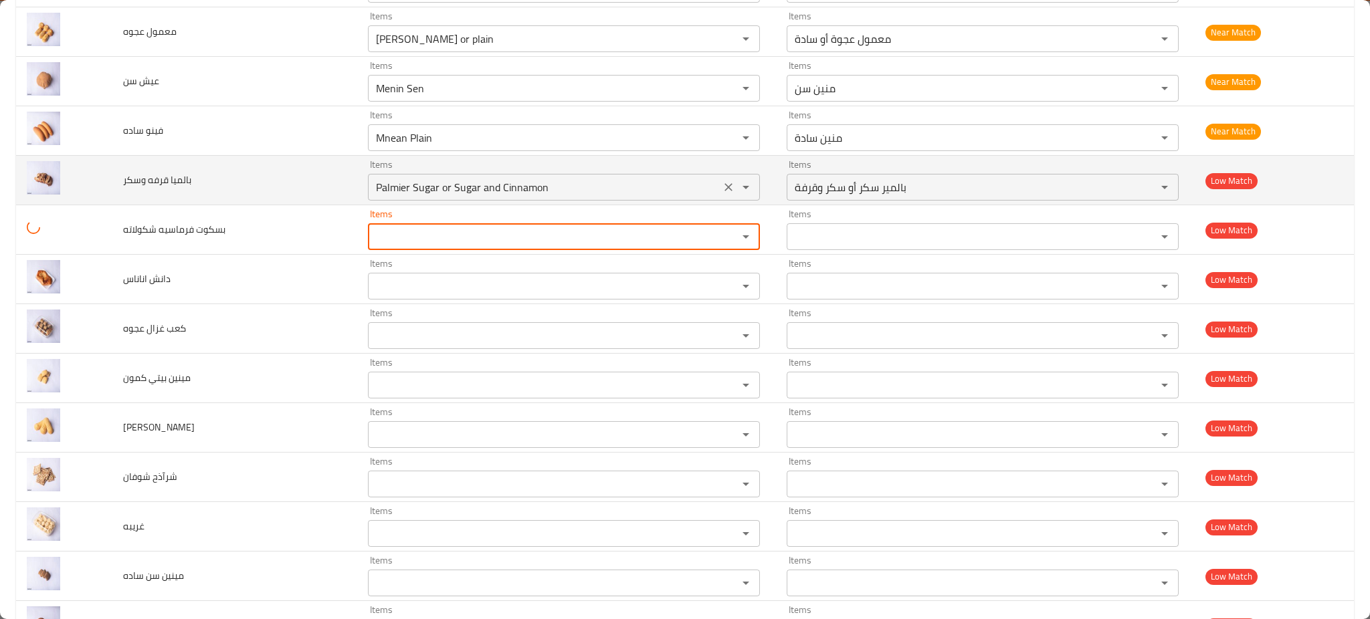
click at [725, 189] on icon "Clear" at bounding box center [729, 187] width 8 height 8
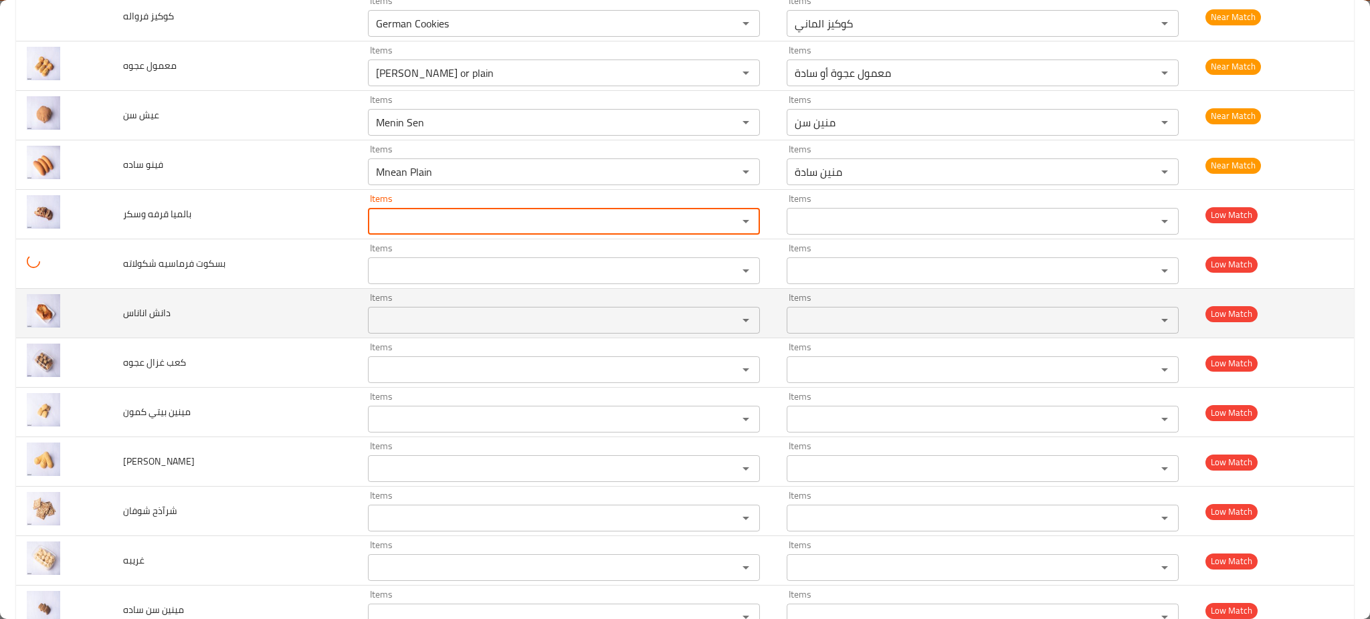
scroll to position [1791, 0]
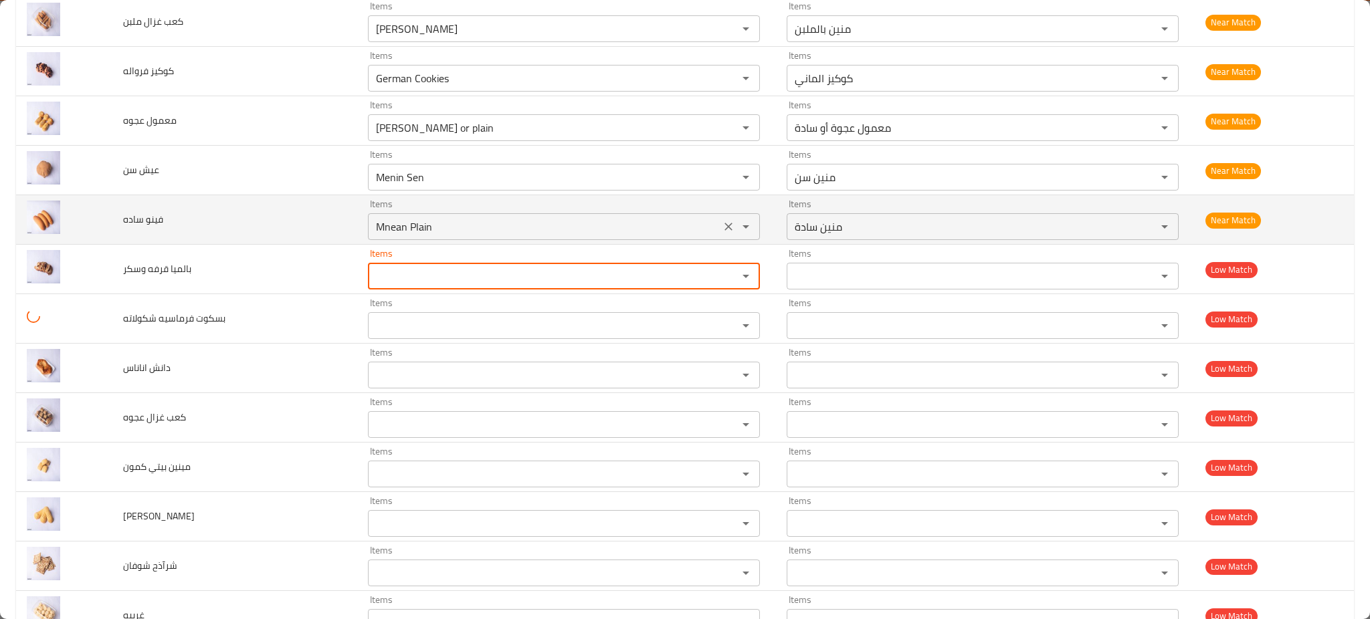
click at [738, 233] on icon "Open" at bounding box center [746, 227] width 16 height 16
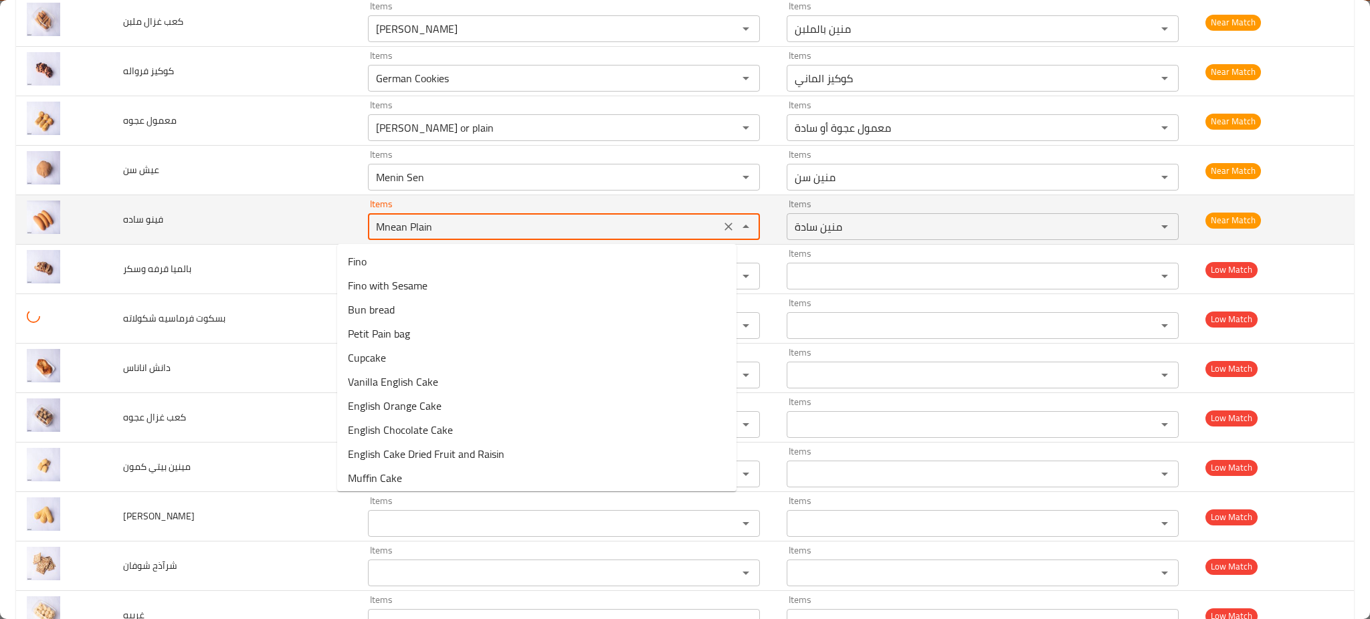
click at [738, 222] on icon "Close" at bounding box center [746, 227] width 16 height 16
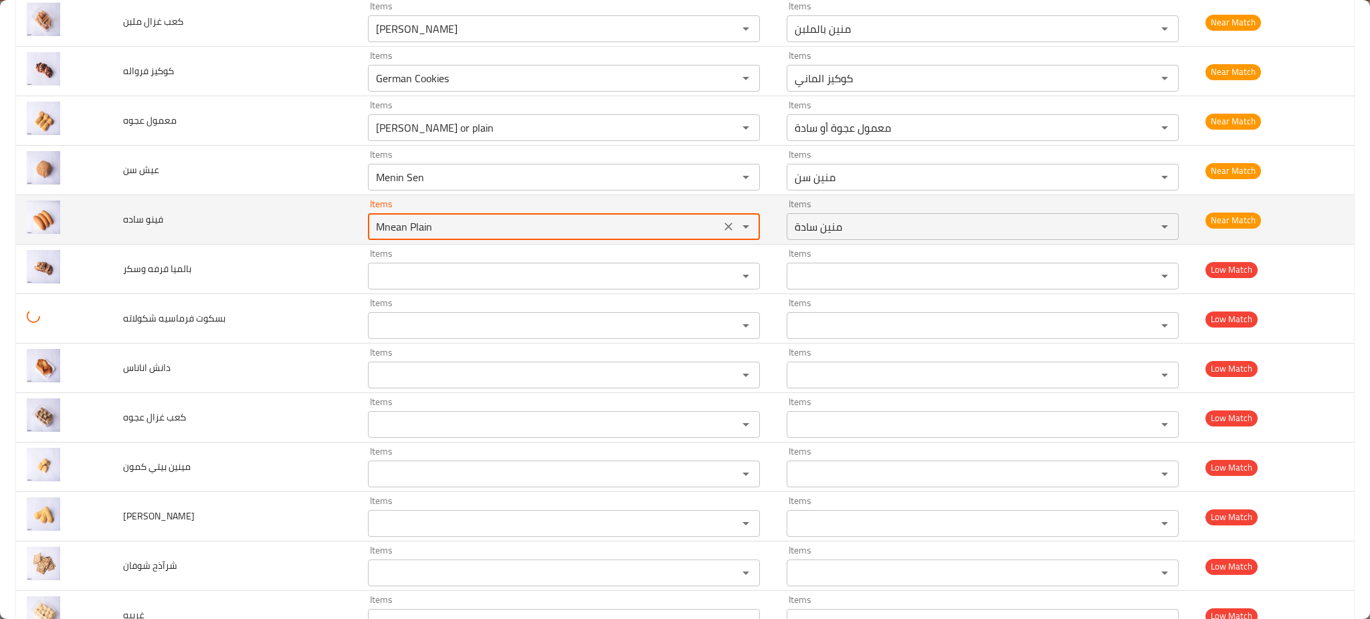
click at [722, 226] on icon "Clear" at bounding box center [728, 226] width 13 height 13
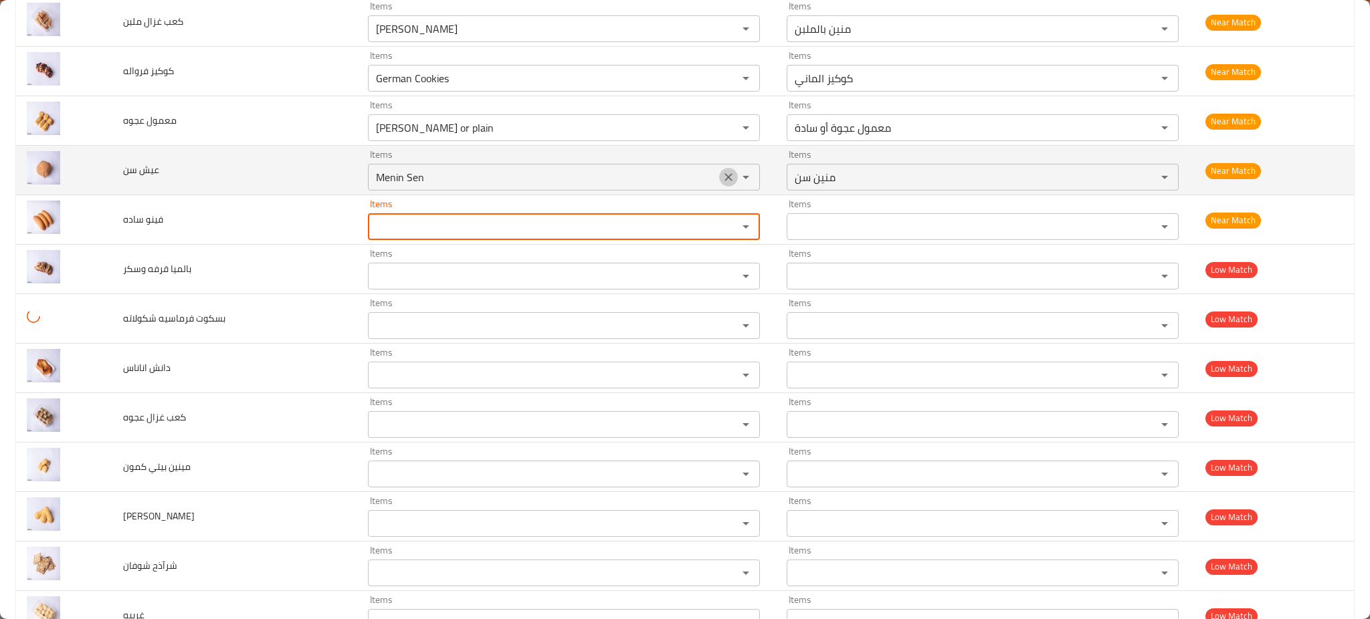
click at [722, 174] on icon "Clear" at bounding box center [728, 177] width 13 height 13
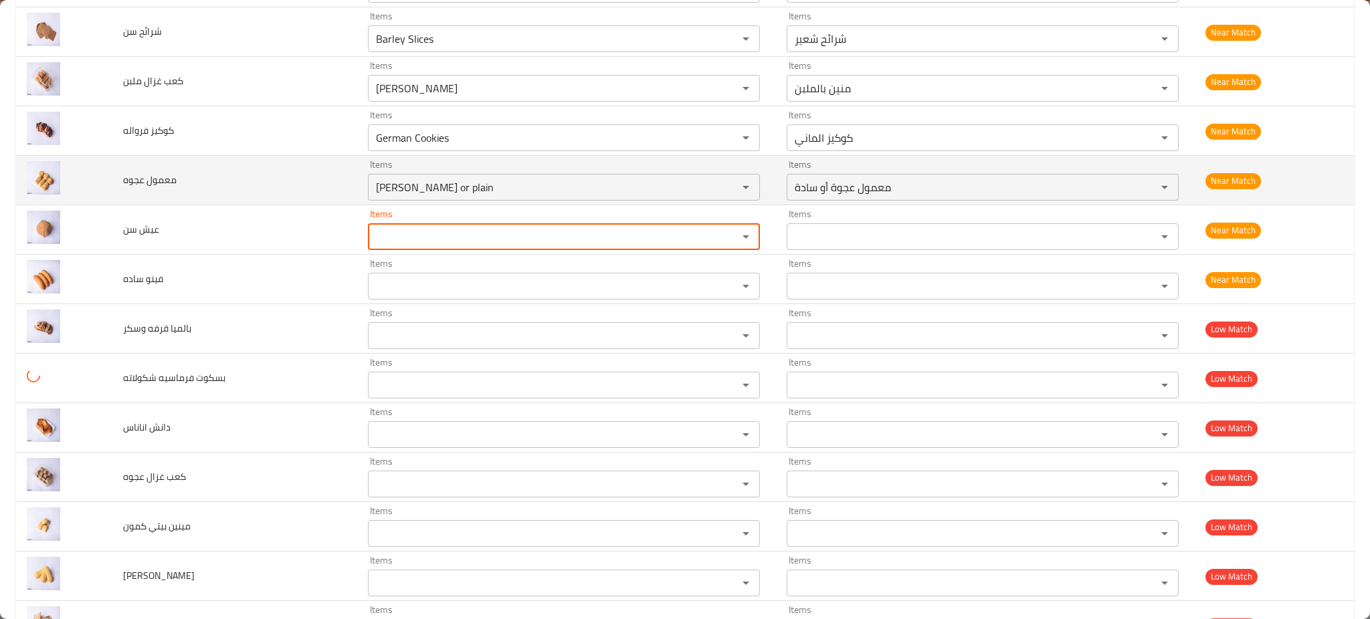
scroll to position [1702, 0]
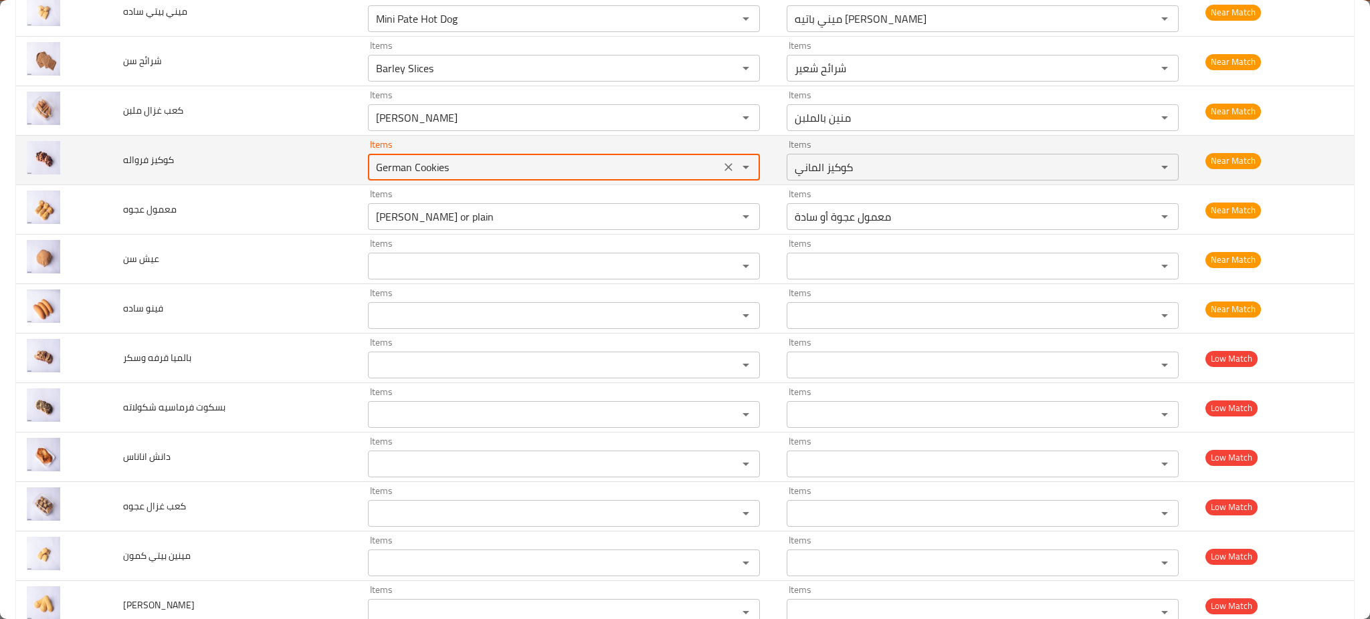
drag, startPoint x: 393, startPoint y: 171, endPoint x: 447, endPoint y: 176, distance: 55.1
click at [447, 176] on فرواله "German Cookies" at bounding box center [544, 167] width 344 height 19
click at [433, 173] on فرواله "German Cookies" at bounding box center [544, 167] width 344 height 19
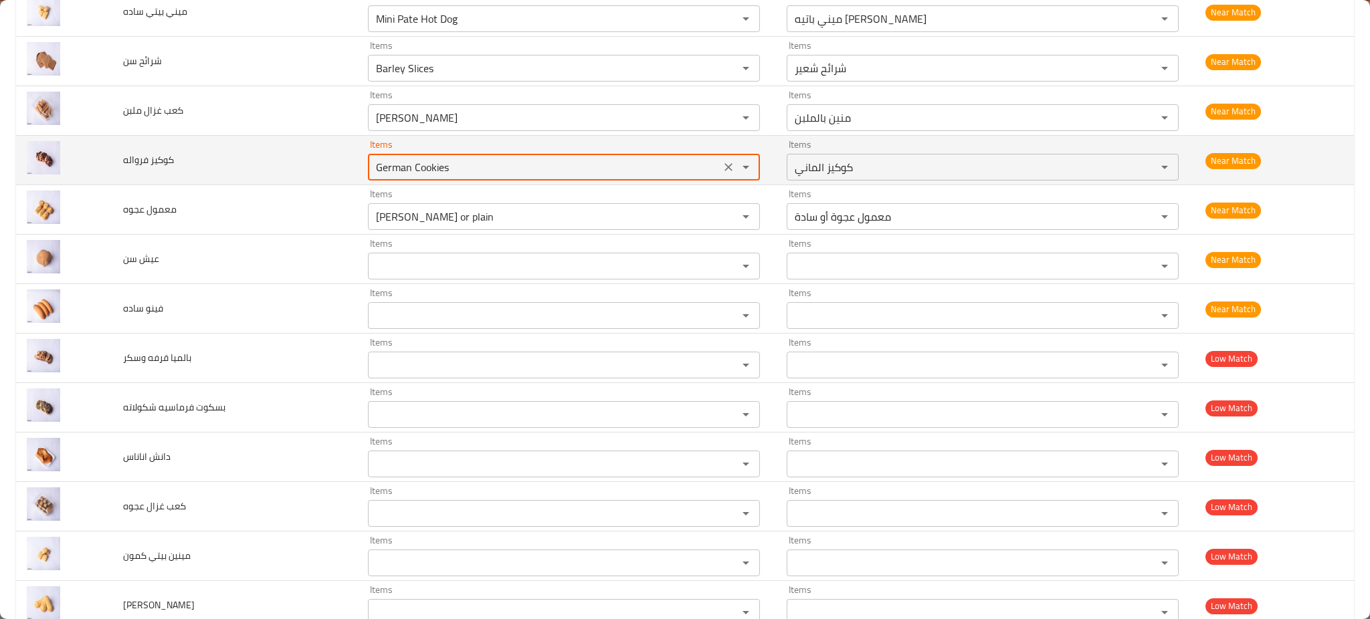
paste فرواله "enhanced table"
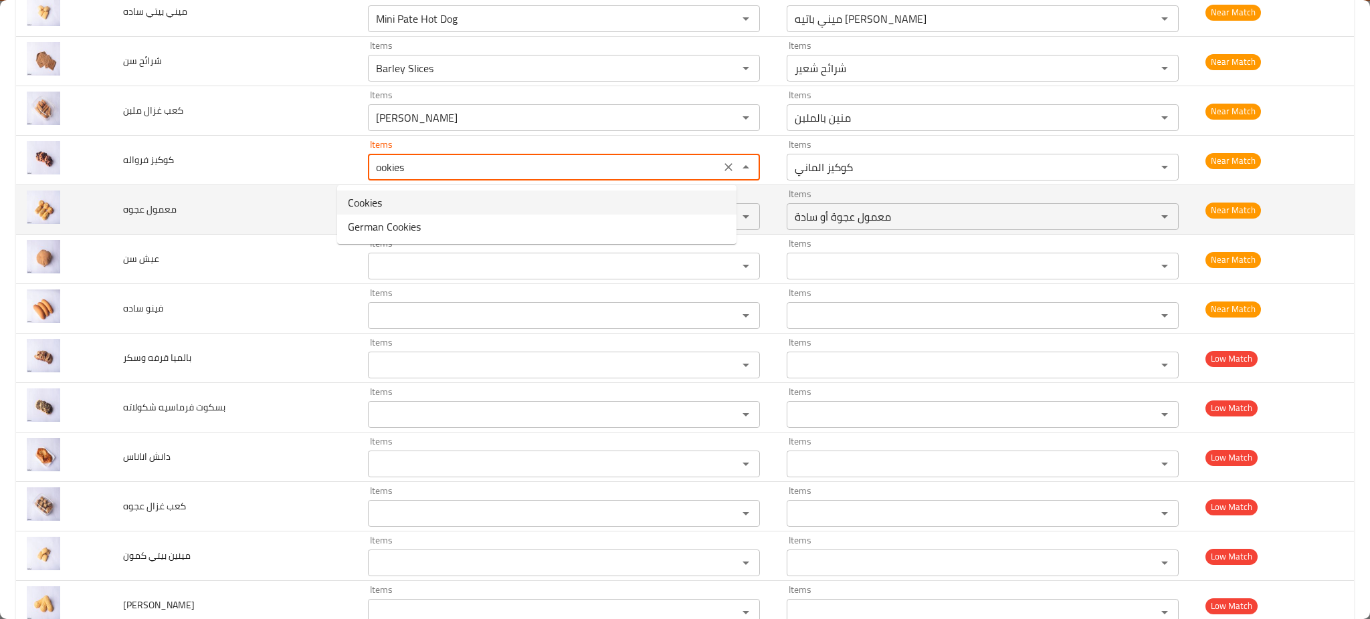
type فرواله "German Cookies"
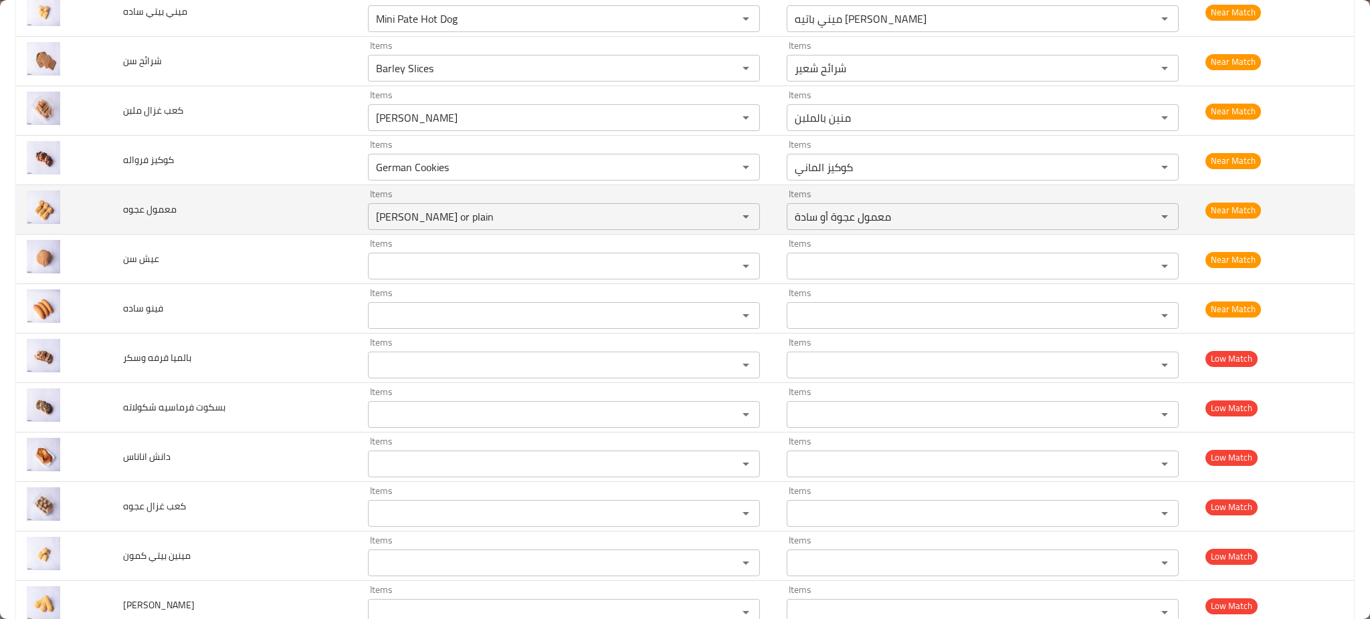
click at [213, 191] on td "معمول عجوه" at bounding box center [234, 209] width 245 height 49
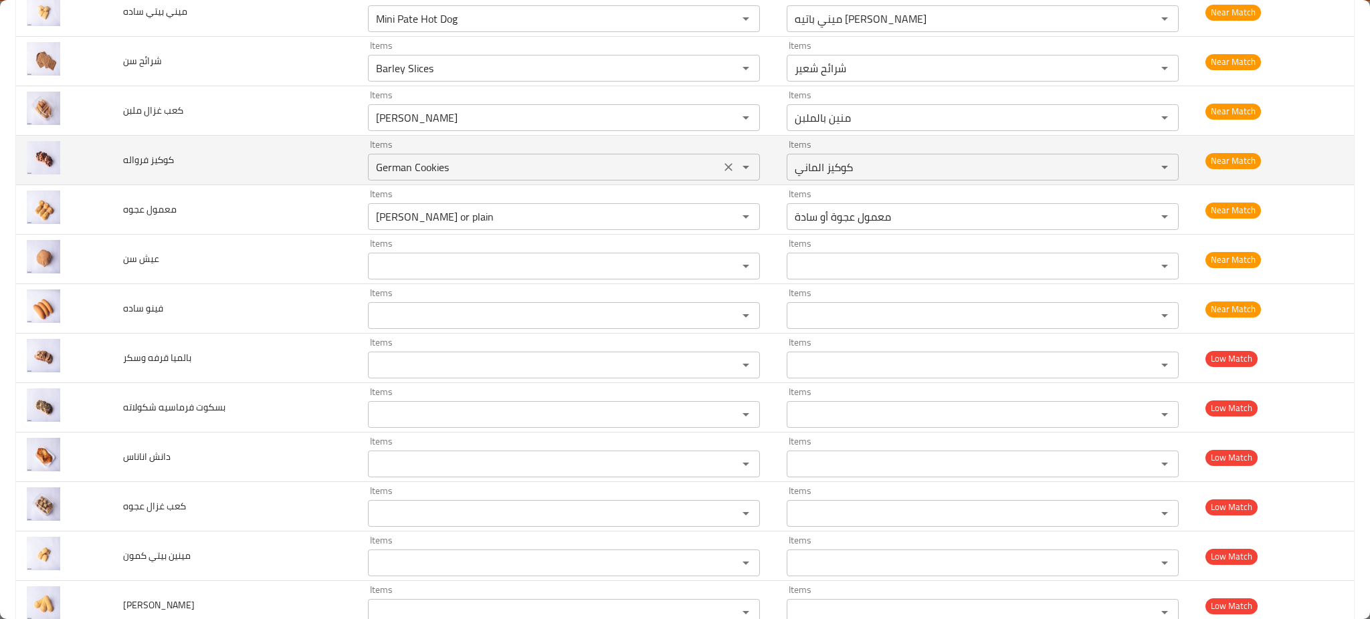
click at [722, 169] on icon "Clear" at bounding box center [728, 167] width 13 height 13
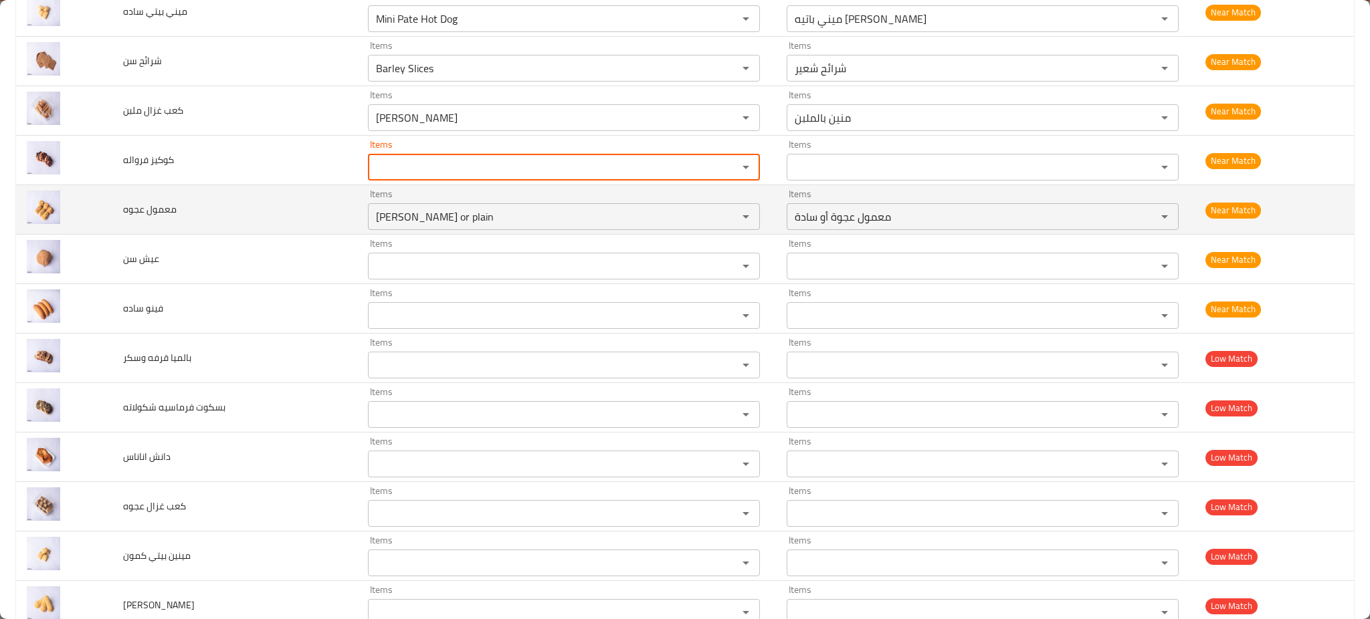
scroll to position [1613, 0]
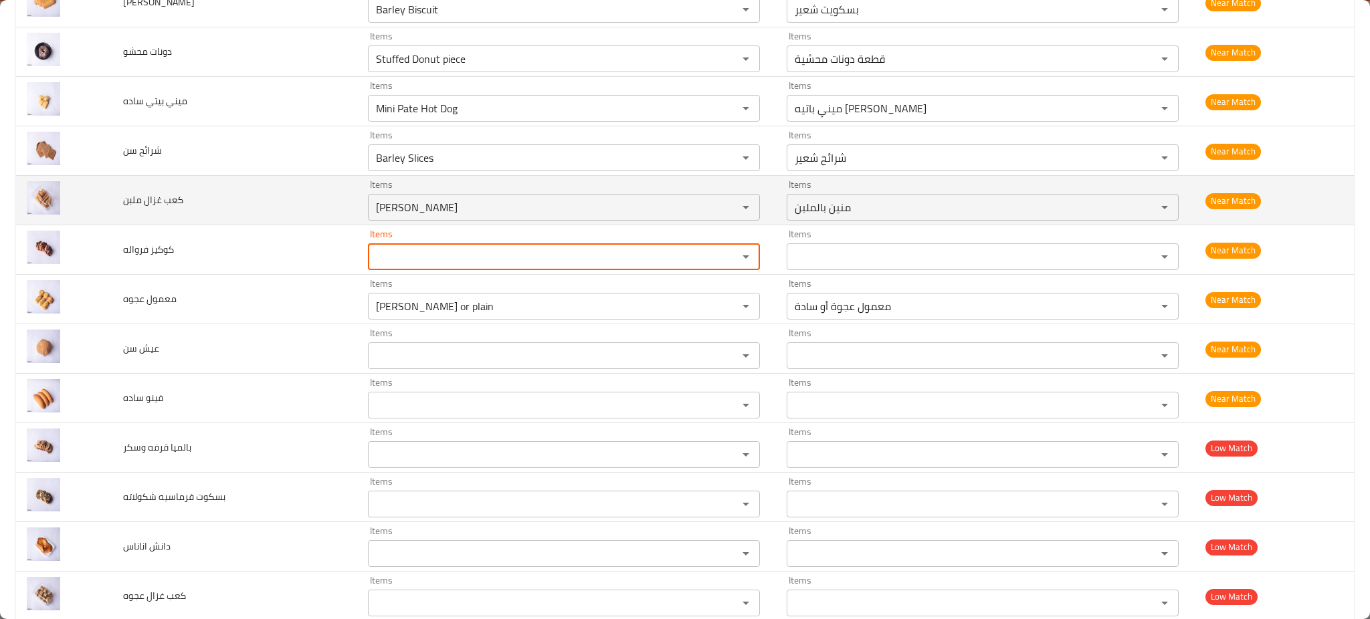
click at [301, 207] on td "كعب غزال ملبن" at bounding box center [234, 200] width 245 height 49
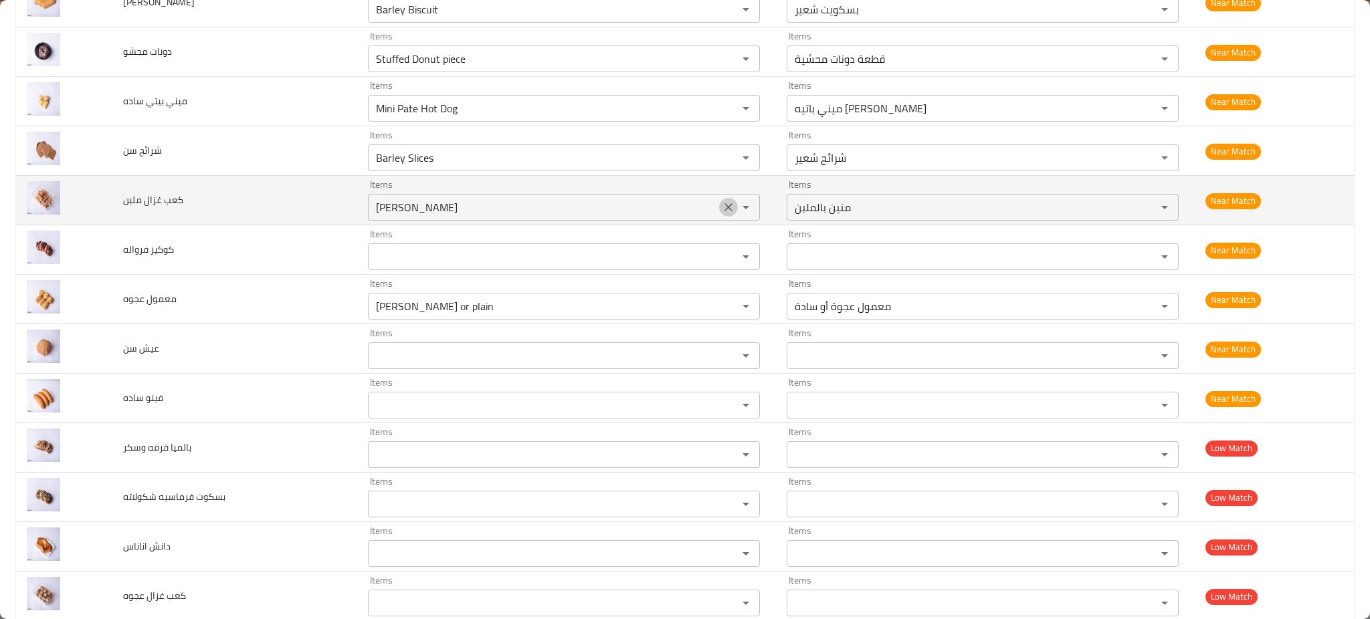
click at [719, 213] on button "Clear" at bounding box center [728, 207] width 19 height 19
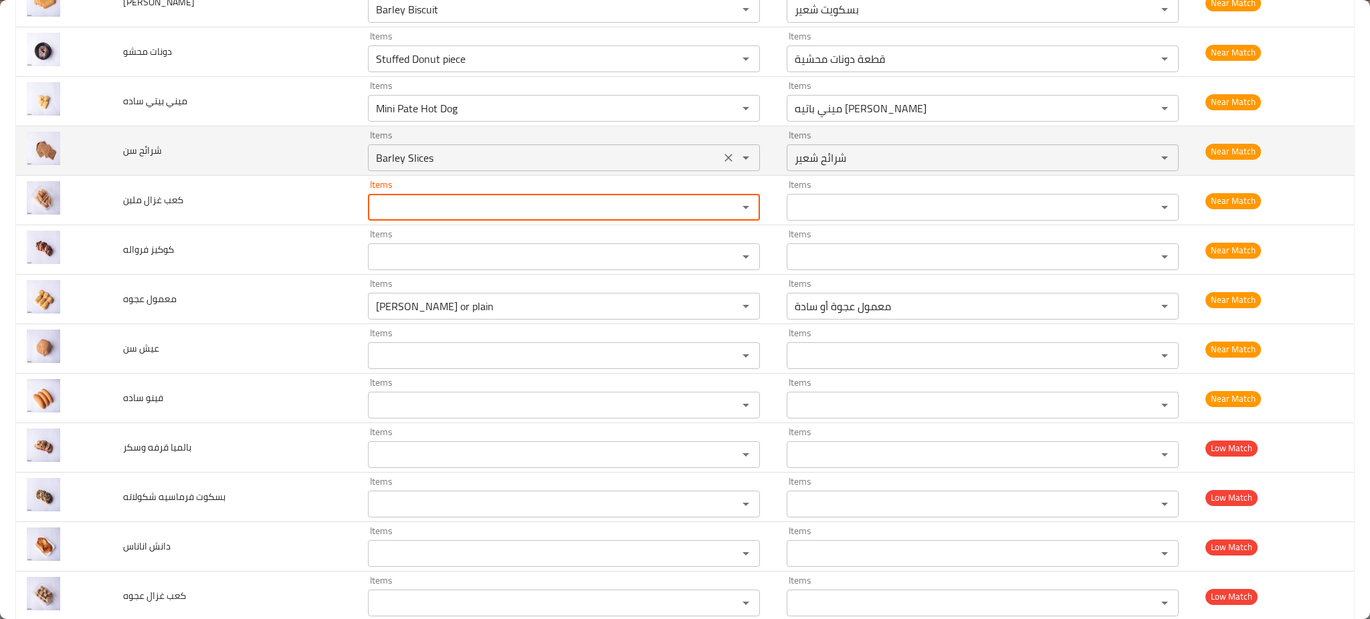
drag, startPoint x: 375, startPoint y: 151, endPoint x: 410, endPoint y: 163, distance: 36.8
click at [403, 159] on سن "Barley Slices" at bounding box center [544, 157] width 344 height 19
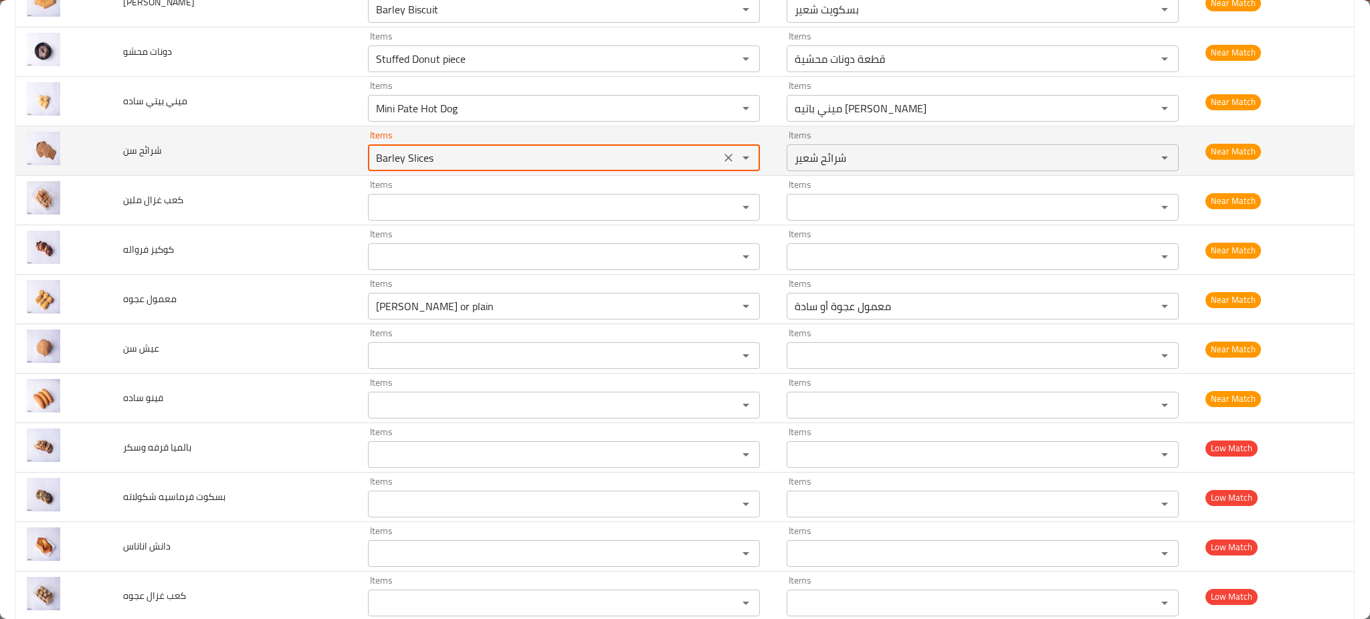
click at [417, 161] on سن "Barley Slices" at bounding box center [544, 157] width 344 height 19
paste سن "enhanced table"
click at [417, 161] on سن "Barley Slices" at bounding box center [544, 157] width 344 height 19
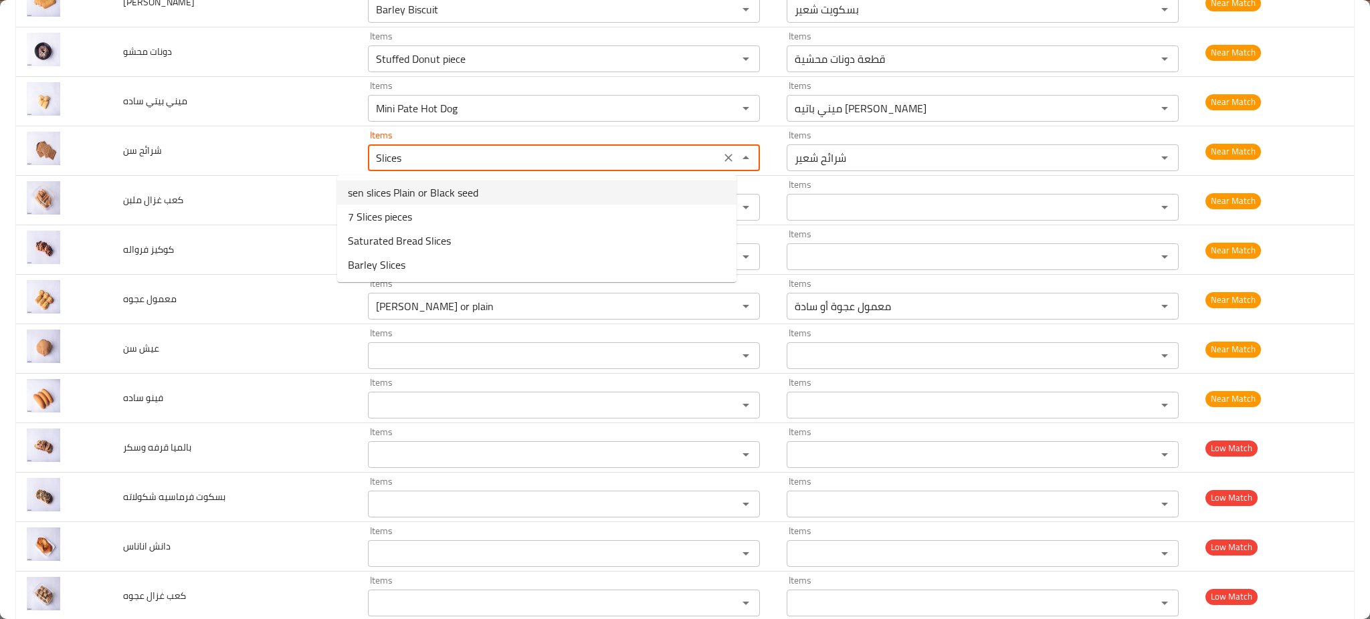
click at [377, 187] on span "sen slices Plain or Black seed" at bounding box center [413, 193] width 130 height 16
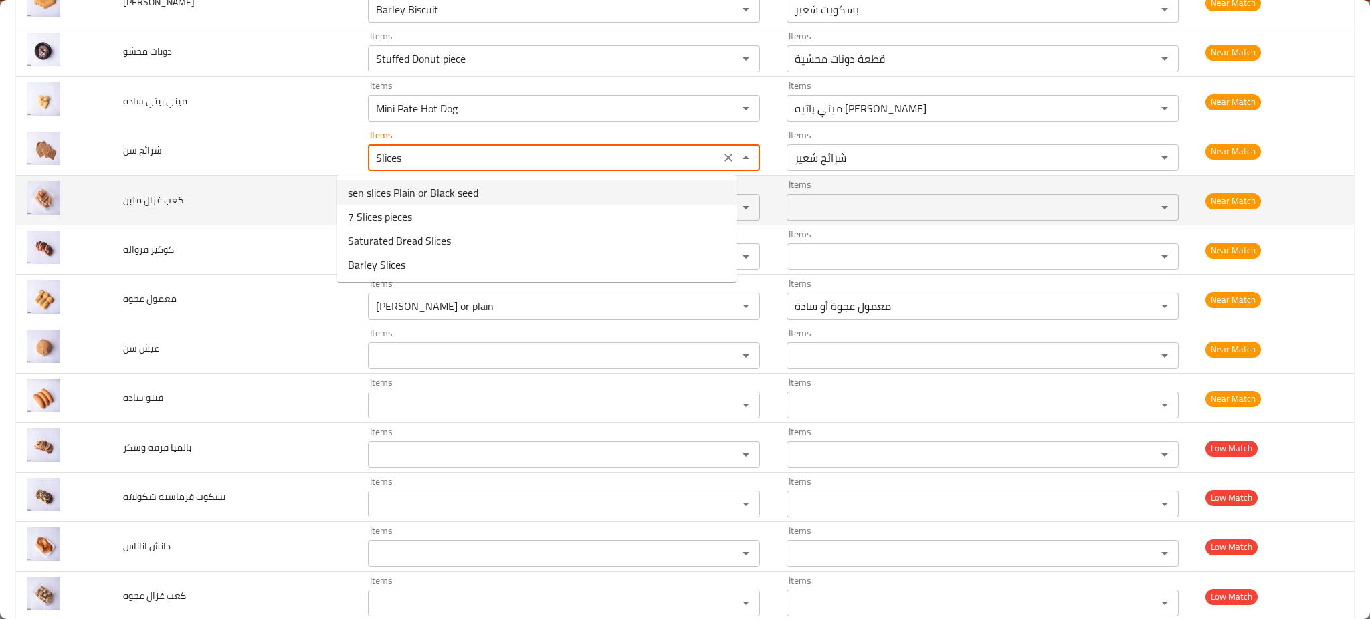
type سن "sen slices Plain or Black seed"
type سن-ar "شرائح سن ساده او حبه البركه"
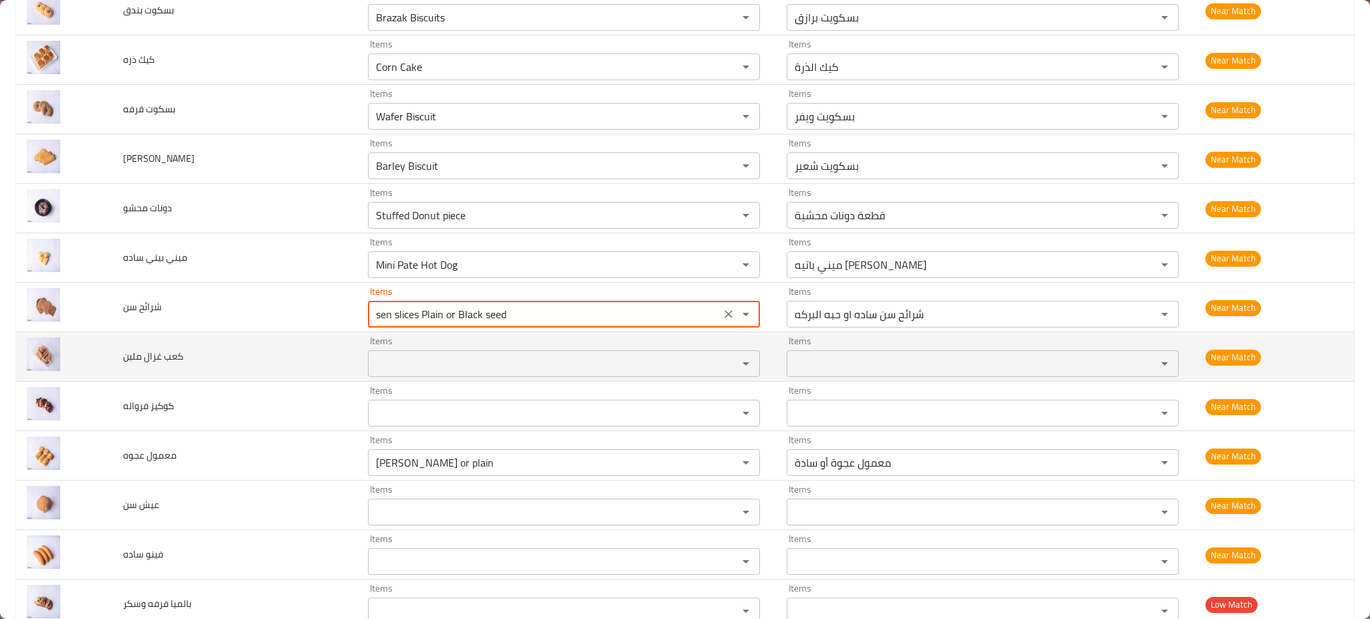
scroll to position [1435, 0]
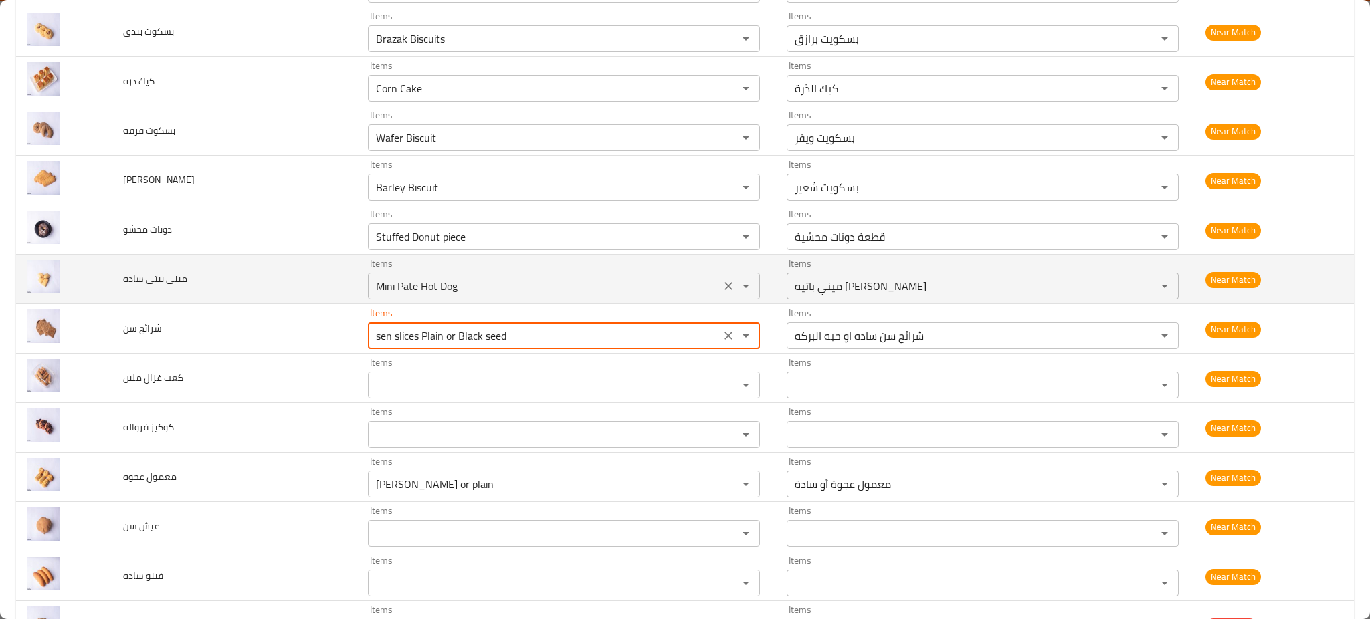
type سن "sen slices Plain or Black seed"
click at [402, 292] on ساده "Mini Pate Hot Dog" at bounding box center [544, 286] width 344 height 19
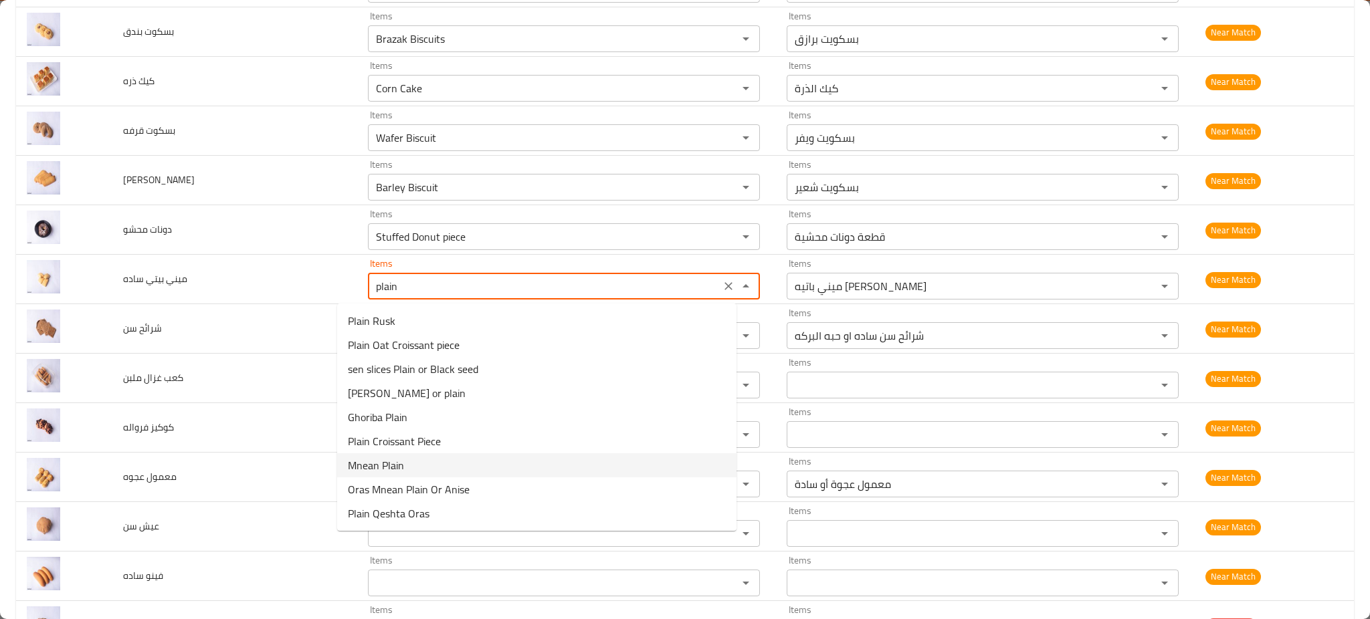
click at [413, 464] on ساده-option-6 "Mnean Plain" at bounding box center [536, 466] width 399 height 24
type ساده "Mnean Plain"
type ساده-ar "منين سادة"
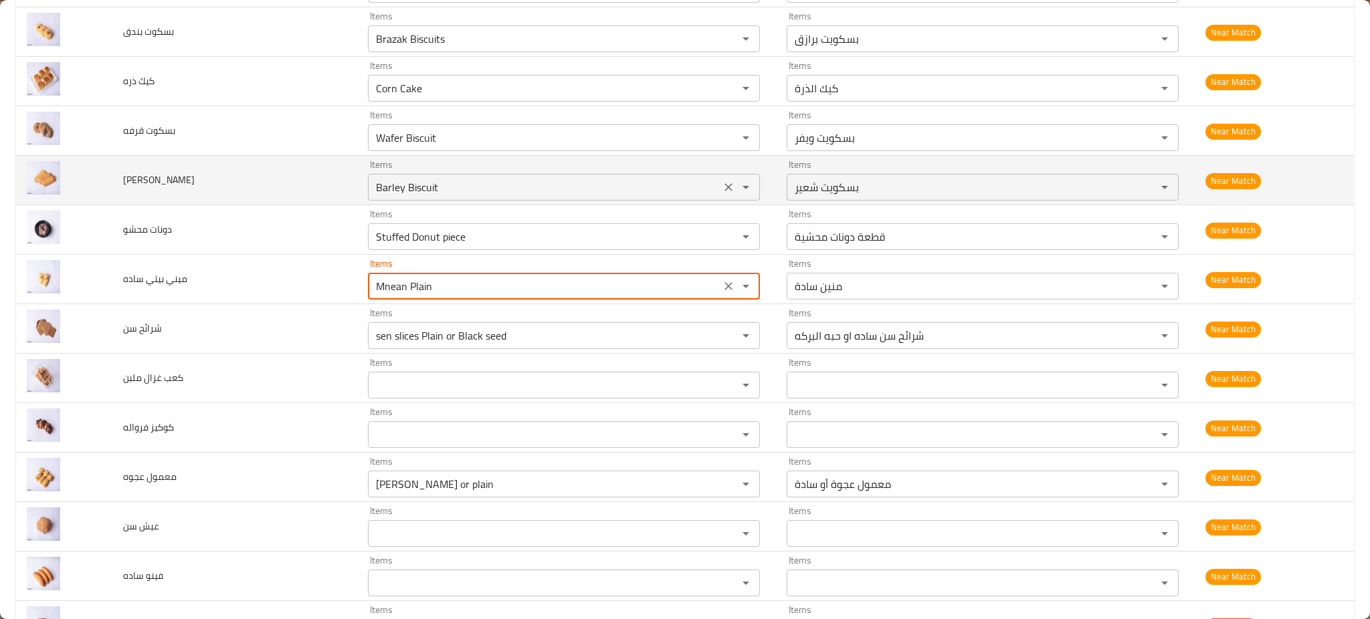
type ساده "Mnean Plain"
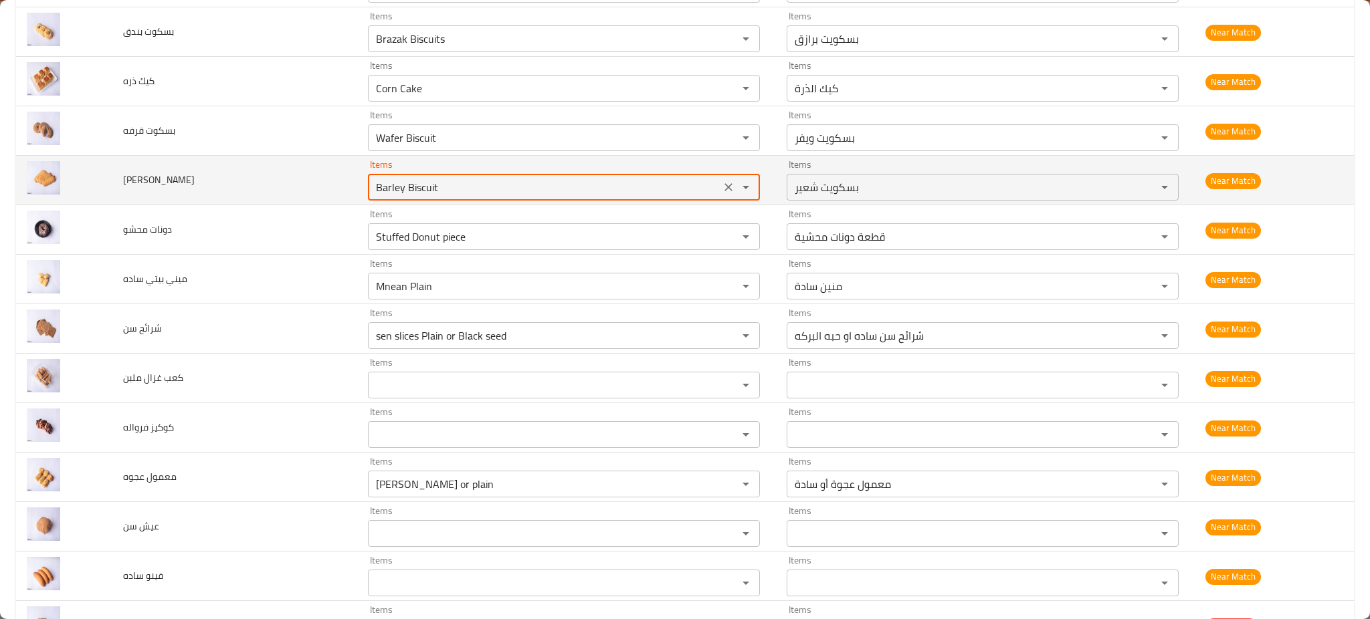
drag, startPoint x: 369, startPoint y: 191, endPoint x: 397, endPoint y: 189, distance: 28.8
click at [397, 189] on نشادر "Barley Biscuit" at bounding box center [544, 187] width 344 height 19
click at [407, 187] on نشادر "Barley Biscuit" at bounding box center [544, 187] width 344 height 19
click at [390, 189] on نشادر "Barley Biscuit" at bounding box center [544, 187] width 344 height 19
drag, startPoint x: 390, startPoint y: 188, endPoint x: 397, endPoint y: 189, distance: 7.4
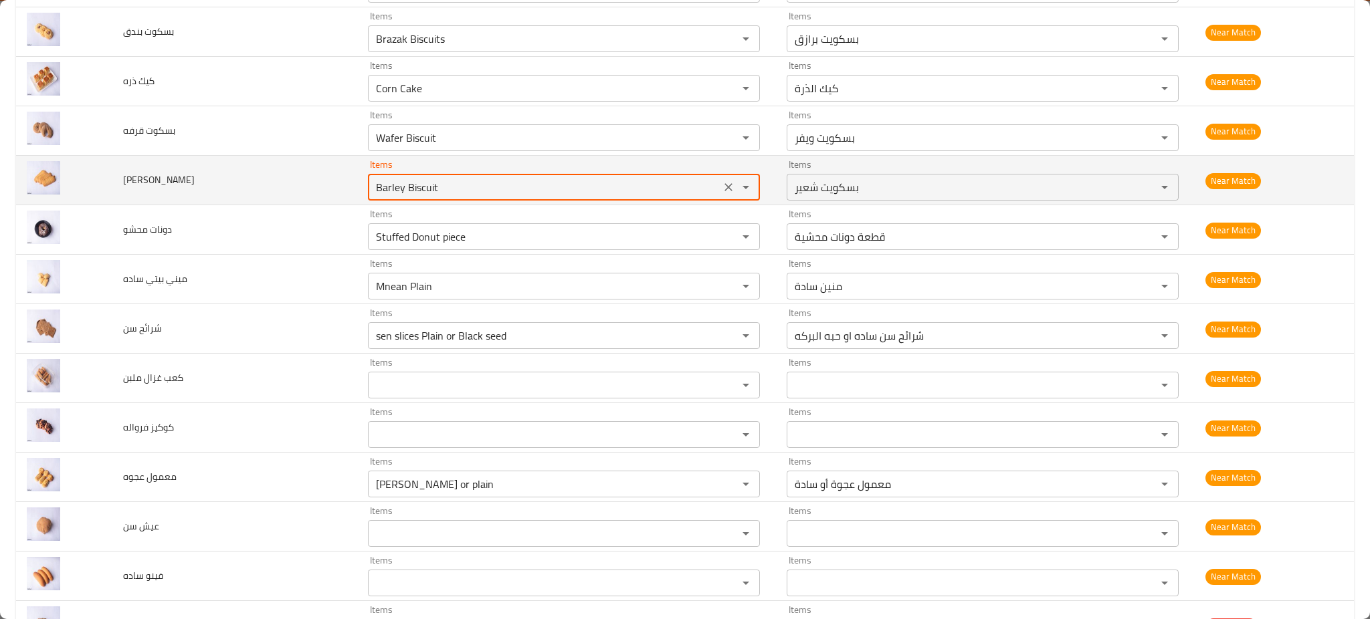
click at [391, 189] on نشادر "Barley Biscuit" at bounding box center [544, 187] width 344 height 19
click at [413, 187] on نشادر "Barley Biscuit" at bounding box center [544, 187] width 344 height 19
paste نشادر "enhanced table"
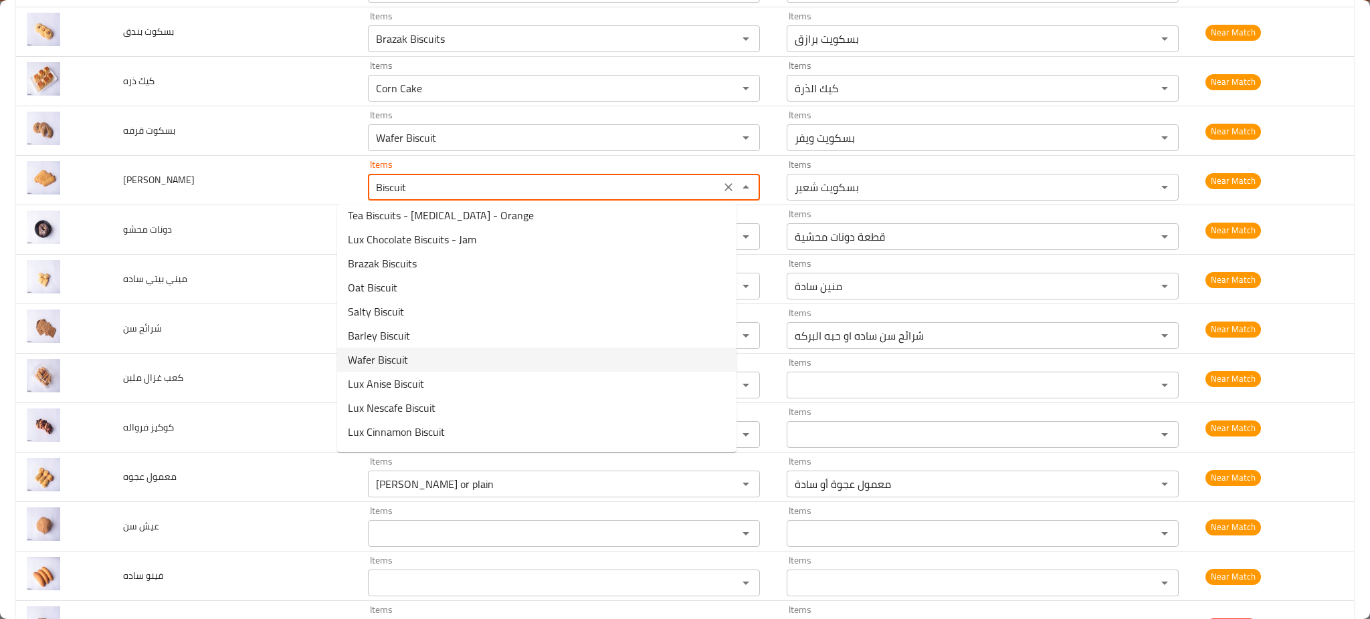
scroll to position [0, 0]
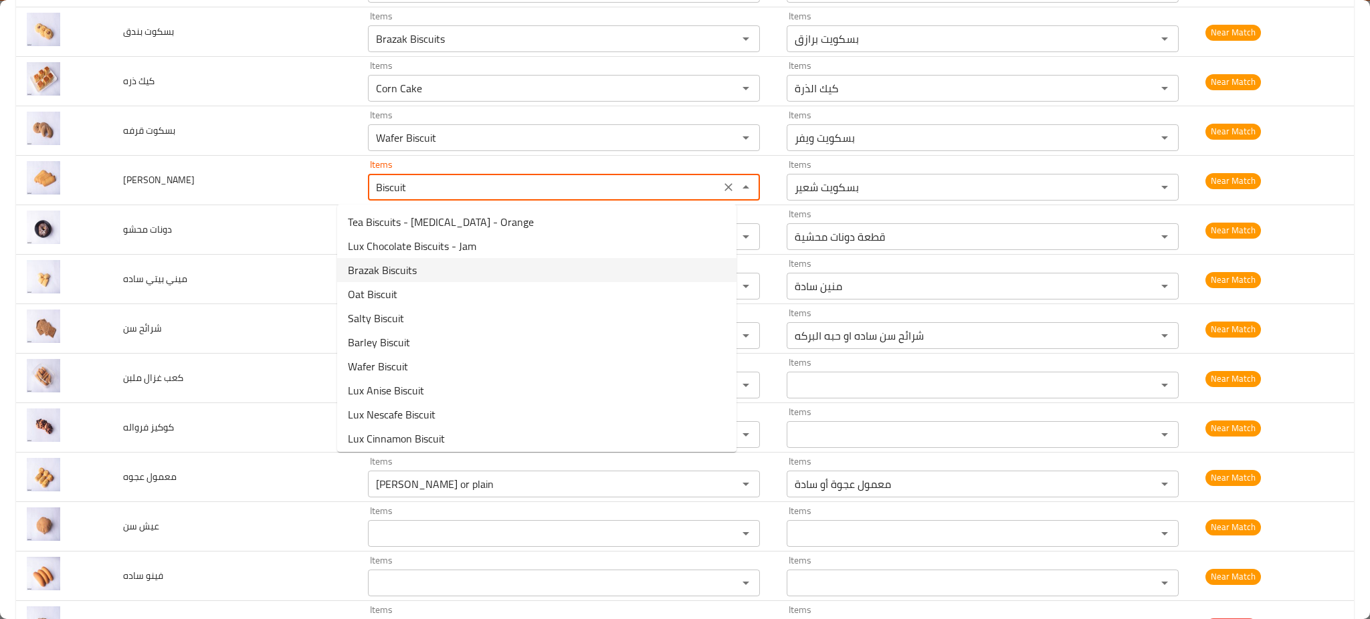
click at [425, 265] on نشادر-option-2 "Brazak Biscuits" at bounding box center [536, 270] width 399 height 24
type نشادر "Brazak Biscuits"
type نشادر-ar "بسكويت برازق"
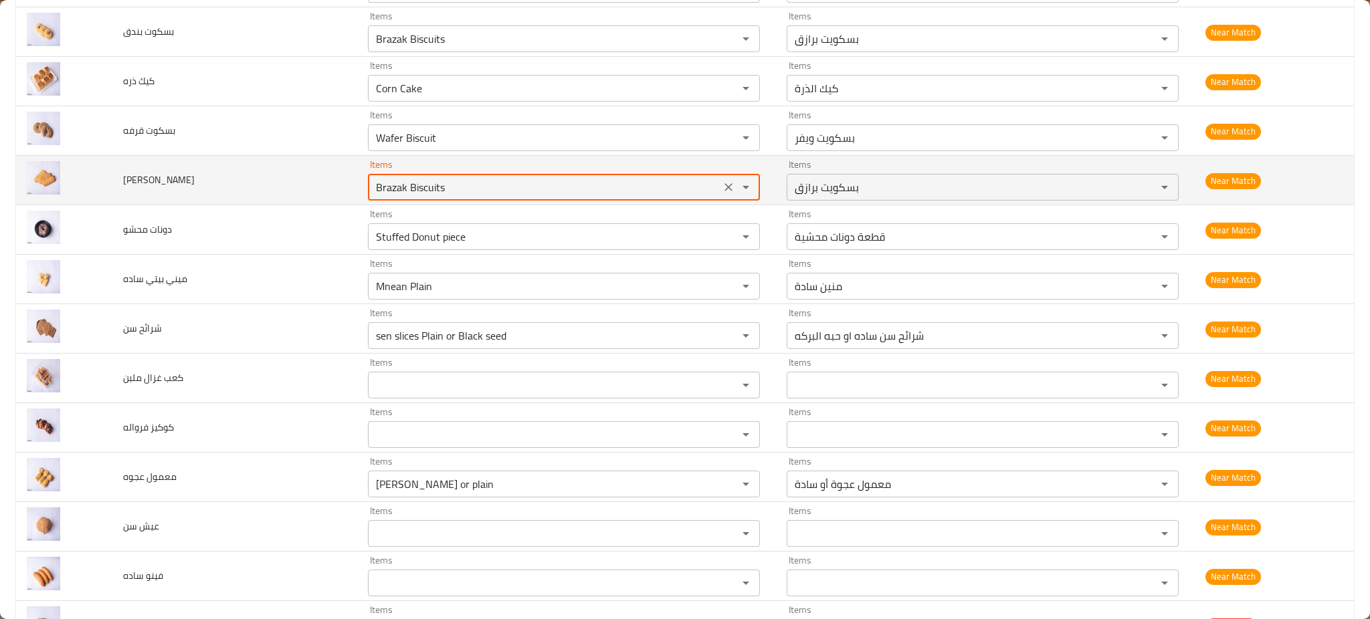
click at [722, 185] on icon "Clear" at bounding box center [728, 187] width 13 height 13
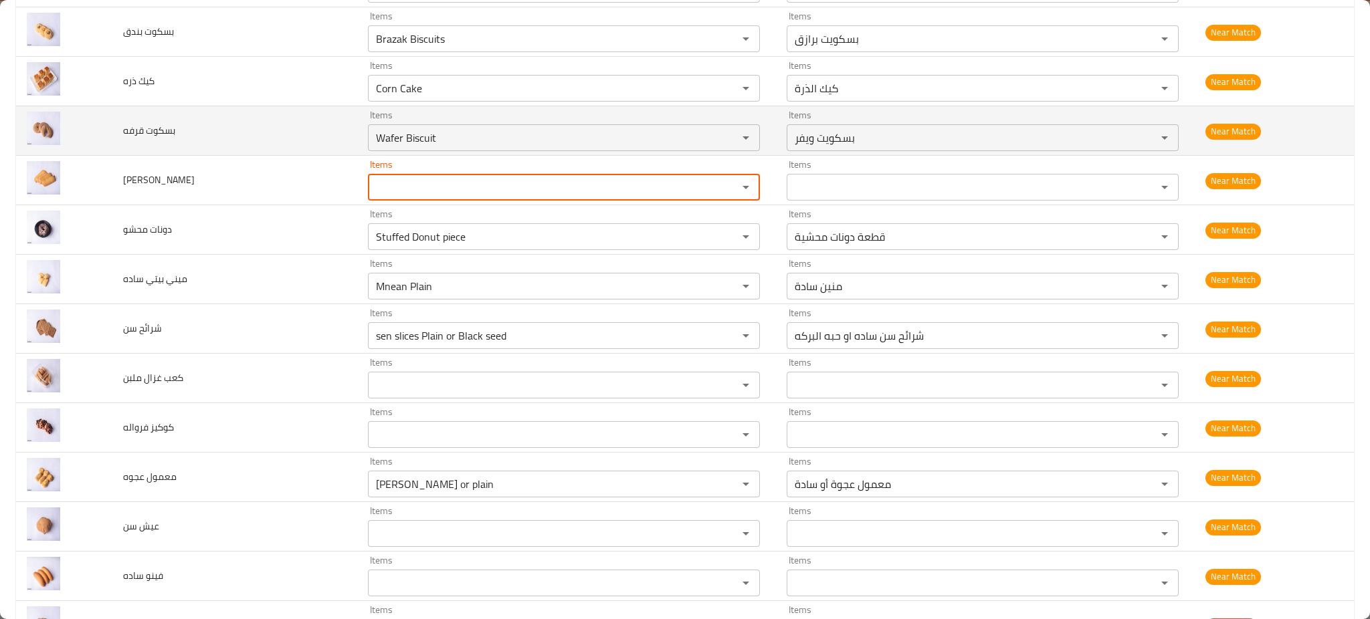
click at [285, 116] on td "بسكوت قرفه" at bounding box center [234, 130] width 245 height 49
click at [722, 139] on icon "Clear" at bounding box center [728, 137] width 13 height 13
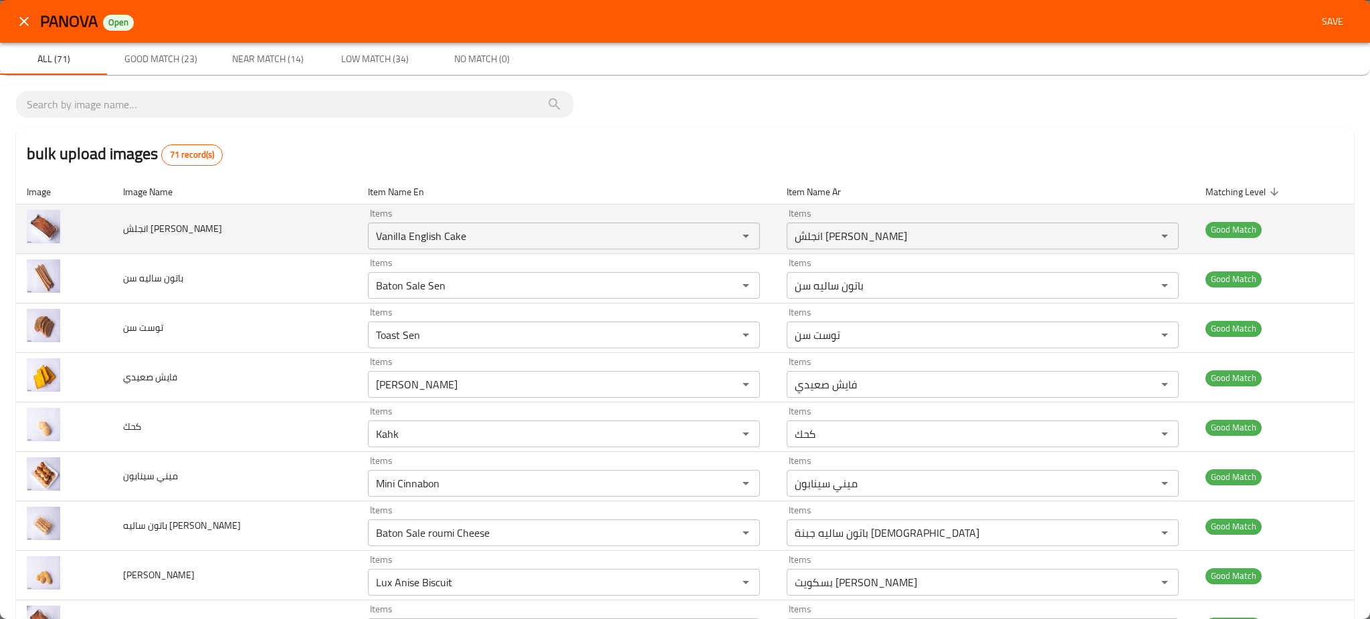
click at [163, 244] on td "انجلش [PERSON_NAME]" at bounding box center [234, 229] width 245 height 49
click at [164, 230] on span "انجلش [PERSON_NAME]" at bounding box center [172, 228] width 99 height 17
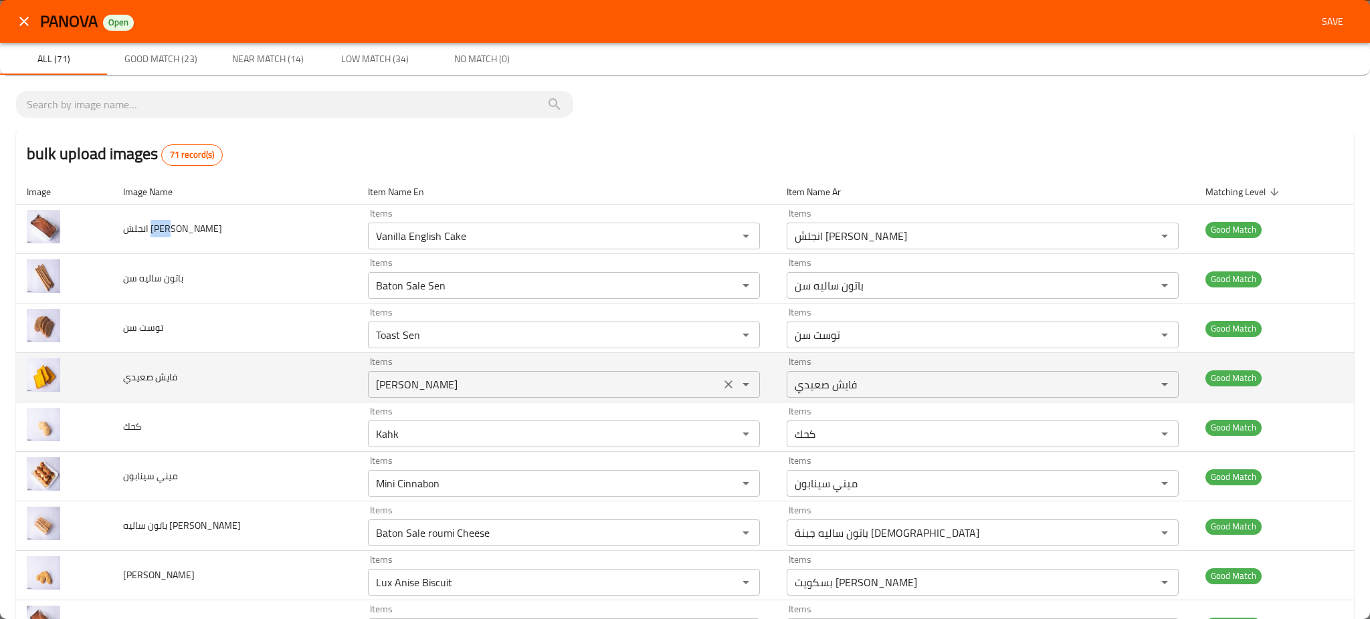
copy span "كيك"
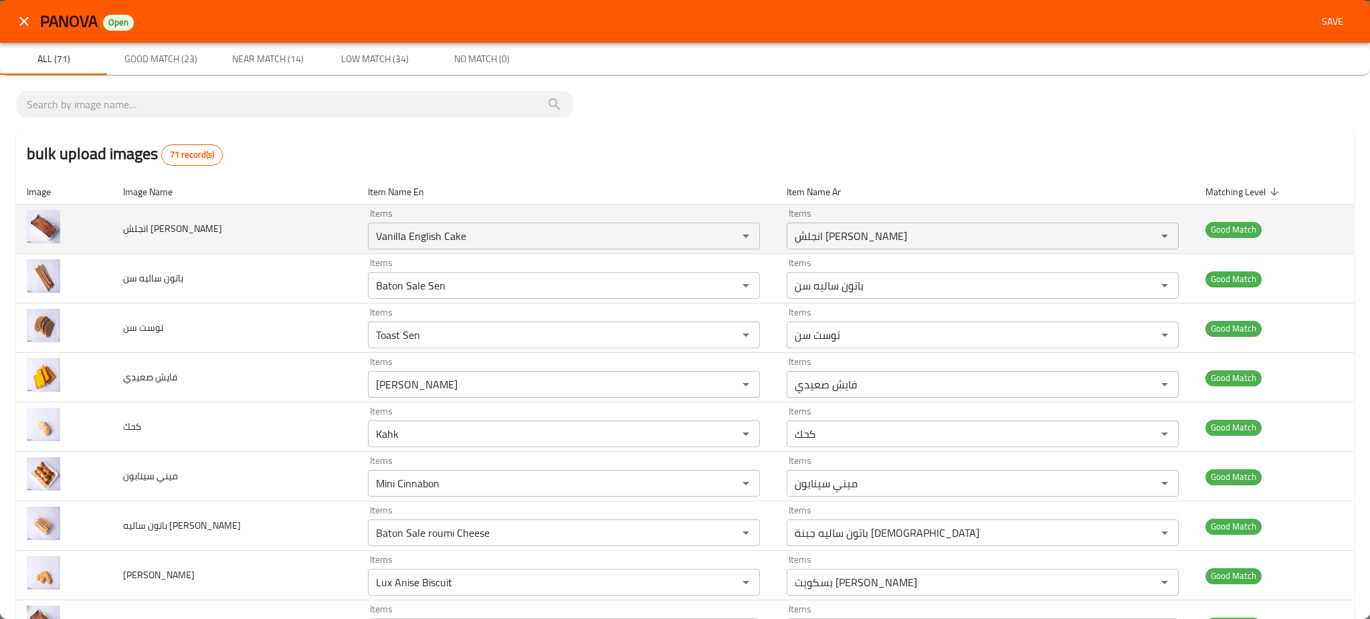
click at [184, 223] on span "انجلش [PERSON_NAME]" at bounding box center [172, 228] width 99 height 17
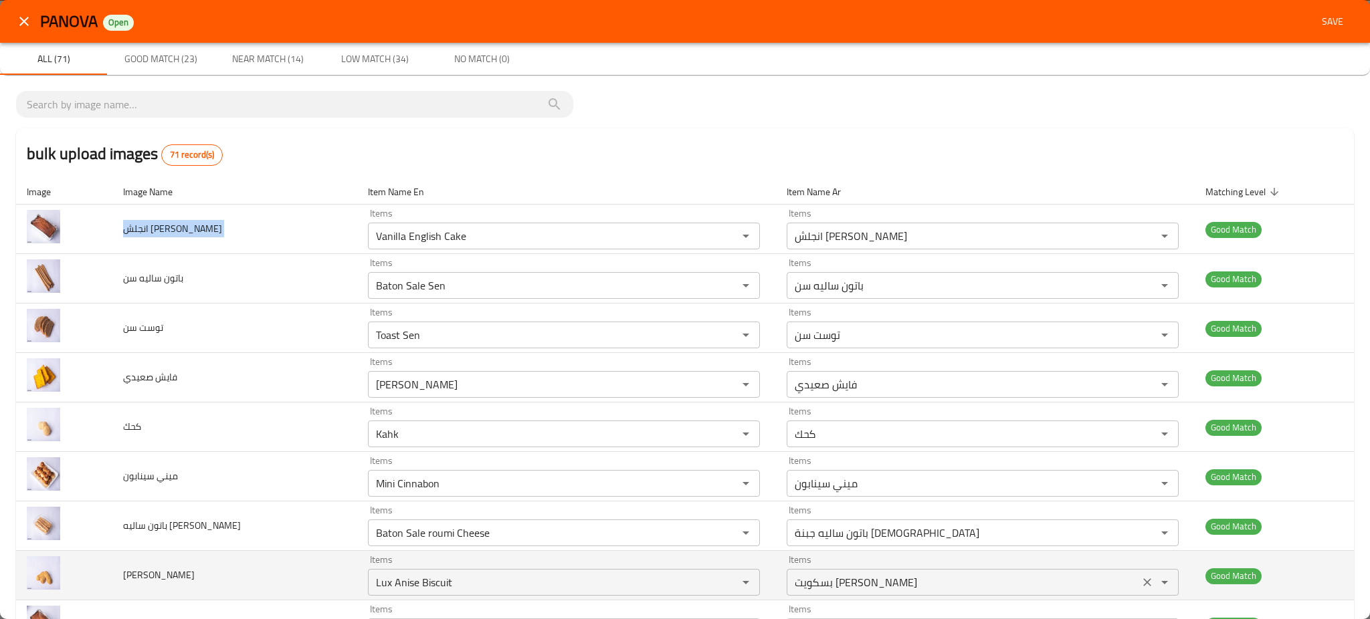
copy span "انجلش [PERSON_NAME]"
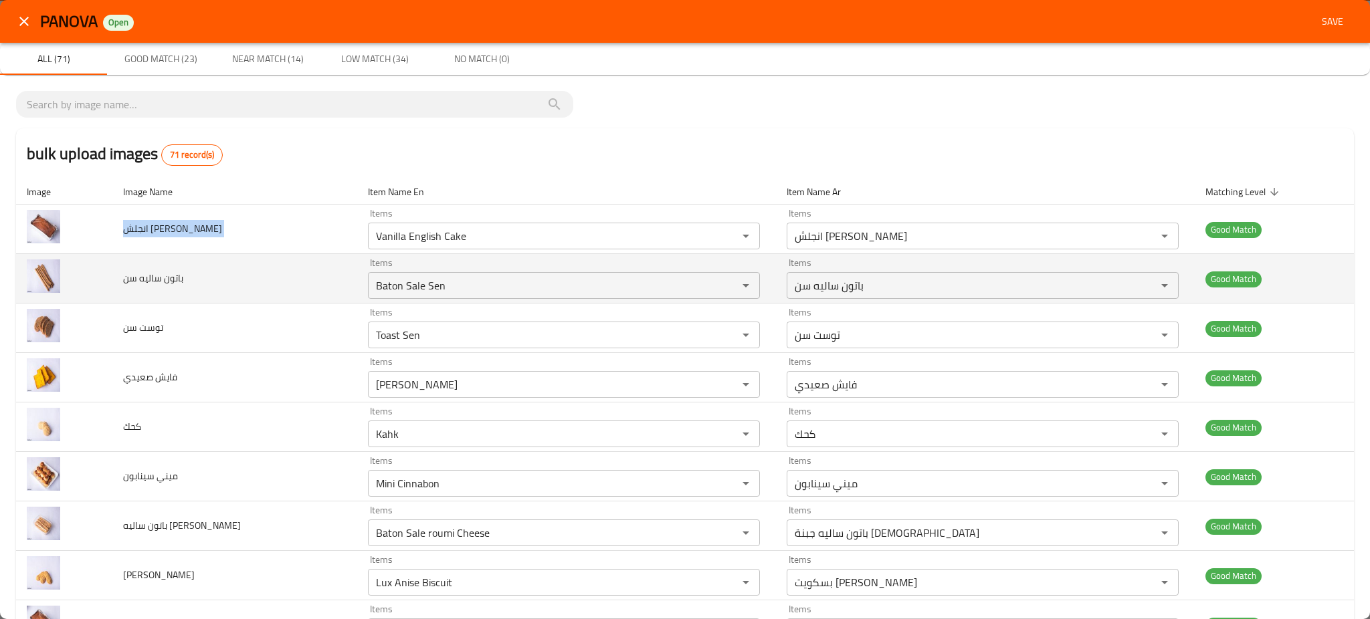
drag, startPoint x: 175, startPoint y: 295, endPoint x: 155, endPoint y: 268, distance: 33.4
click at [175, 295] on td "باتون ساليه سن" at bounding box center [234, 278] width 245 height 49
click at [155, 268] on td "باتون ساليه سن" at bounding box center [234, 278] width 245 height 49
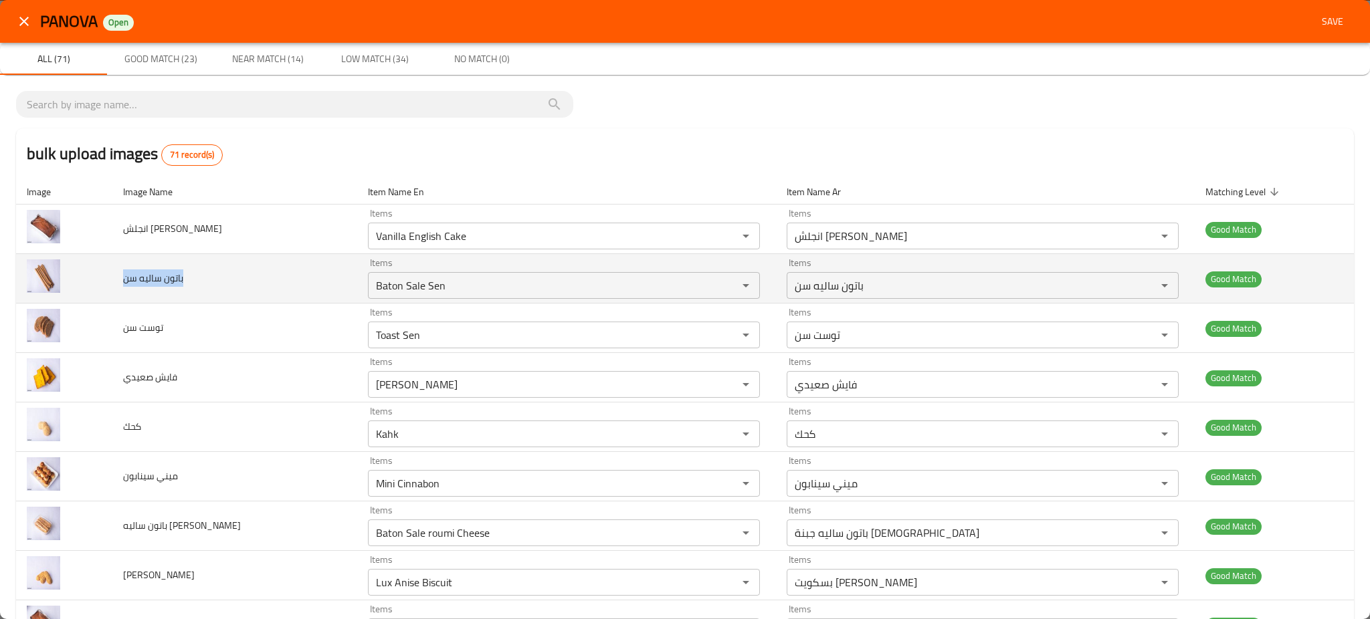
copy span "باتون ساليه سن"
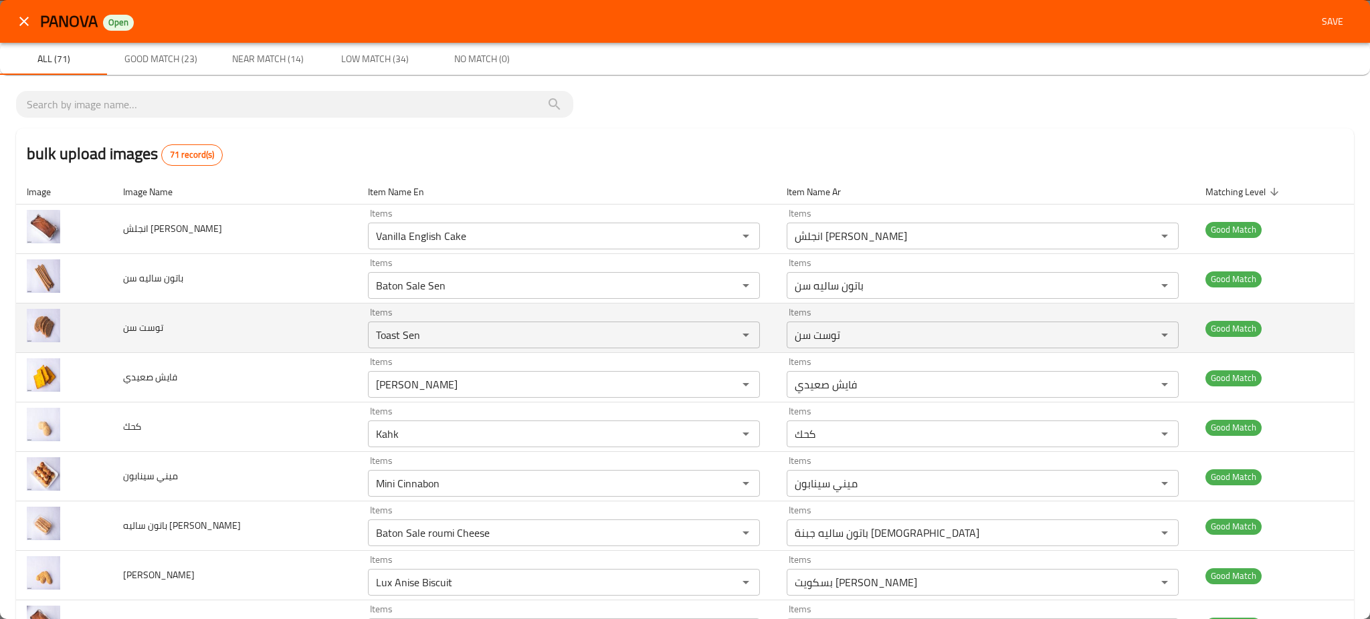
click at [166, 351] on td "توست سن" at bounding box center [234, 328] width 245 height 49
copy span "توست سن"
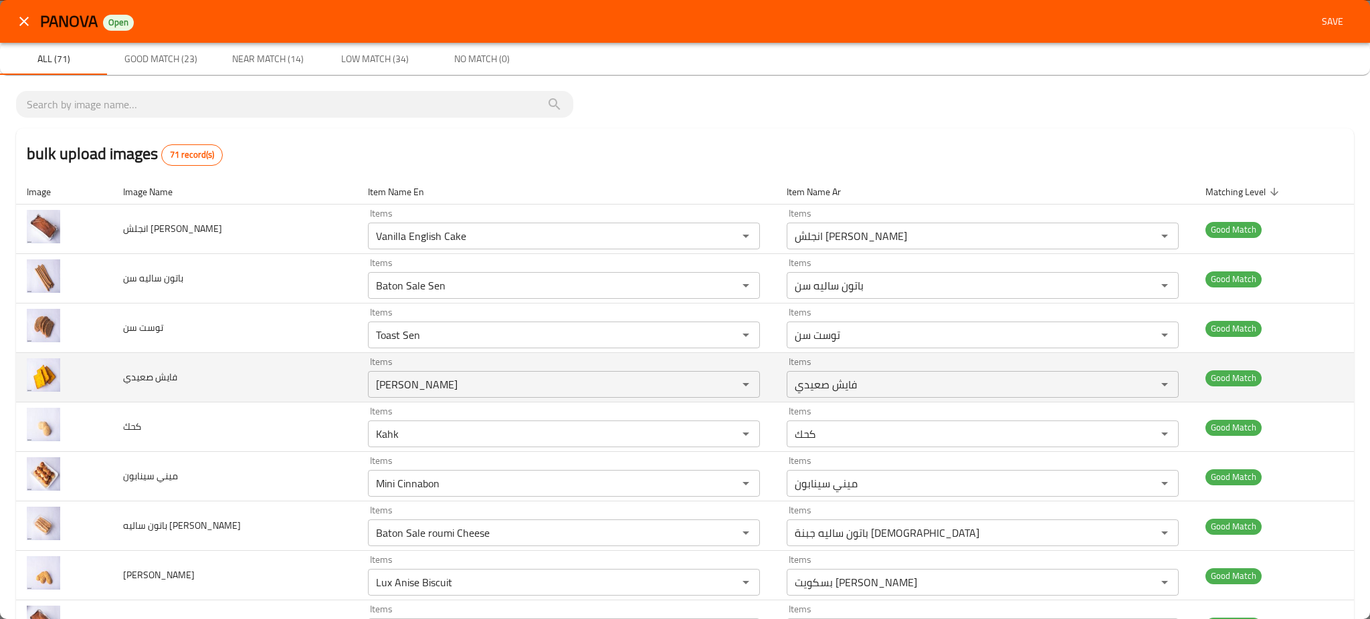
click at [166, 373] on span "فايش صعيدي" at bounding box center [150, 377] width 54 height 17
copy span "فايش صعيدي"
click at [166, 373] on span "فايش صعيدي" at bounding box center [150, 377] width 54 height 17
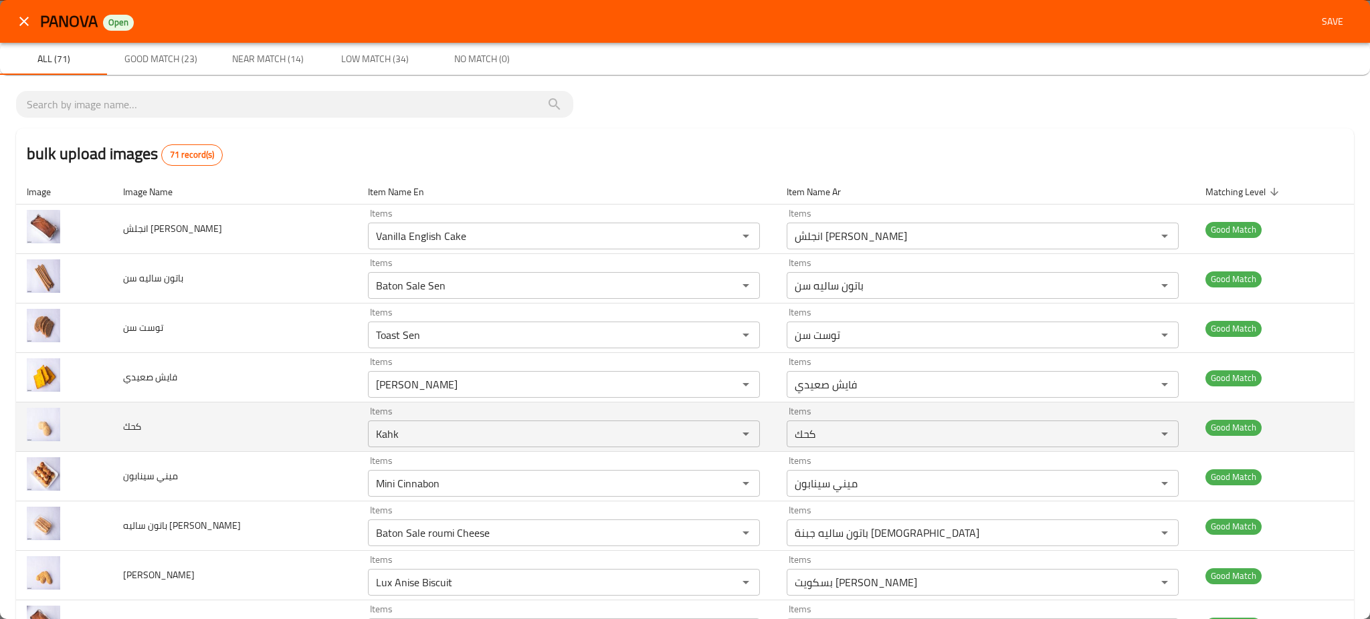
click at [141, 432] on span "كحك" at bounding box center [132, 426] width 18 height 17
click at [141, 433] on span "كحك" at bounding box center [132, 426] width 18 height 17
copy span "كحك"
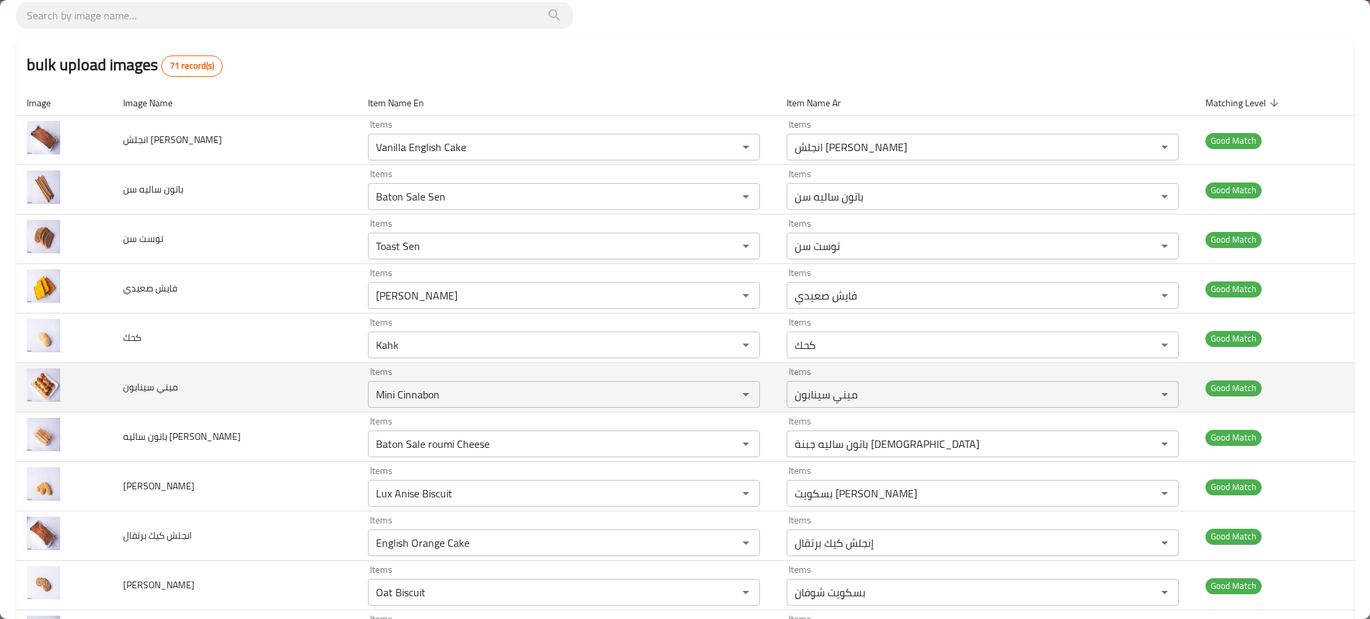
click at [153, 391] on span "ميني سينابون" at bounding box center [150, 387] width 55 height 17
copy span "ميني سينابون"
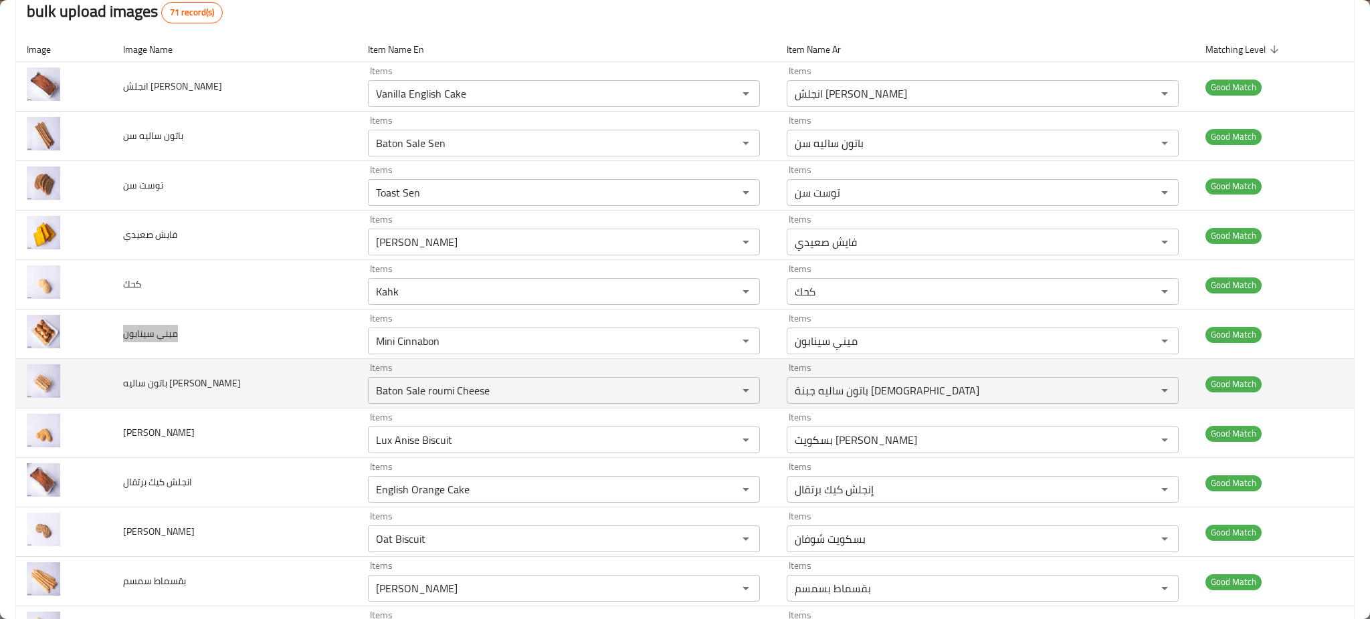
scroll to position [178, 0]
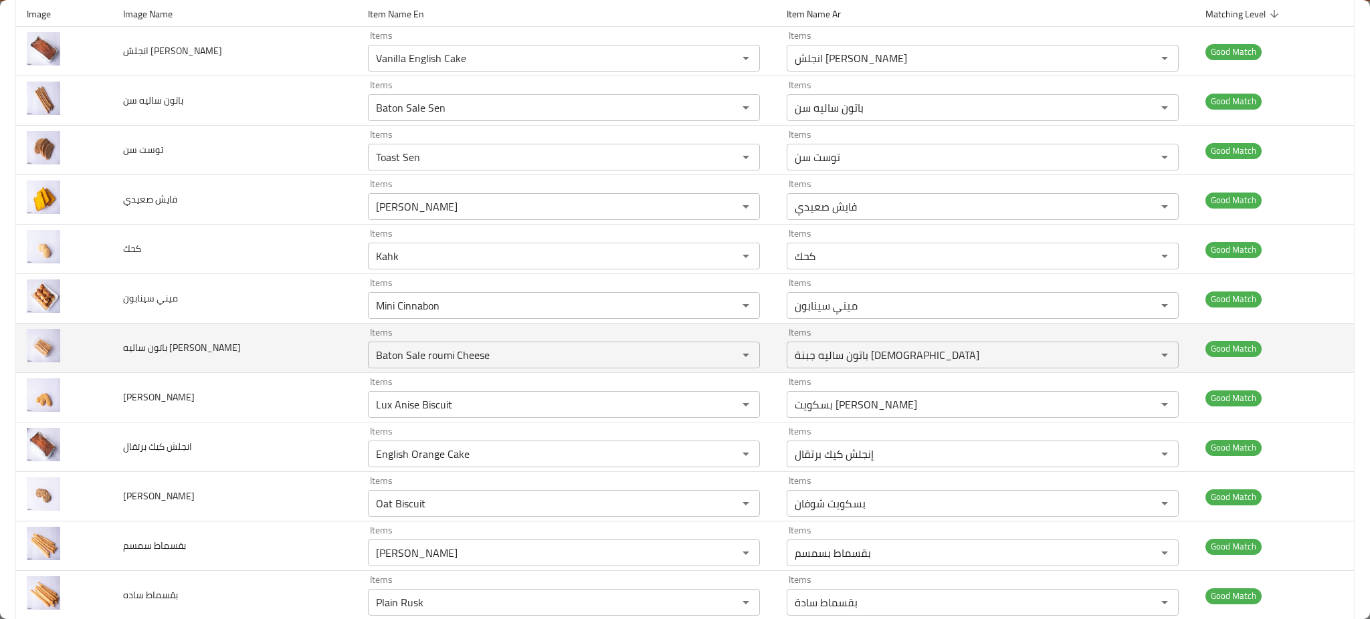
click at [165, 334] on td "باتون ساليه [PERSON_NAME]" at bounding box center [234, 348] width 245 height 49
copy span "باتون ساليه [PERSON_NAME]"
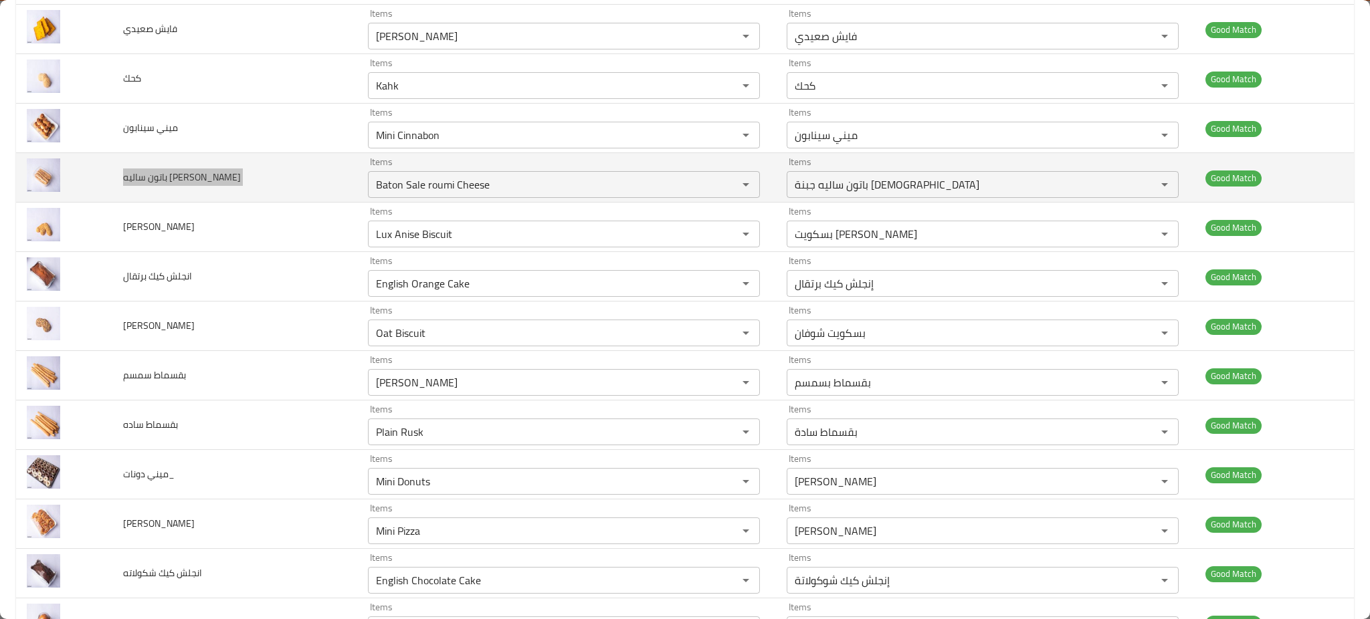
scroll to position [357, 0]
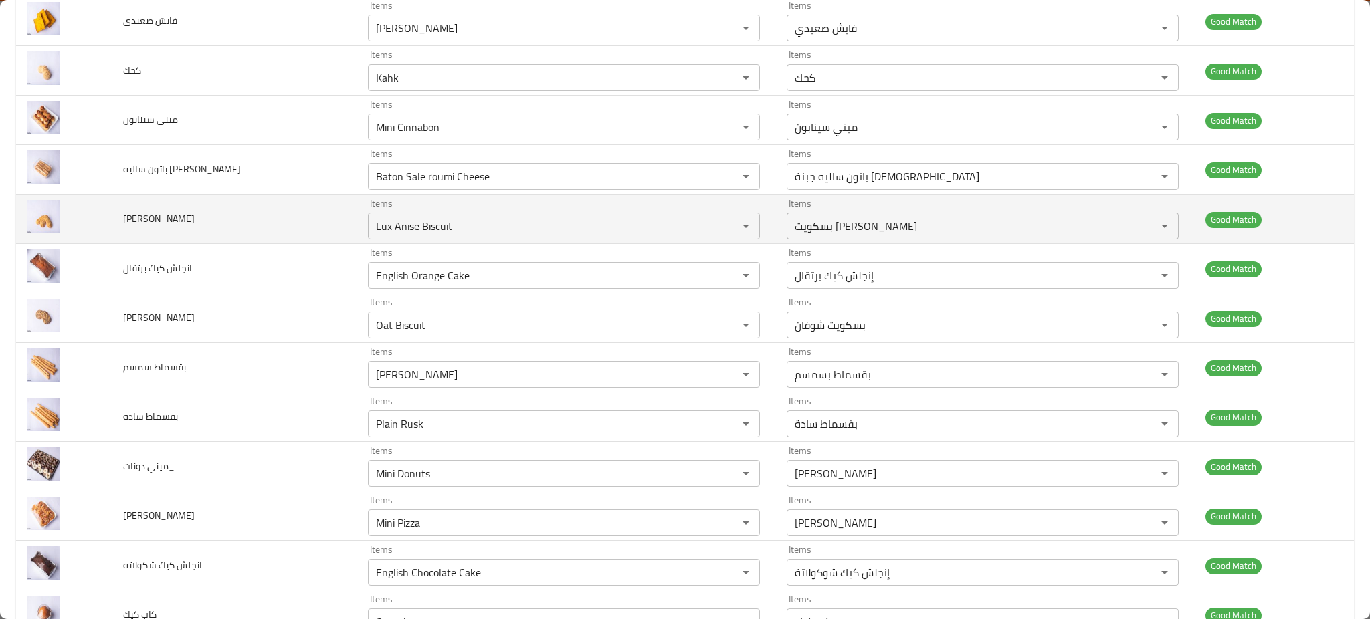
click at [175, 228] on td "[PERSON_NAME]" at bounding box center [234, 219] width 245 height 49
click at [175, 227] on span "[PERSON_NAME]" at bounding box center [159, 218] width 72 height 17
copy span "[PERSON_NAME]"
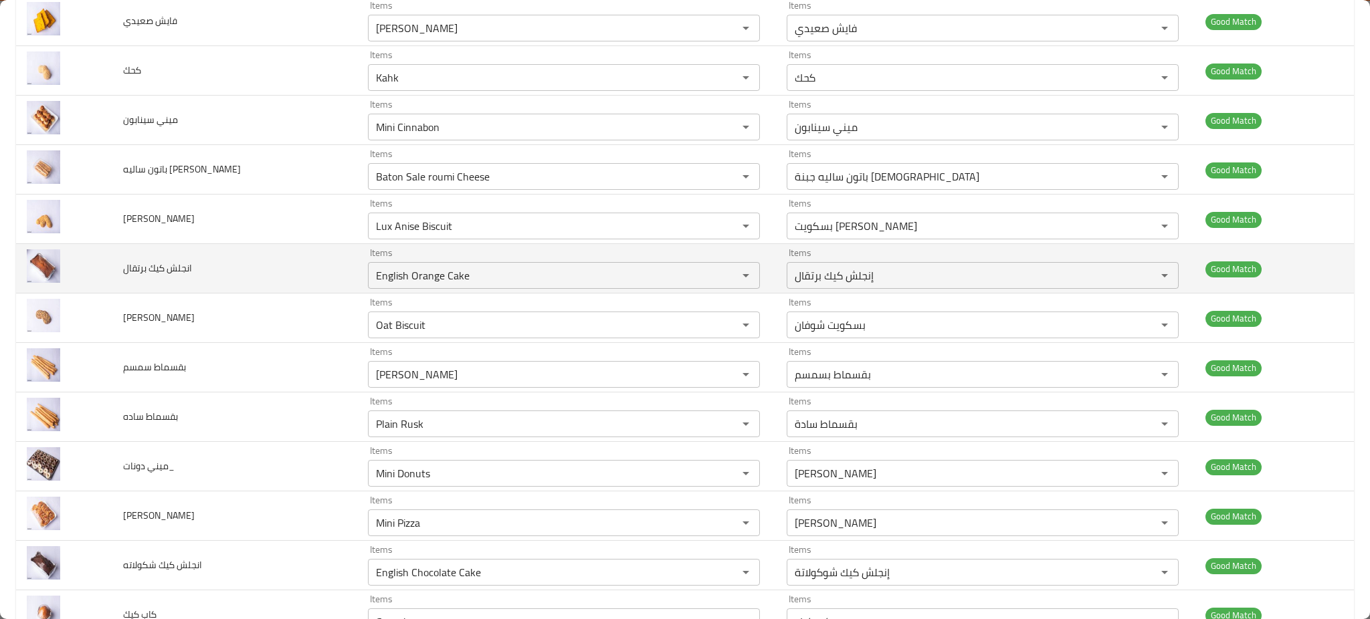
click at [180, 282] on td "انجلش كيك برتقال" at bounding box center [234, 268] width 245 height 49
copy span "انجلش كيك برتقال"
click at [180, 282] on td "انجلش كيك برتقال" at bounding box center [234, 268] width 245 height 49
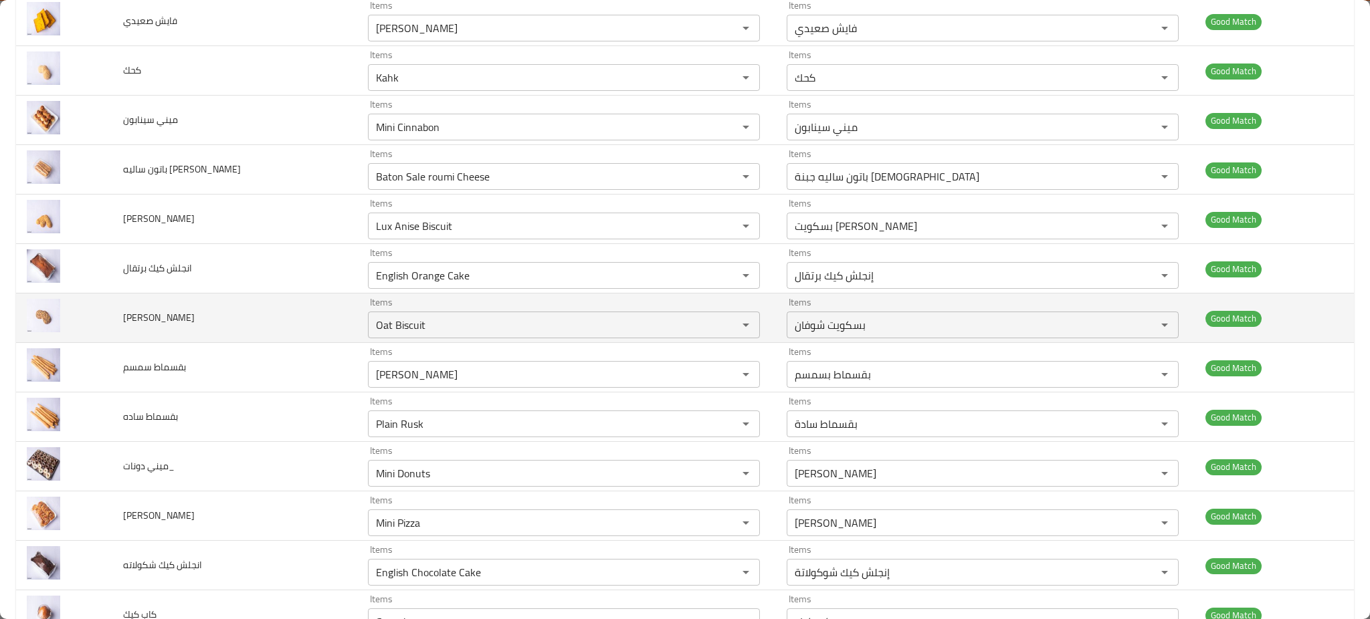
click at [172, 313] on span "[PERSON_NAME]" at bounding box center [159, 317] width 72 height 17
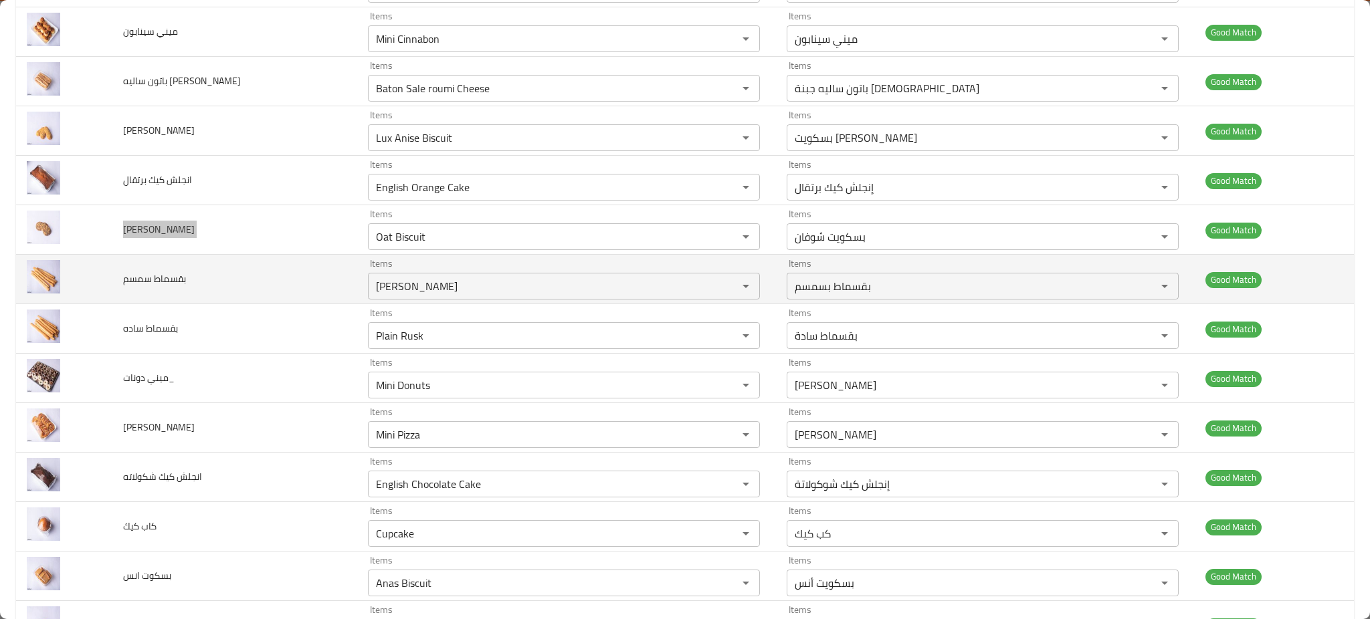
scroll to position [445, 0]
click at [188, 281] on td "بقسماط سمسم" at bounding box center [234, 278] width 245 height 49
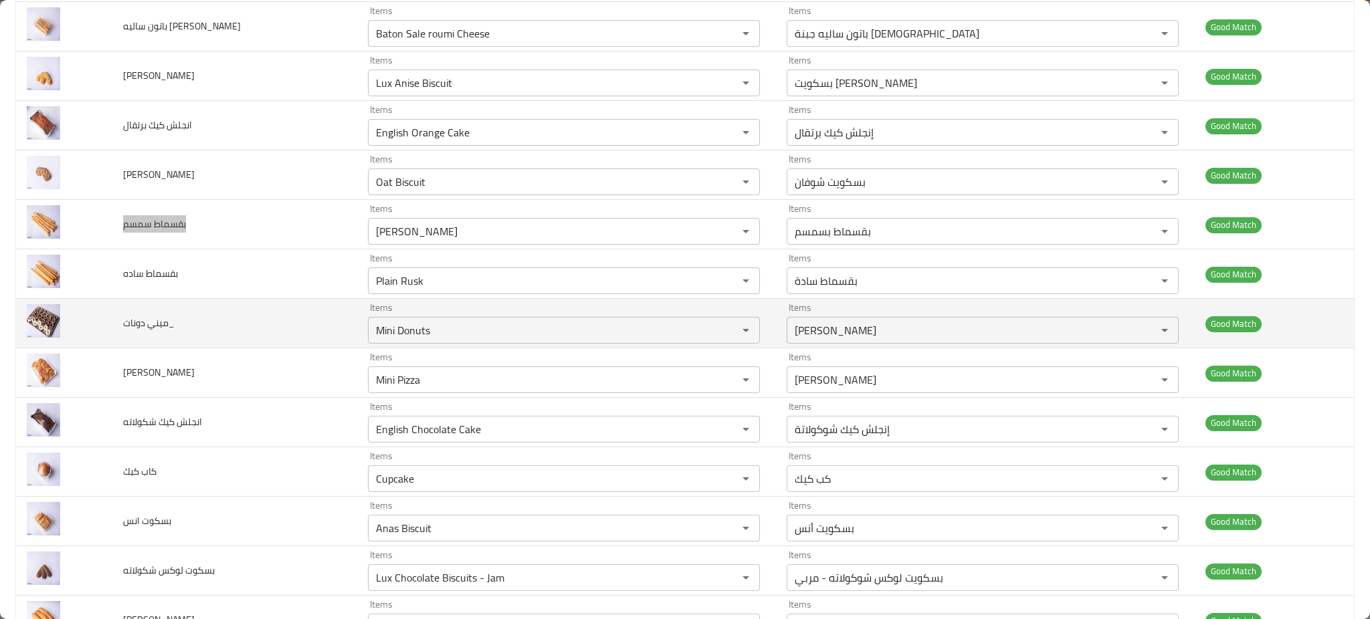
scroll to position [535, 0]
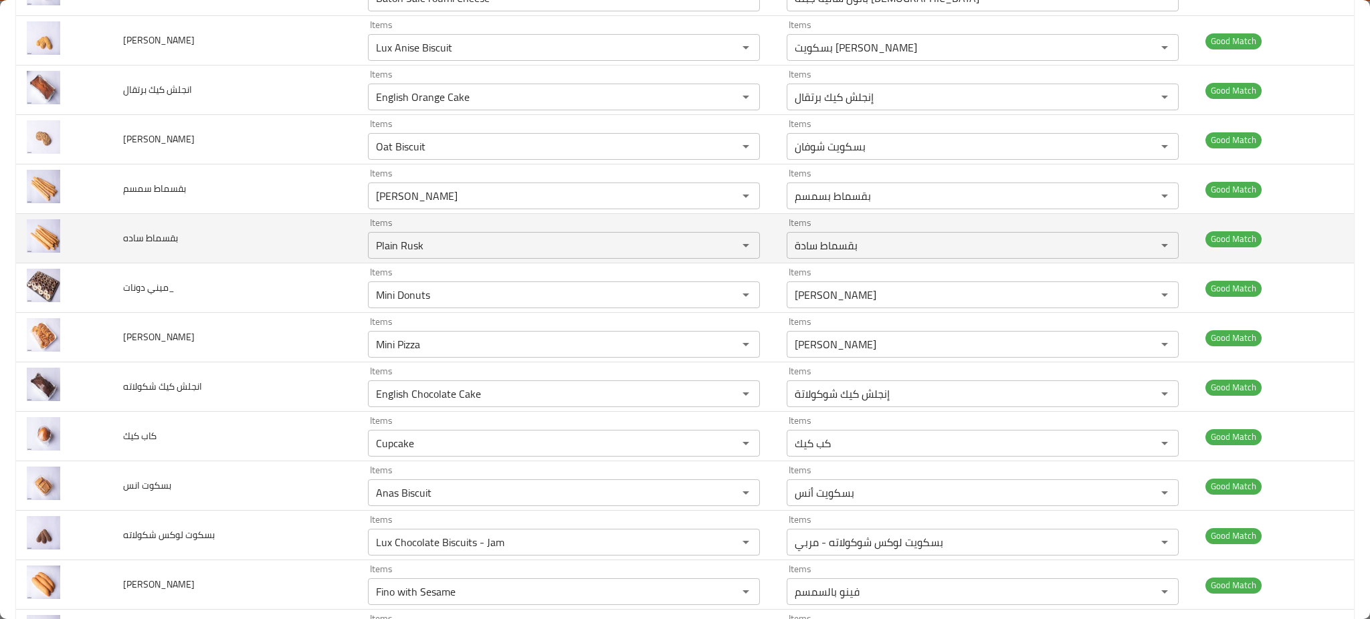
click at [152, 239] on span "بقسماط ساده" at bounding box center [150, 237] width 55 height 17
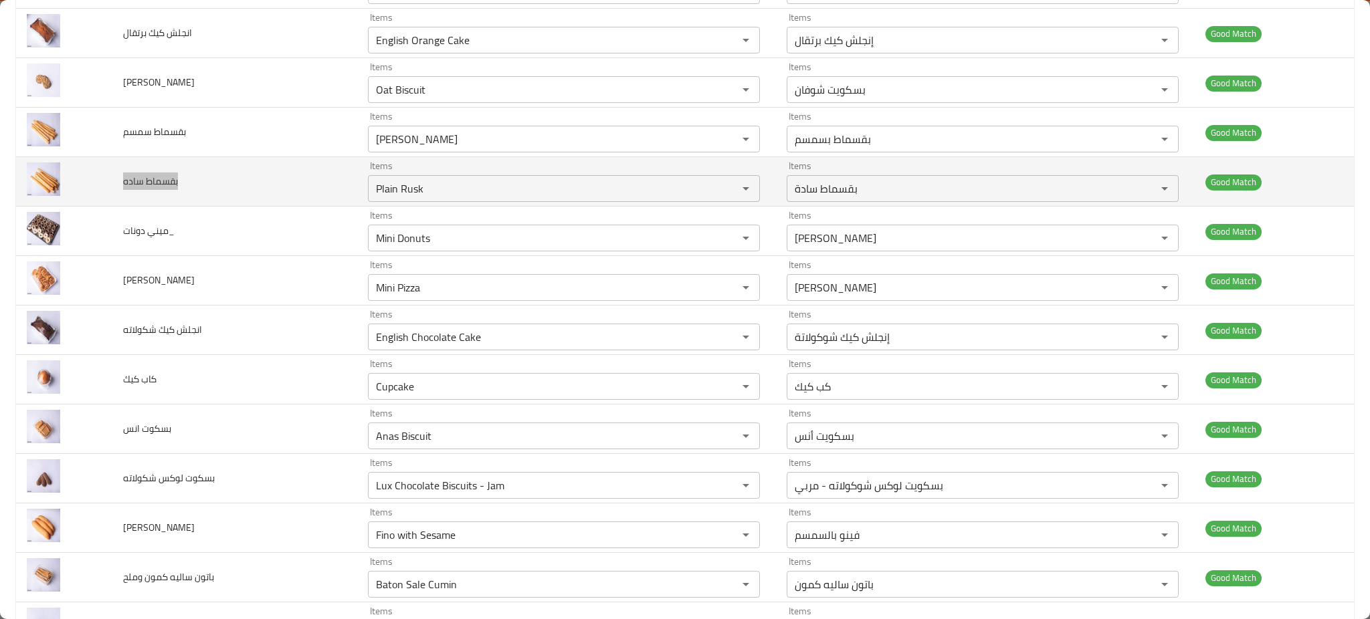
scroll to position [624, 0]
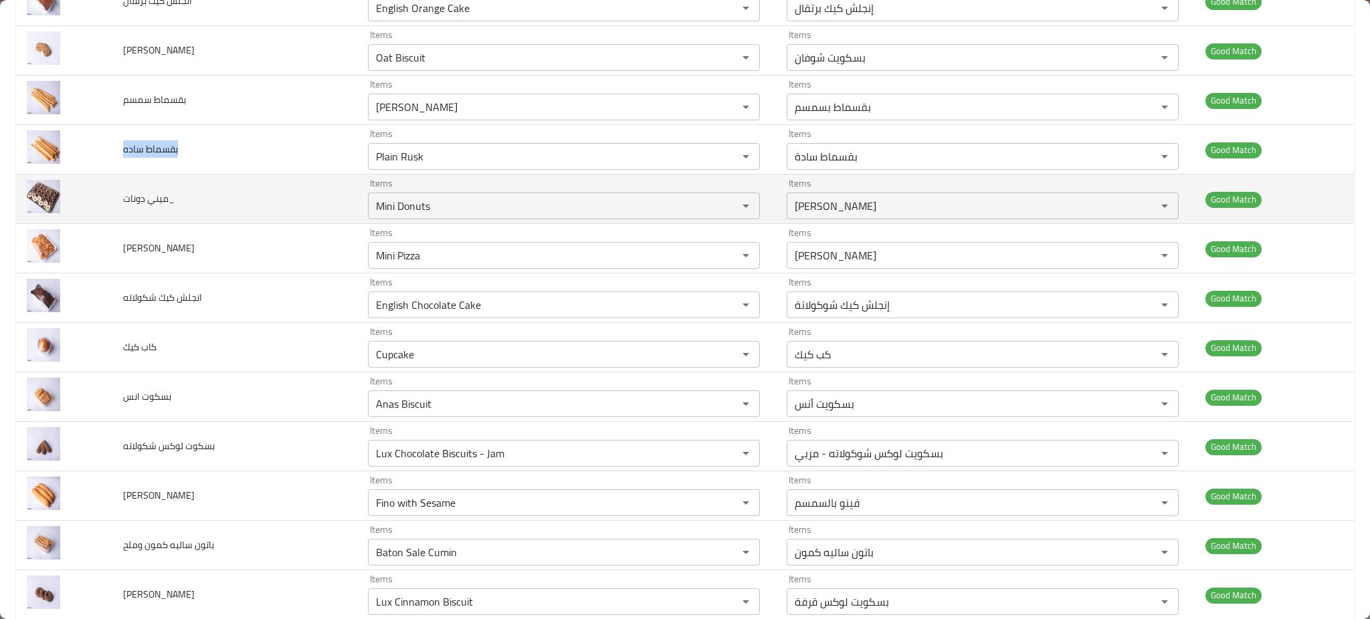
click at [129, 200] on span "ميني دونات_" at bounding box center [149, 198] width 52 height 17
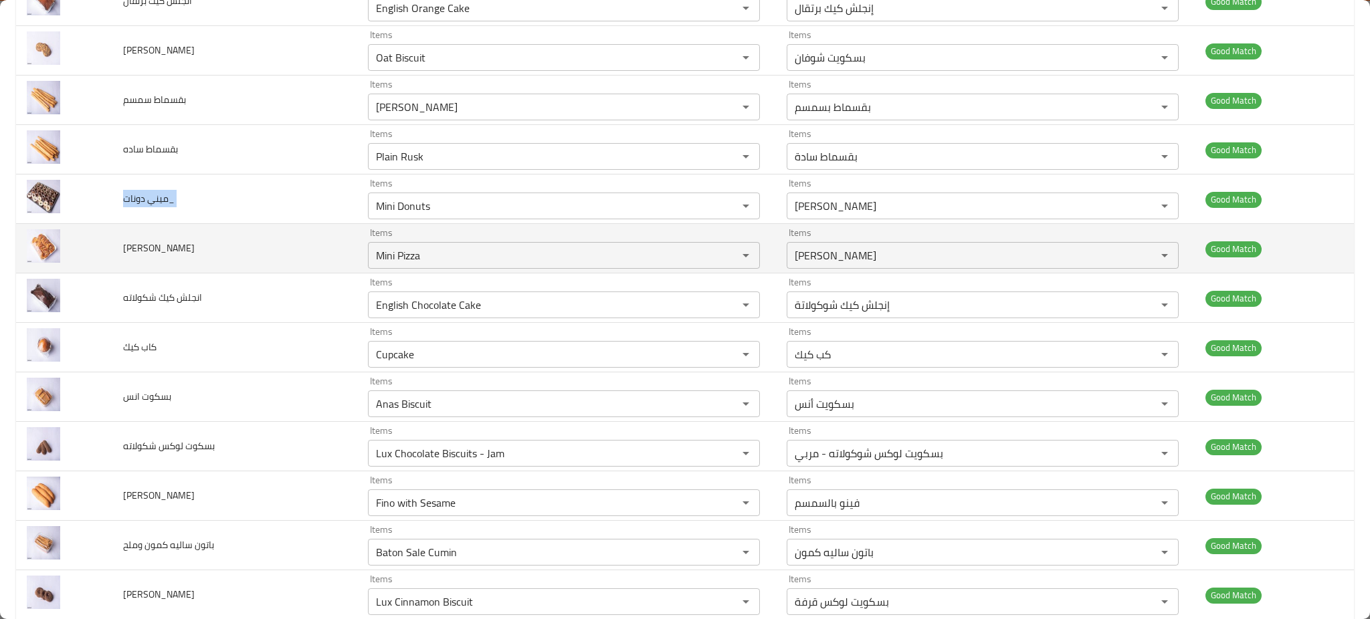
click at [146, 249] on span "[PERSON_NAME]" at bounding box center [159, 247] width 72 height 17
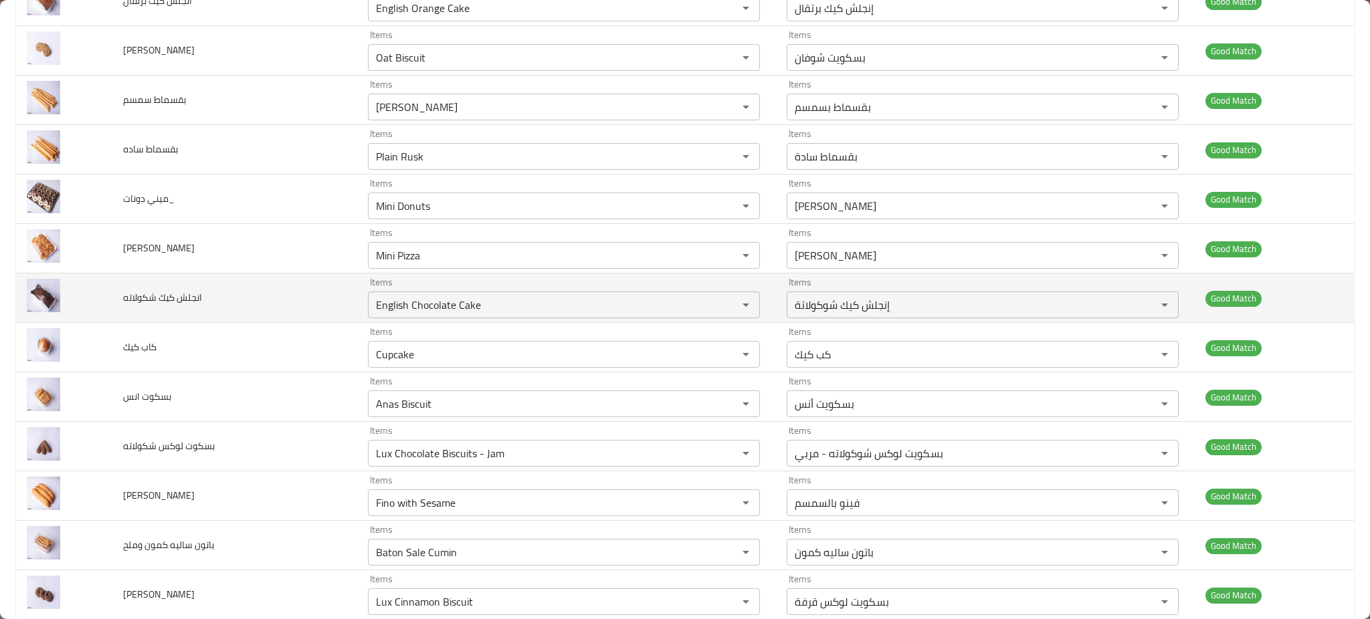
click at [156, 293] on span "انجلش كيك شكولاته" at bounding box center [162, 297] width 79 height 17
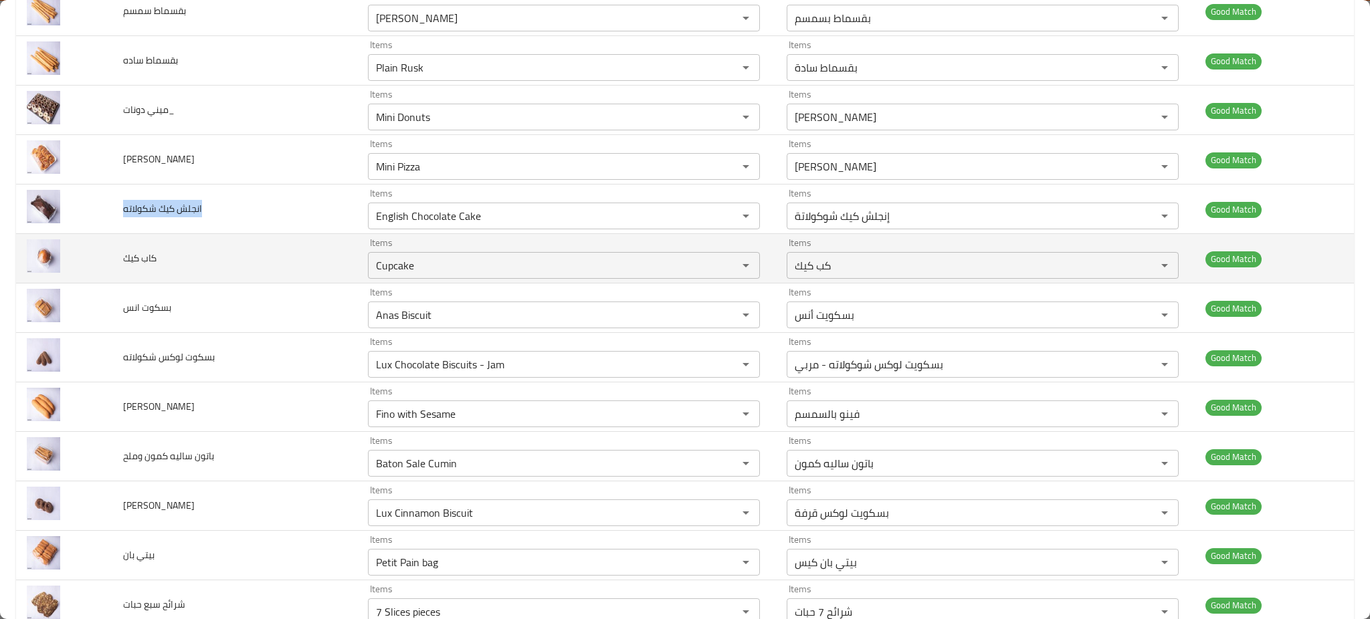
click at [140, 262] on span "كاب كيك" at bounding box center [139, 258] width 33 height 17
click at [137, 261] on span "كاب كيك" at bounding box center [139, 258] width 33 height 17
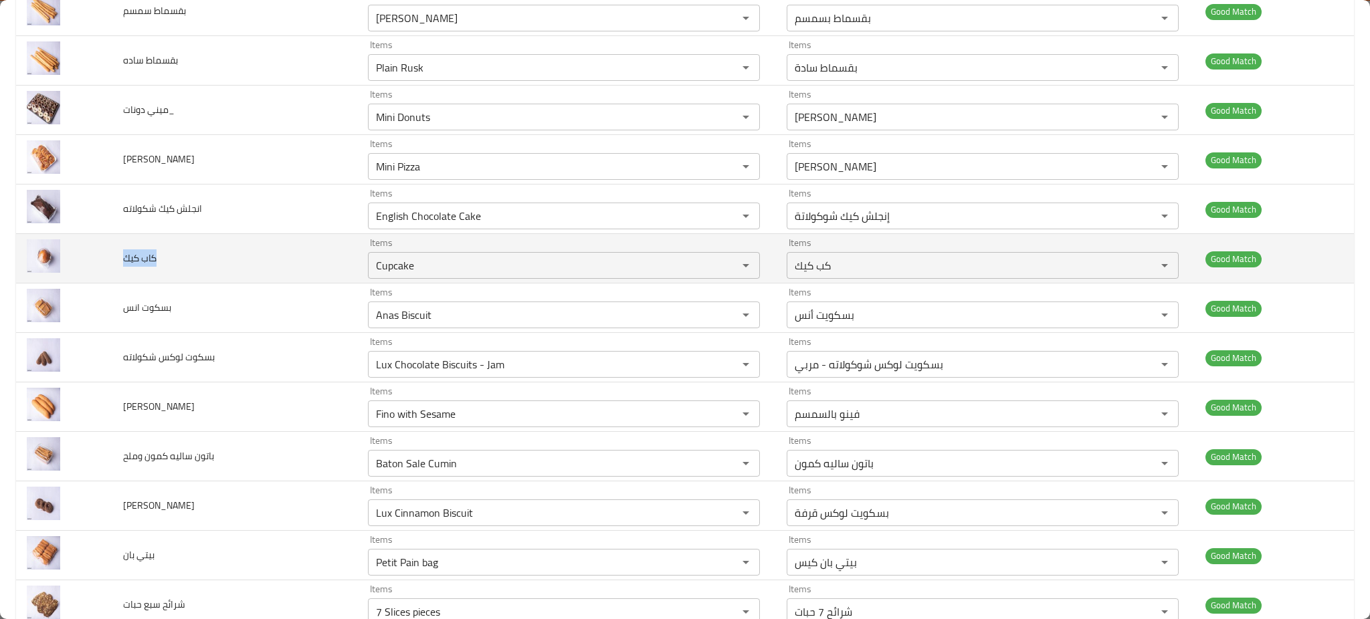
click at [137, 261] on span "كاب كيك" at bounding box center [139, 258] width 33 height 17
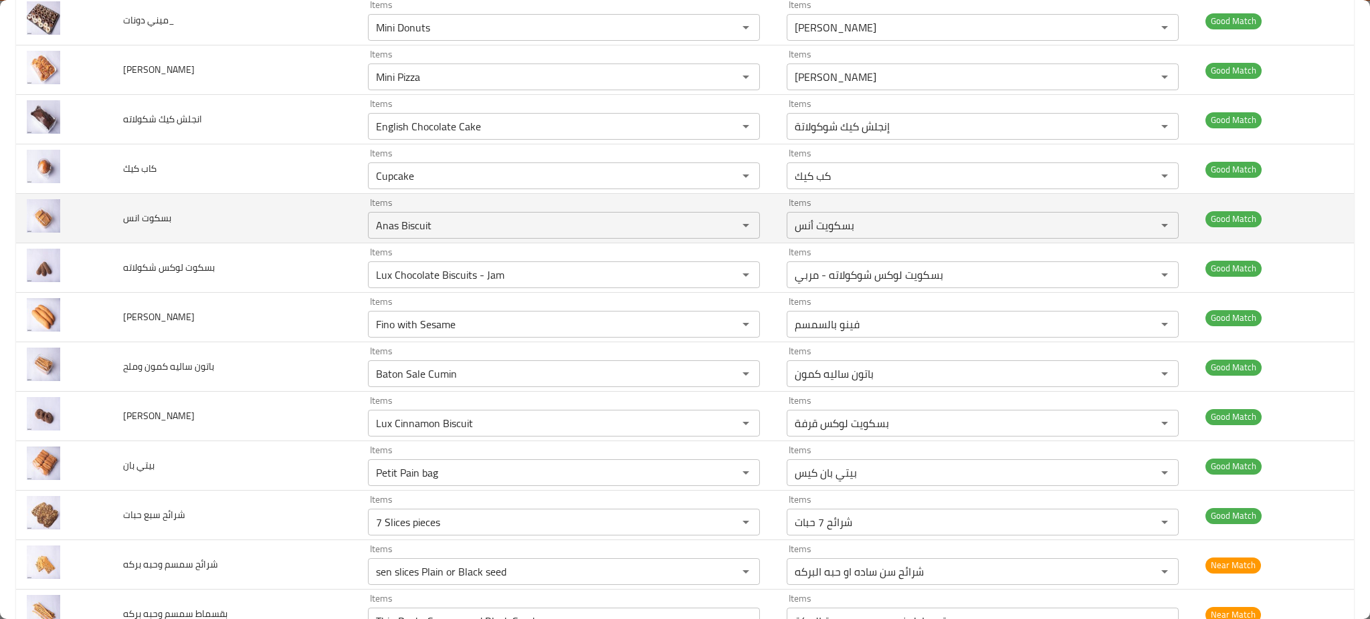
click at [144, 217] on span "بسكوت انس" at bounding box center [147, 217] width 48 height 17
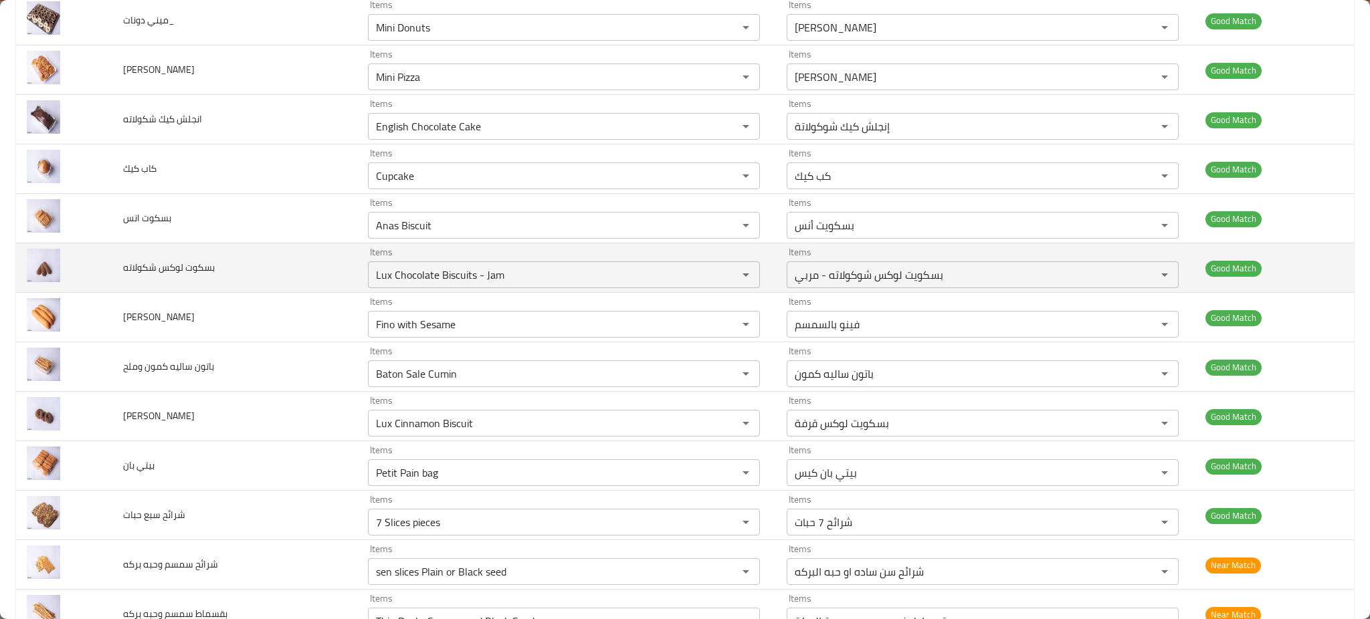
click at [151, 271] on span "بسكوت لوكس شكولاته" at bounding box center [169, 267] width 92 height 17
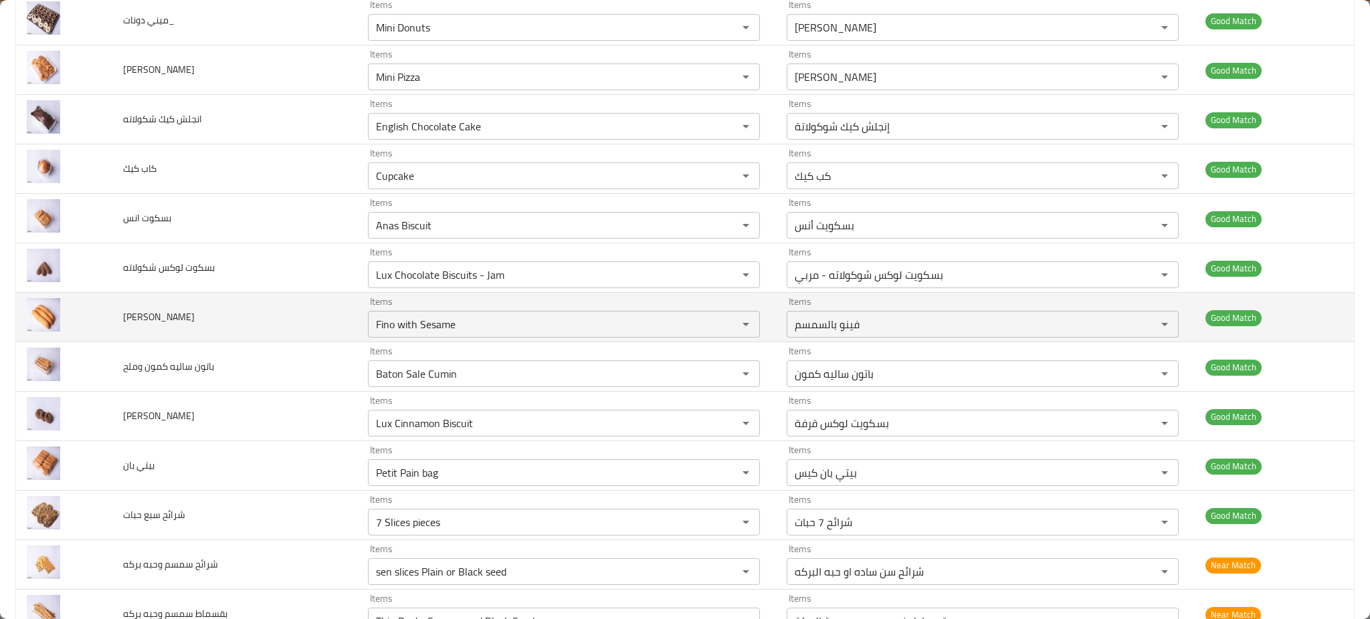
click at [141, 322] on span "[PERSON_NAME]" at bounding box center [159, 316] width 72 height 17
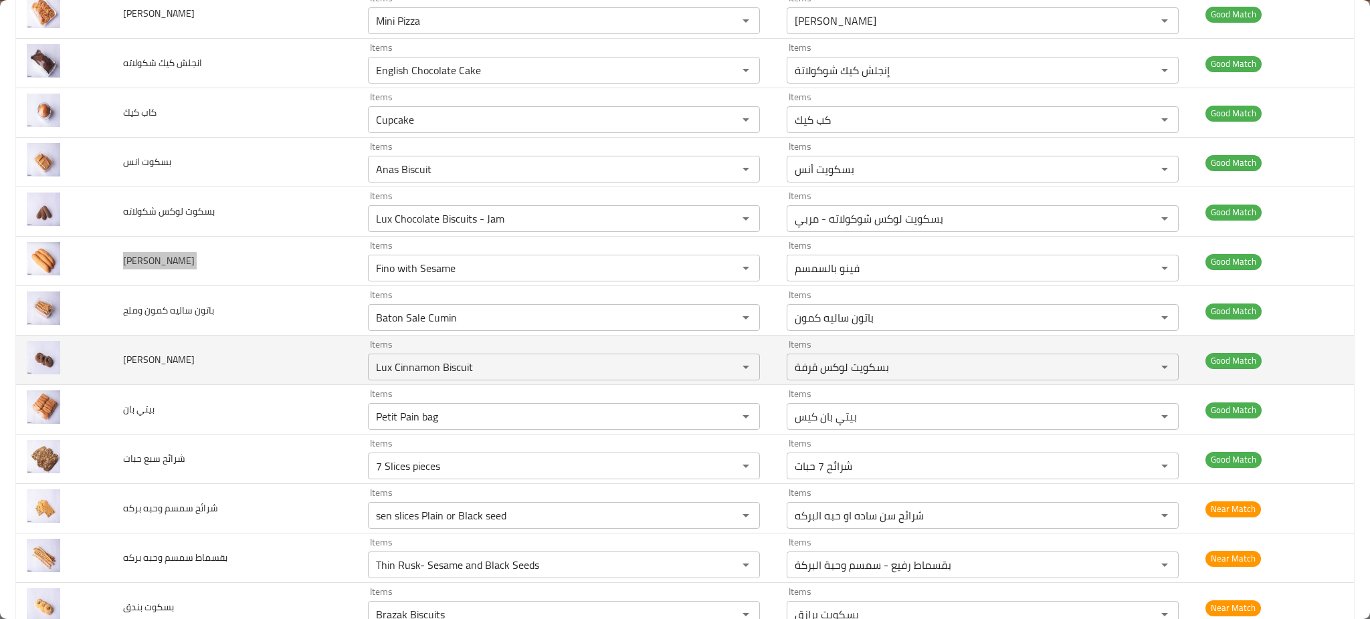
scroll to position [892, 0]
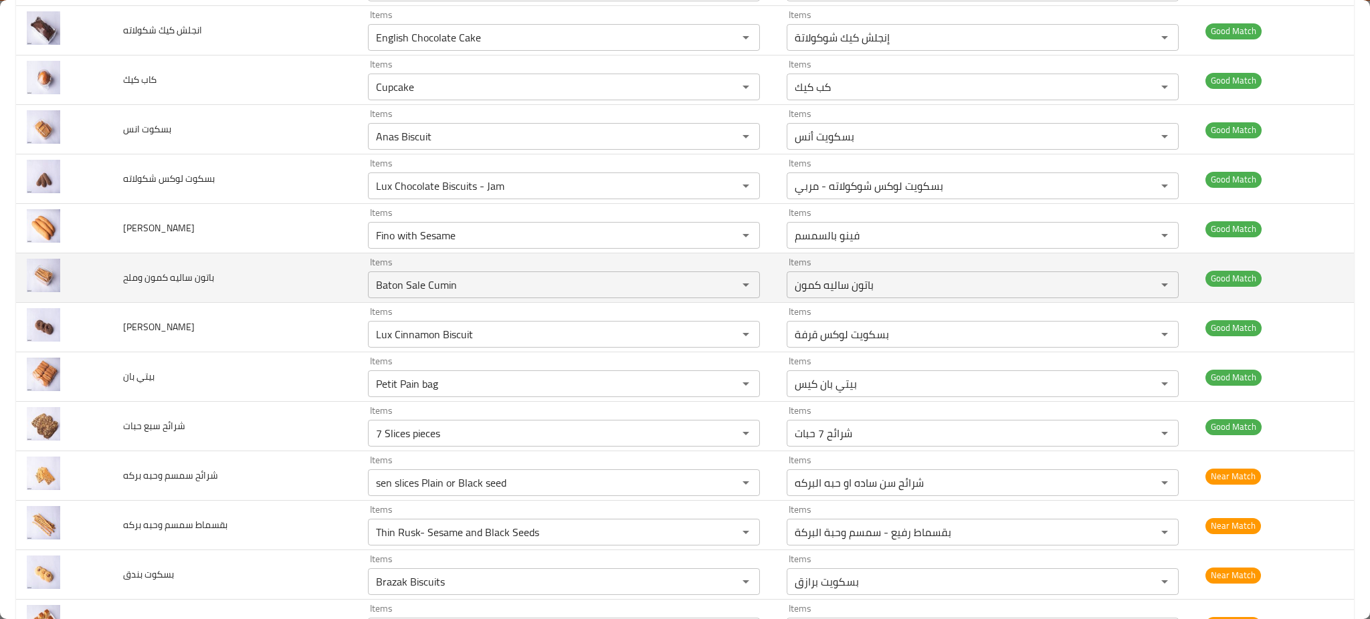
click at [181, 272] on span "باتون ساليه كمون وملح" at bounding box center [168, 277] width 91 height 17
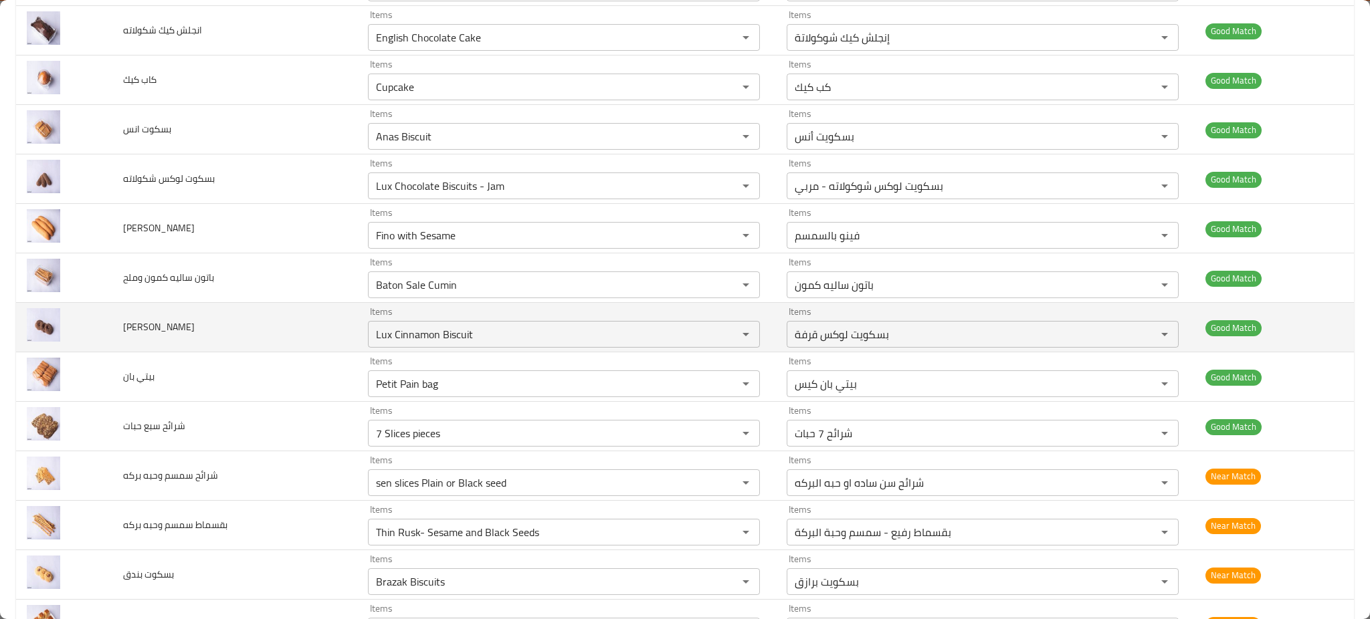
click at [148, 331] on span "[PERSON_NAME]" at bounding box center [159, 326] width 72 height 17
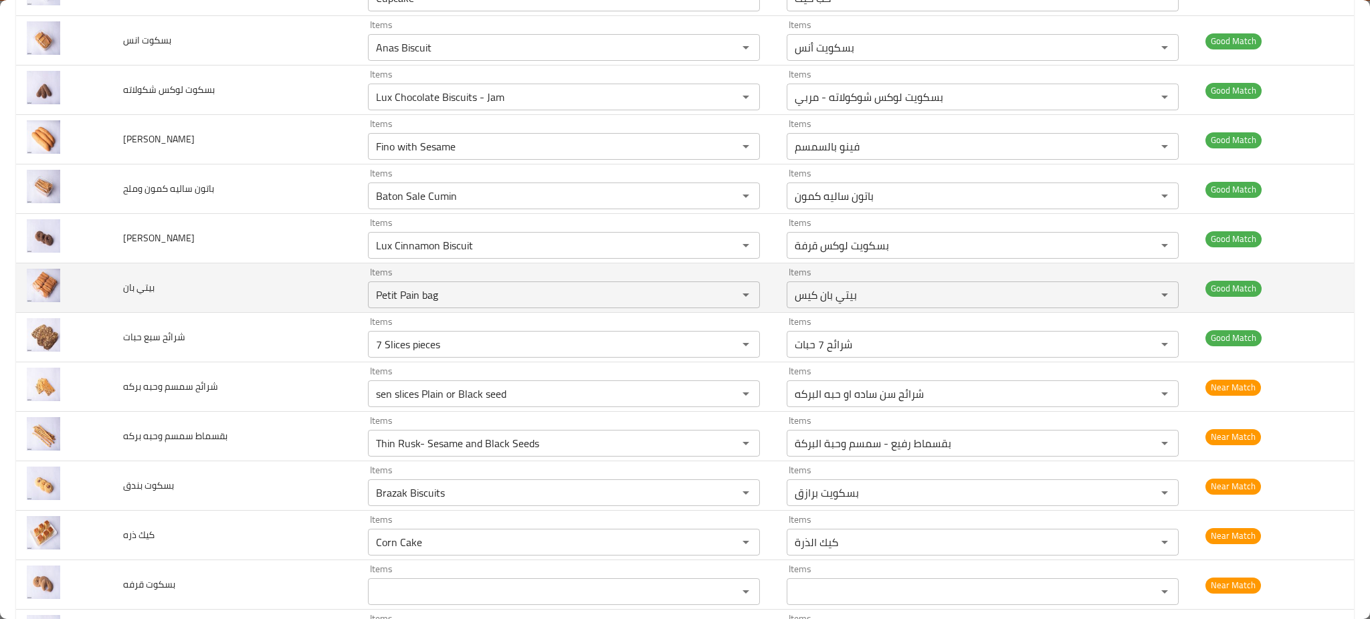
click at [140, 280] on span "بيتي بان" at bounding box center [138, 287] width 31 height 17
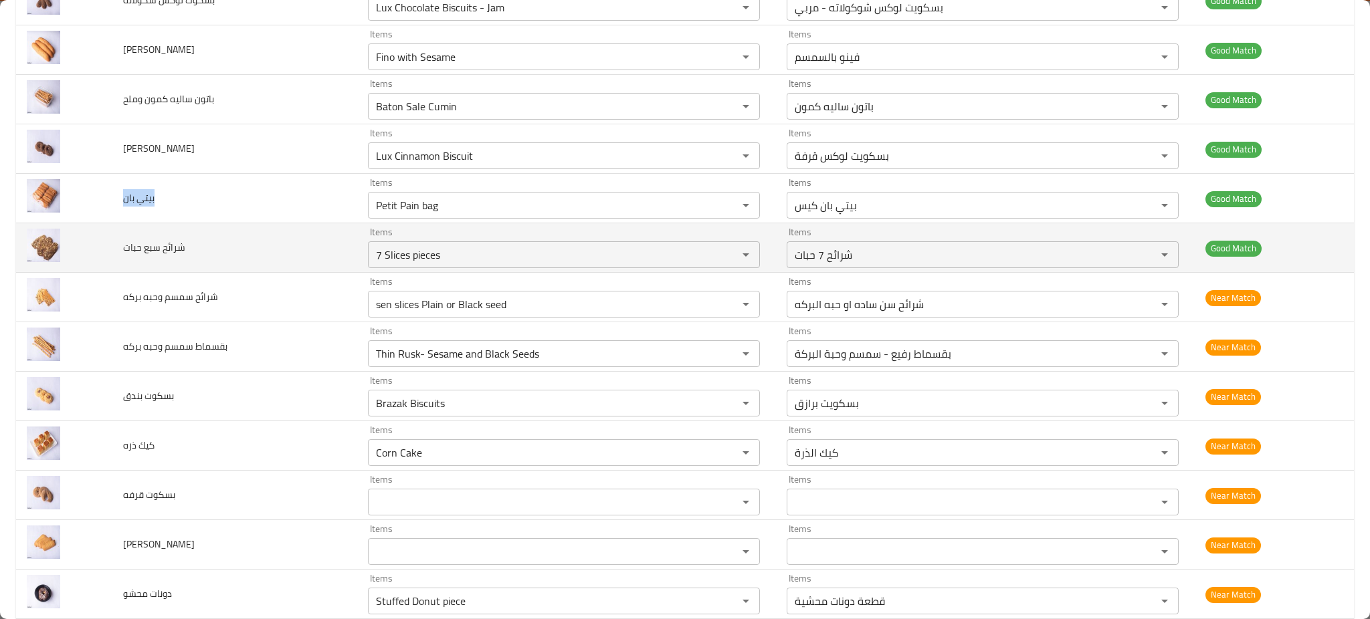
click at [139, 245] on span "شرائح سبع حبات" at bounding box center [154, 247] width 62 height 17
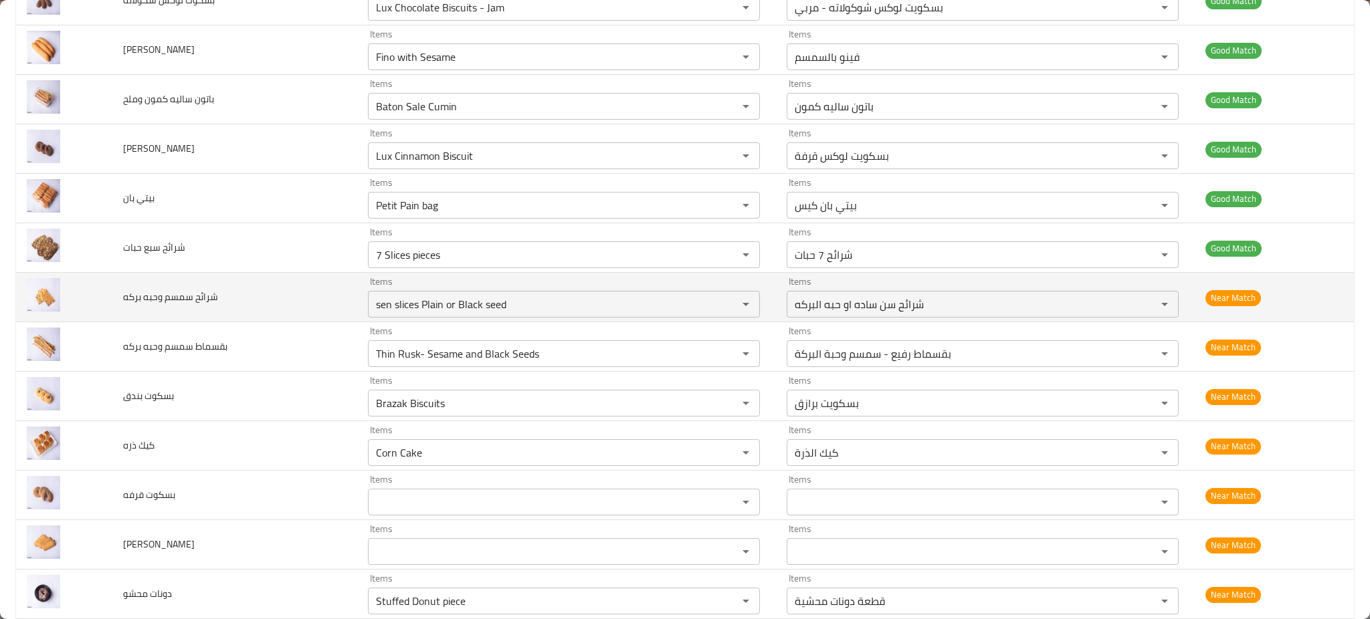
click at [165, 290] on span "شرائح سمسم وحبه بركه" at bounding box center [170, 296] width 95 height 17
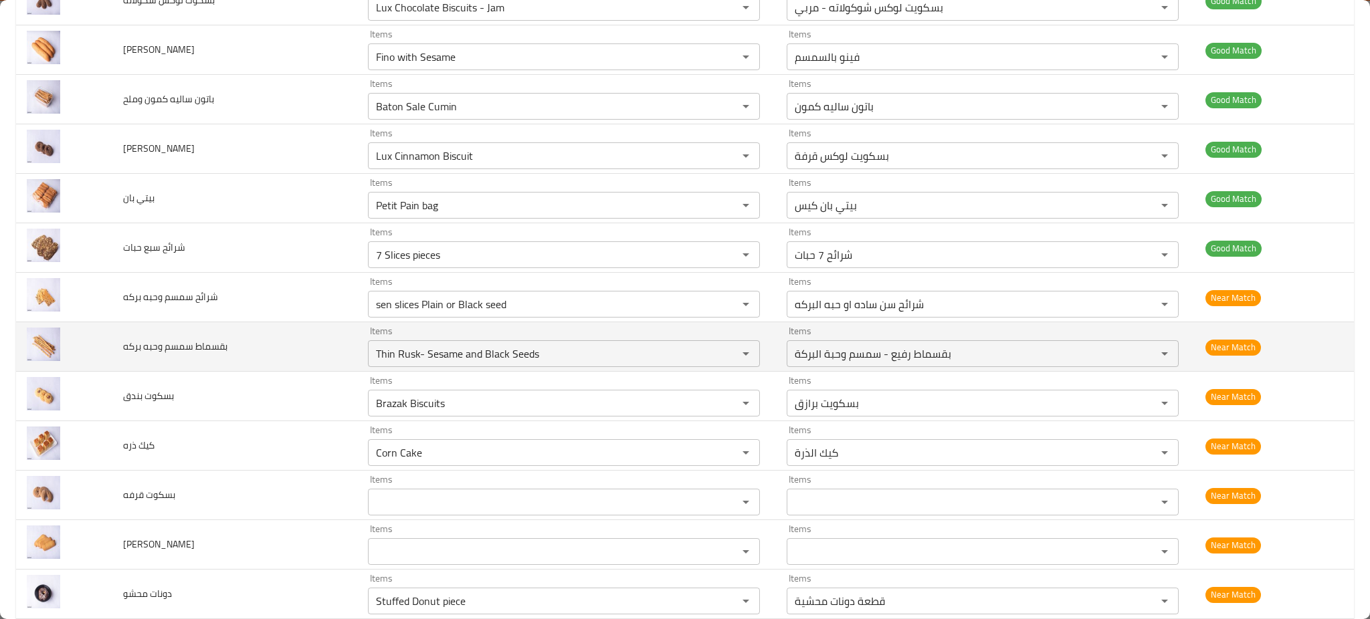
click at [165, 359] on td "بقسماط سمسم وحبه بركه" at bounding box center [234, 346] width 245 height 49
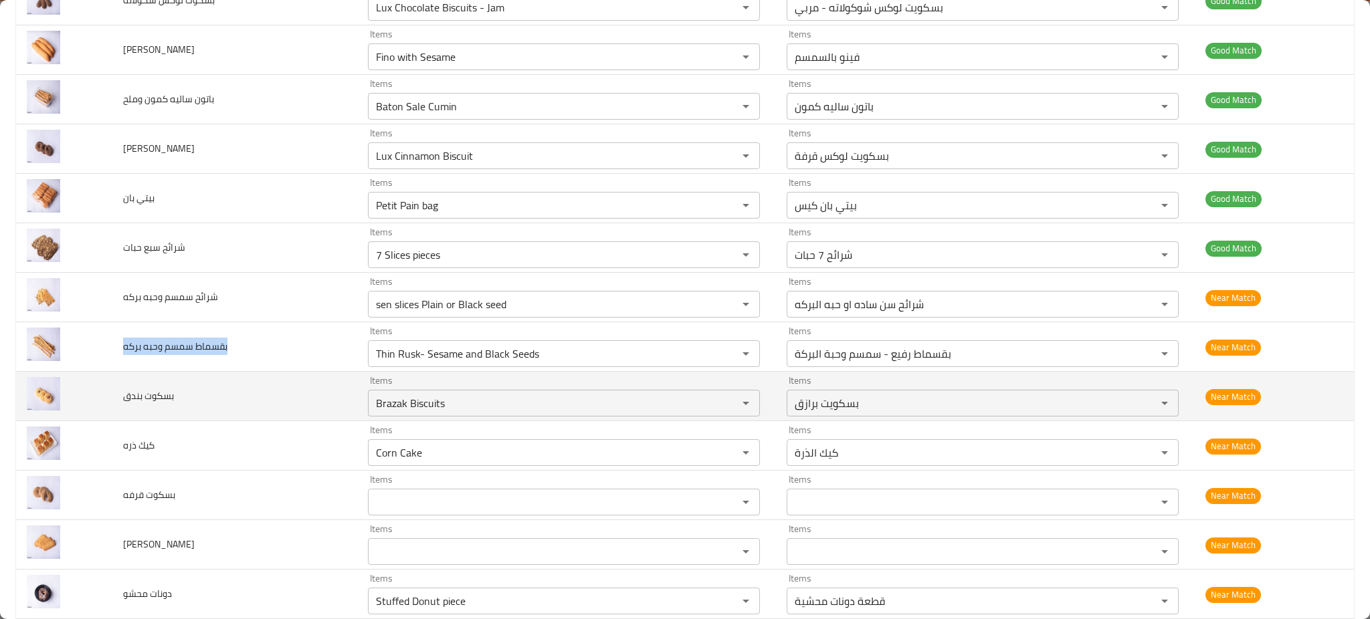
click at [130, 397] on span "بسكوت بندق" at bounding box center [148, 395] width 51 height 17
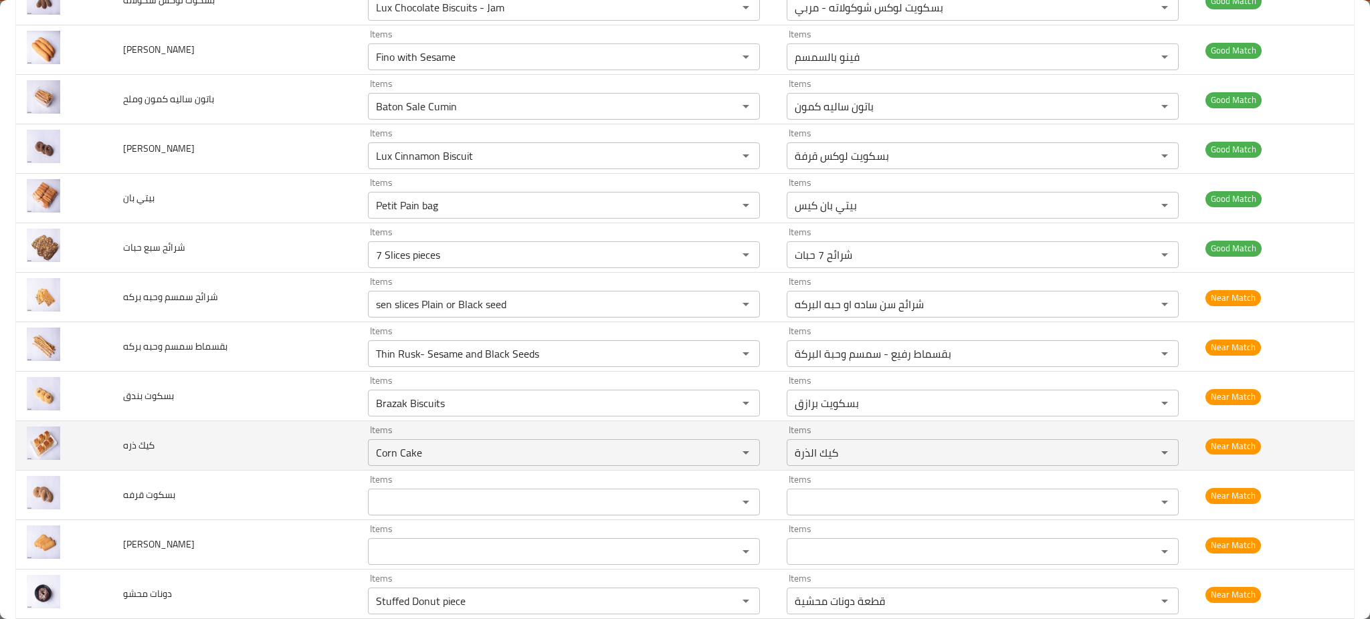
click at [126, 451] on span "كيك ذره" at bounding box center [138, 445] width 31 height 17
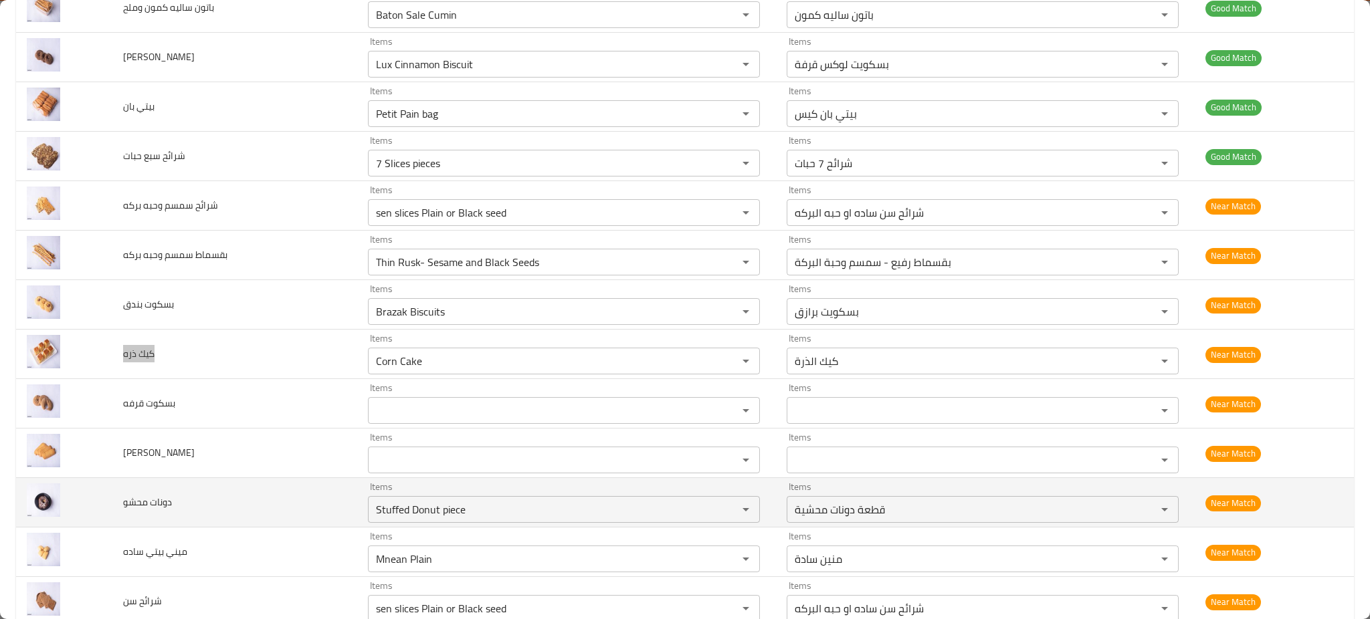
scroll to position [1248, 0]
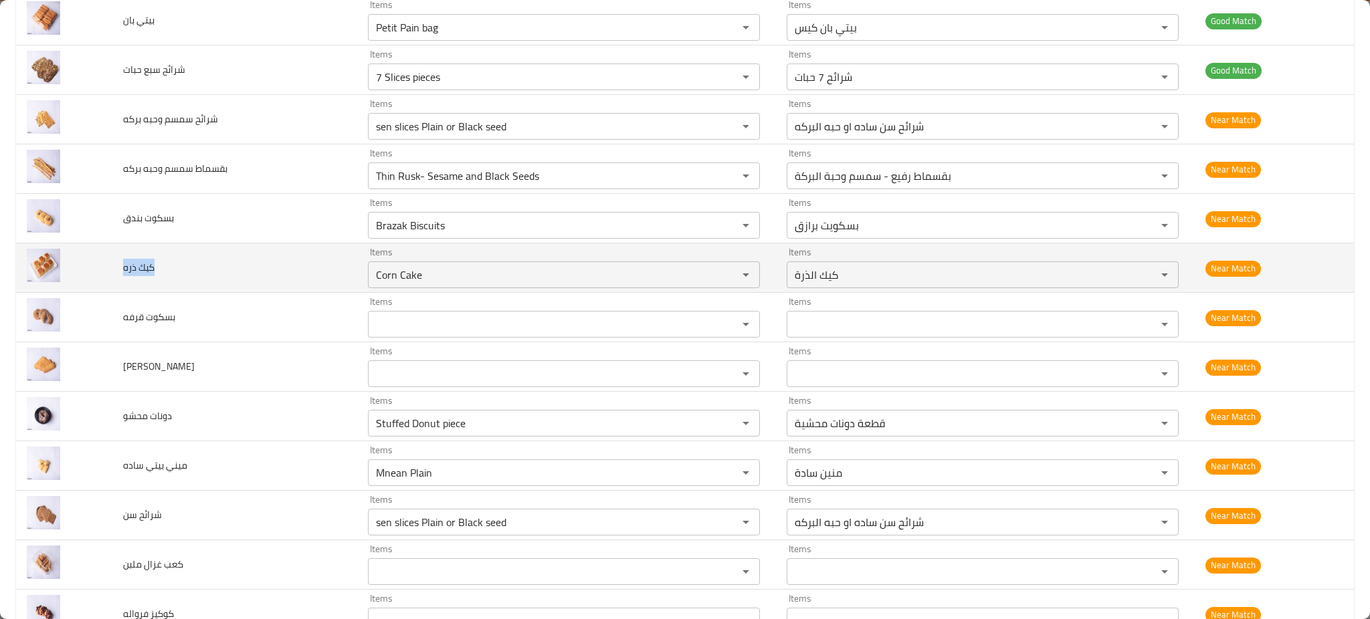
click at [134, 268] on span "كيك ذره" at bounding box center [138, 267] width 31 height 17
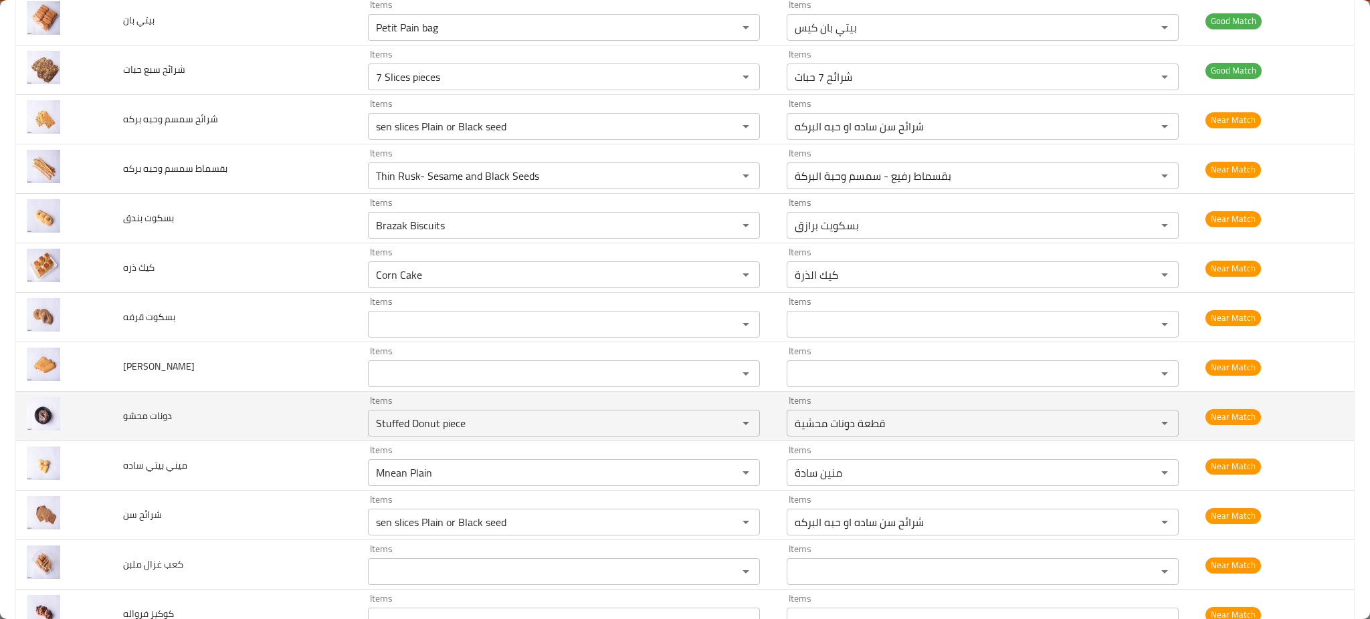
click at [150, 432] on td "دونات محشو" at bounding box center [234, 416] width 245 height 49
click at [150, 431] on td "دونات محشو" at bounding box center [234, 416] width 245 height 49
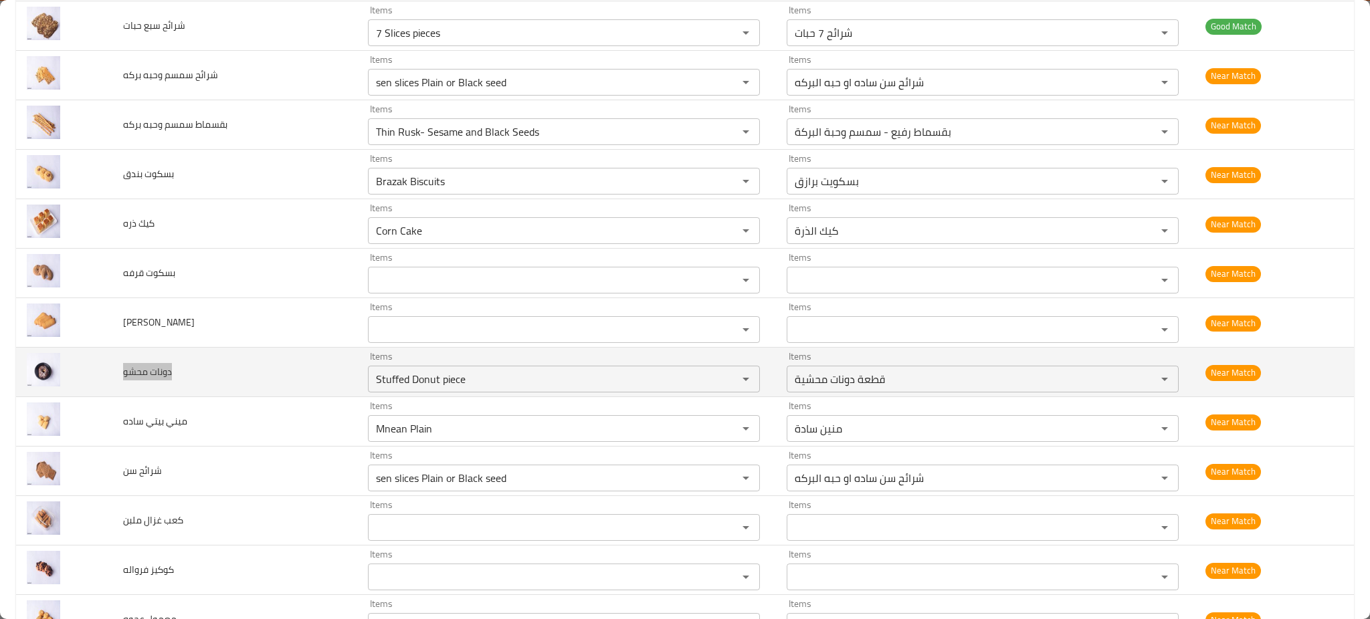
scroll to position [1338, 0]
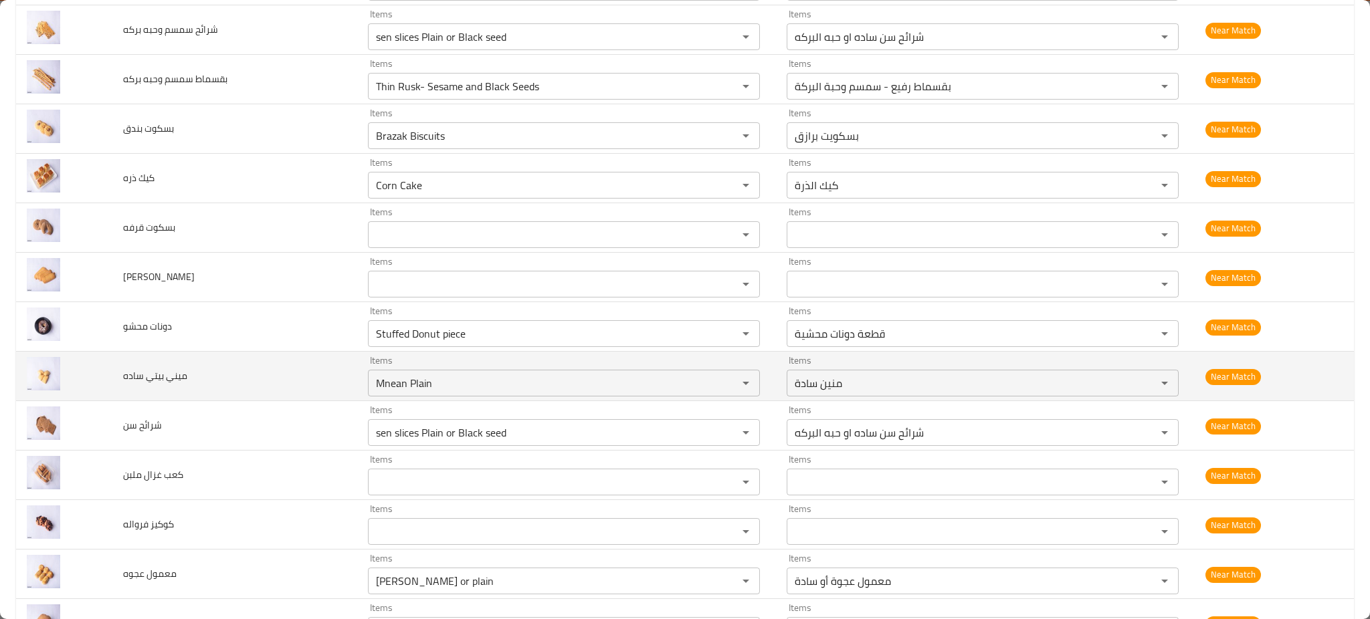
click at [159, 388] on td "ميني بيتي ساده" at bounding box center [234, 376] width 245 height 49
click at [159, 386] on td "ميني بيتي ساده" at bounding box center [234, 376] width 245 height 49
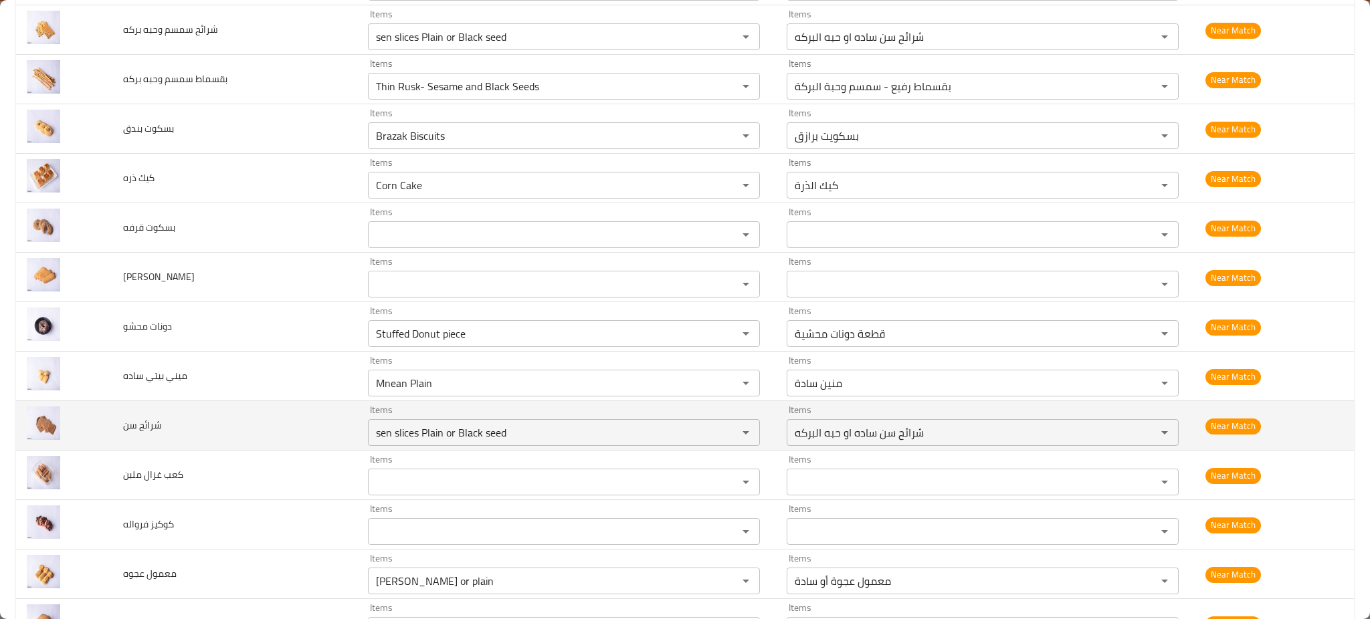
click at [169, 432] on td "شرائح سن" at bounding box center [234, 425] width 245 height 49
click at [167, 432] on td "شرائح سن" at bounding box center [234, 425] width 245 height 49
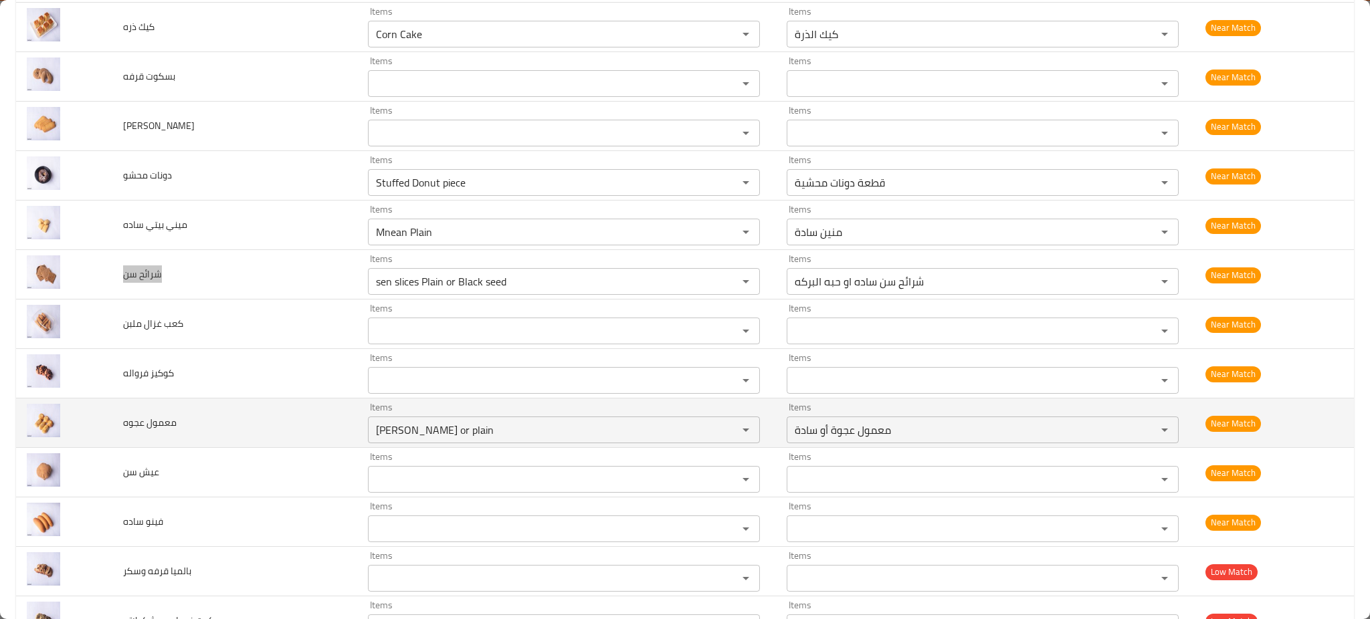
scroll to position [1516, 0]
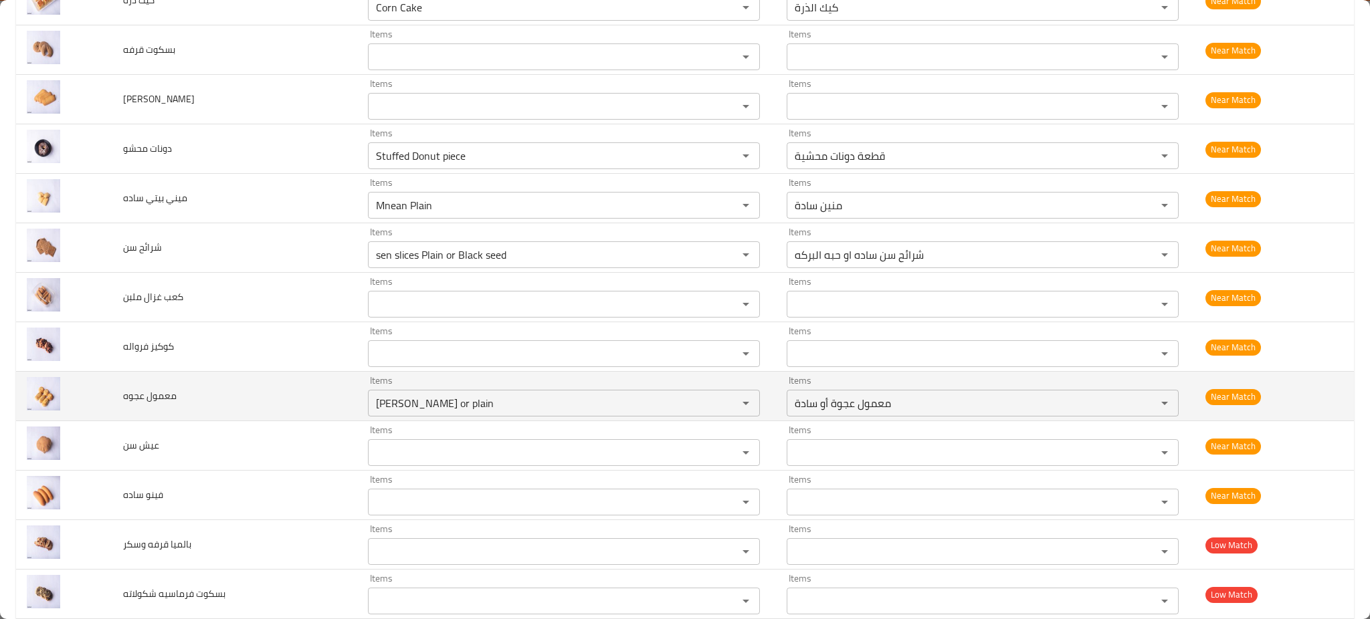
click at [154, 397] on span "معمول عجوه" at bounding box center [150, 395] width 54 height 17
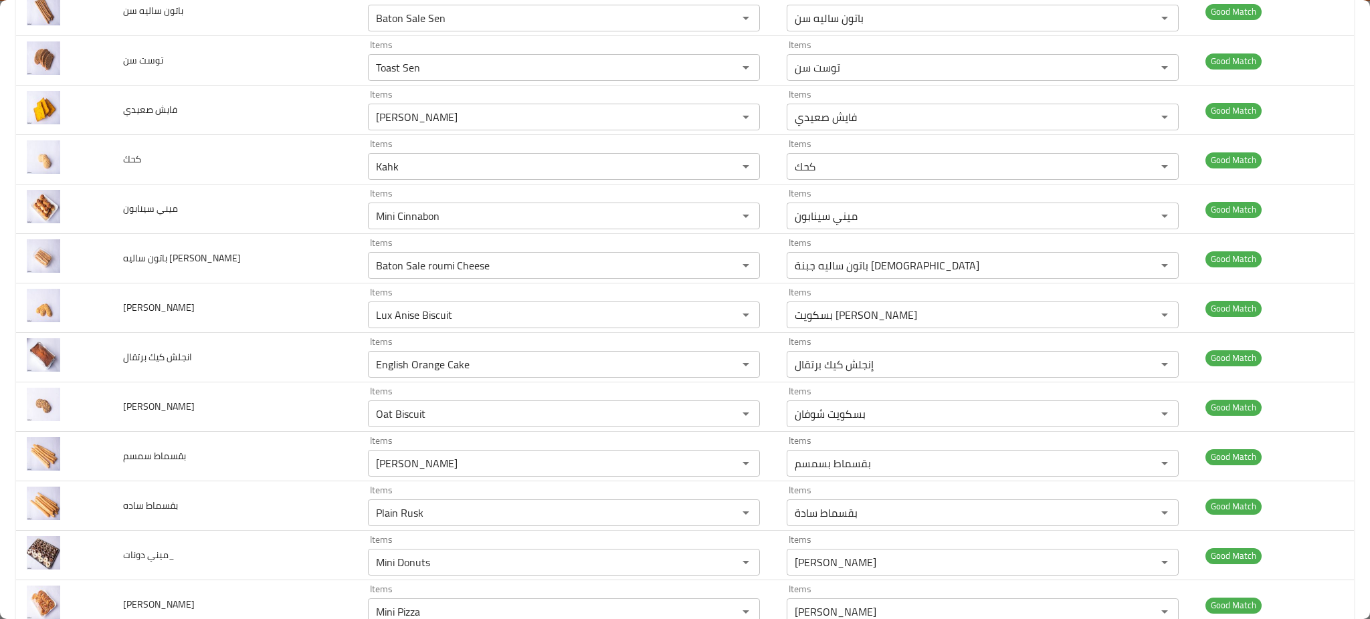
scroll to position [0, 0]
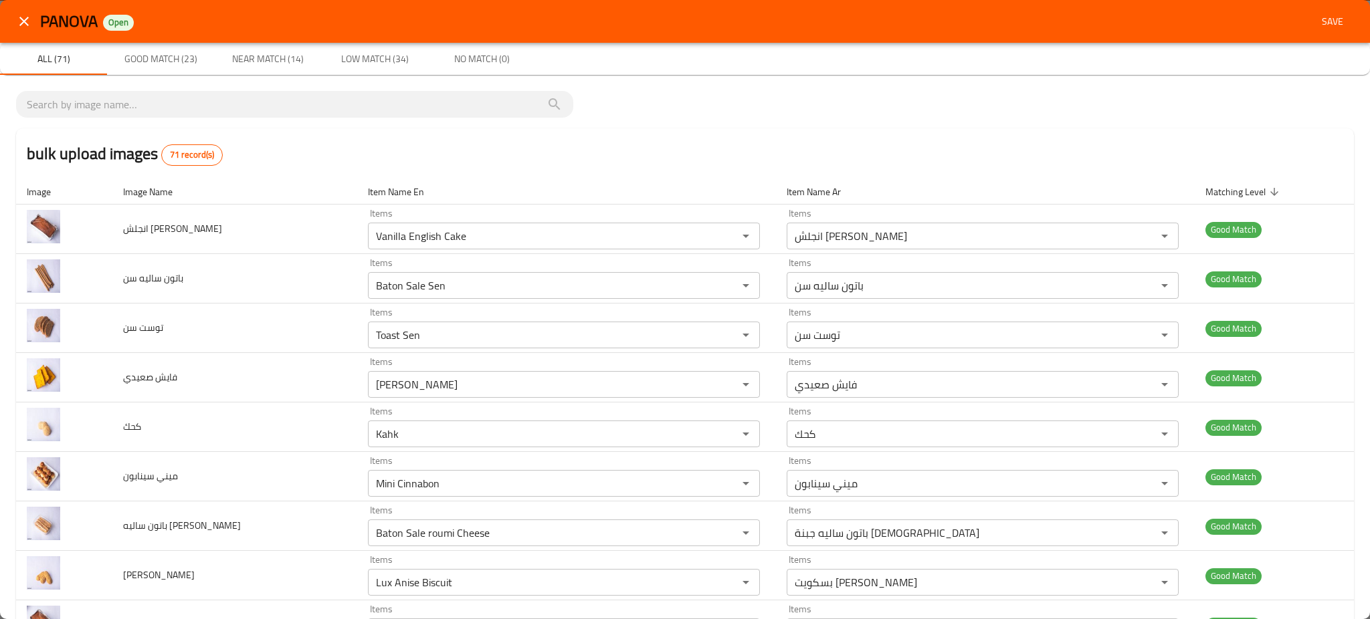
click at [1316, 23] on span "Save" at bounding box center [1332, 21] width 32 height 17
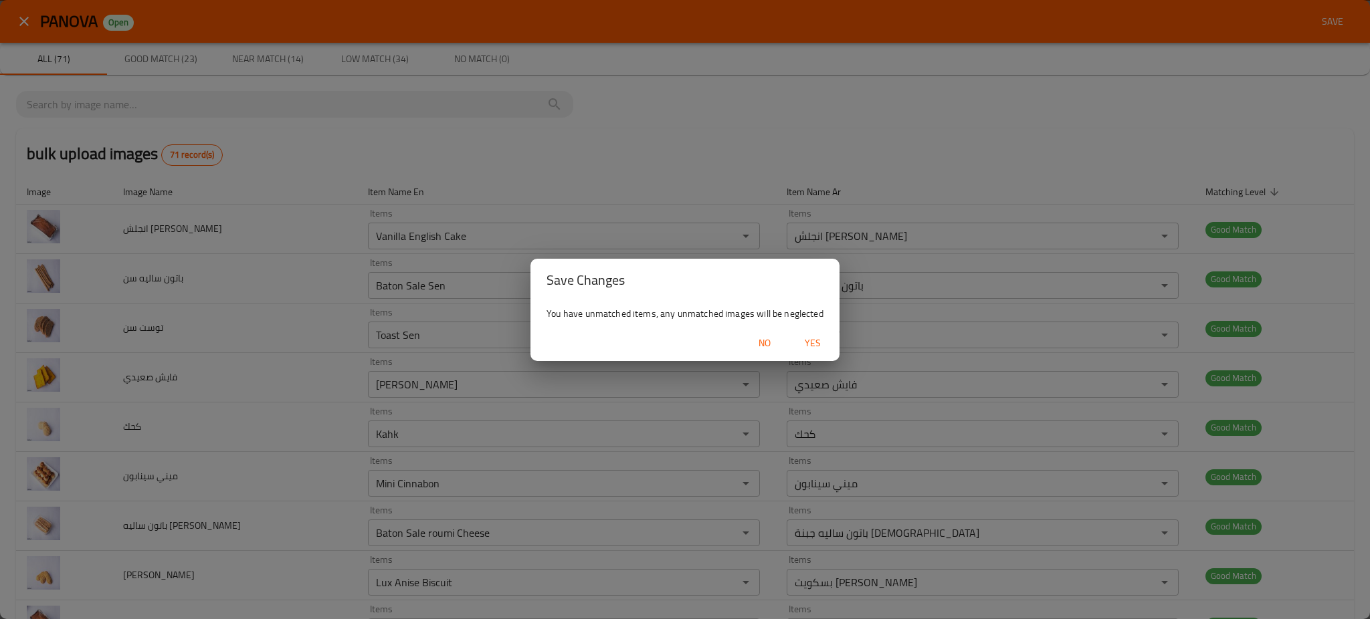
click at [826, 342] on span "Yes" at bounding box center [813, 343] width 32 height 17
